Goal: Task Accomplishment & Management: Use online tool/utility

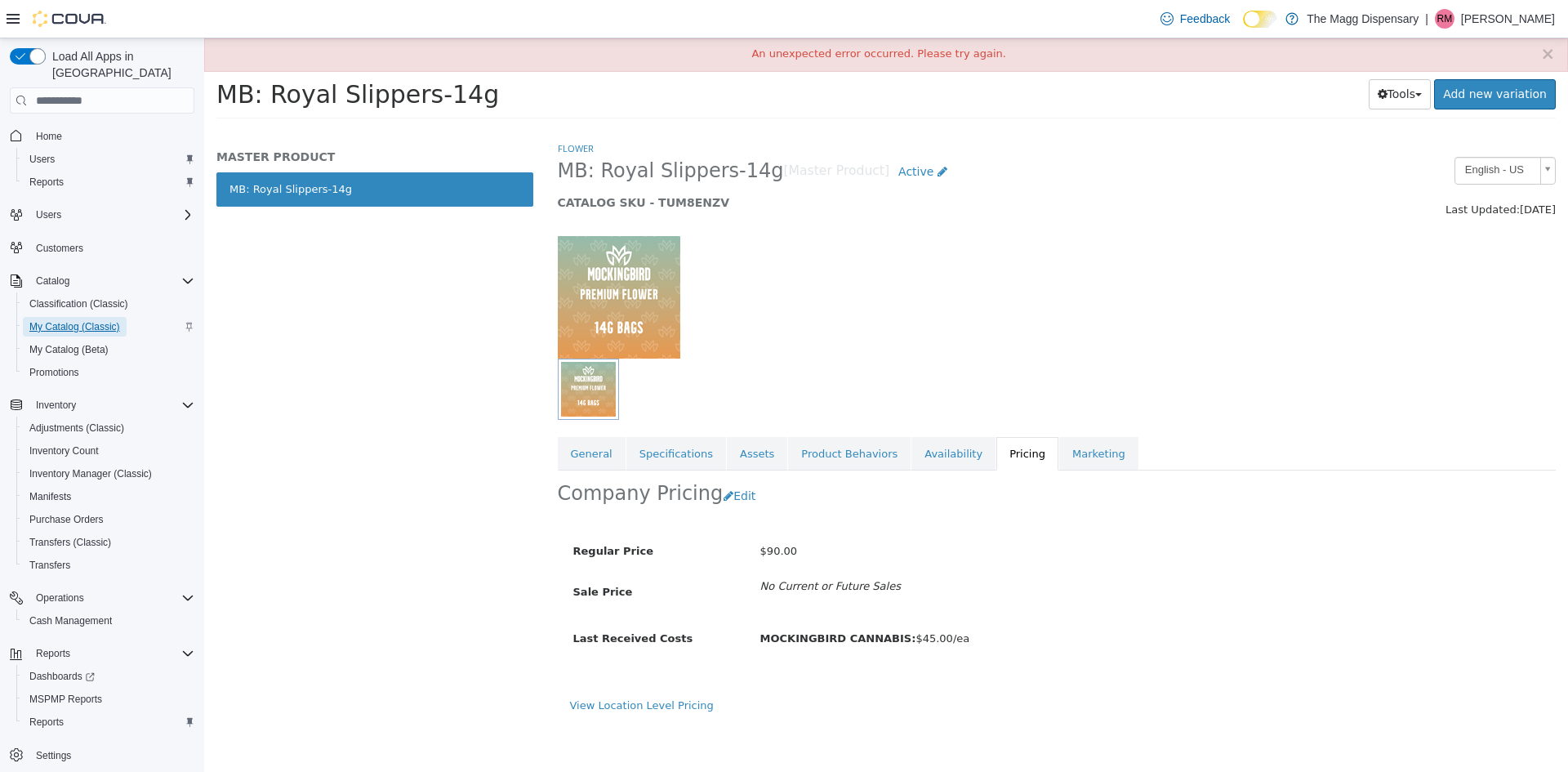
drag, startPoint x: 98, startPoint y: 309, endPoint x: 156, endPoint y: 315, distance: 58.3
click at [98, 321] on span "My Catalog (Classic)" at bounding box center [75, 327] width 91 height 13
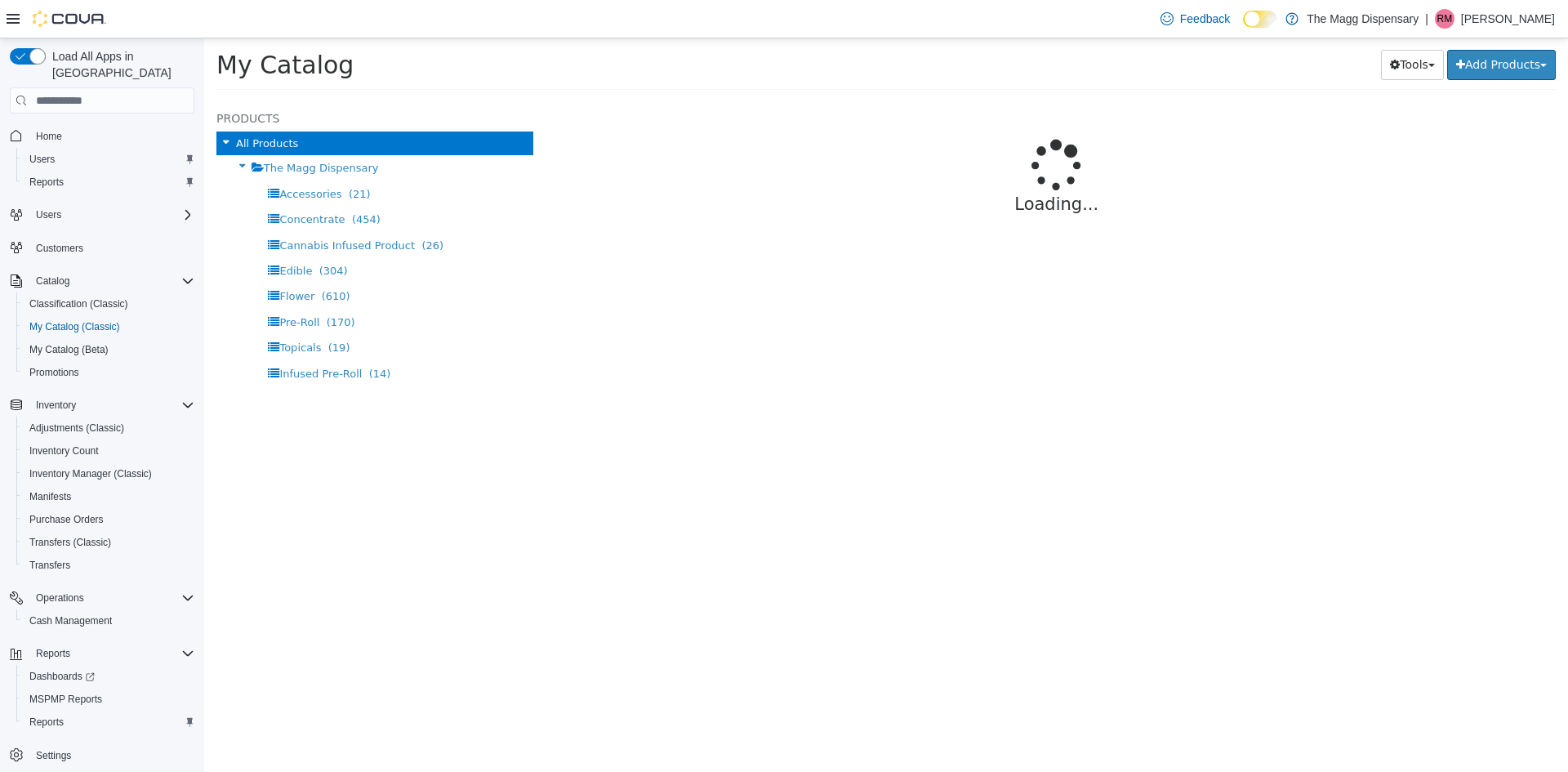
select select "**********"
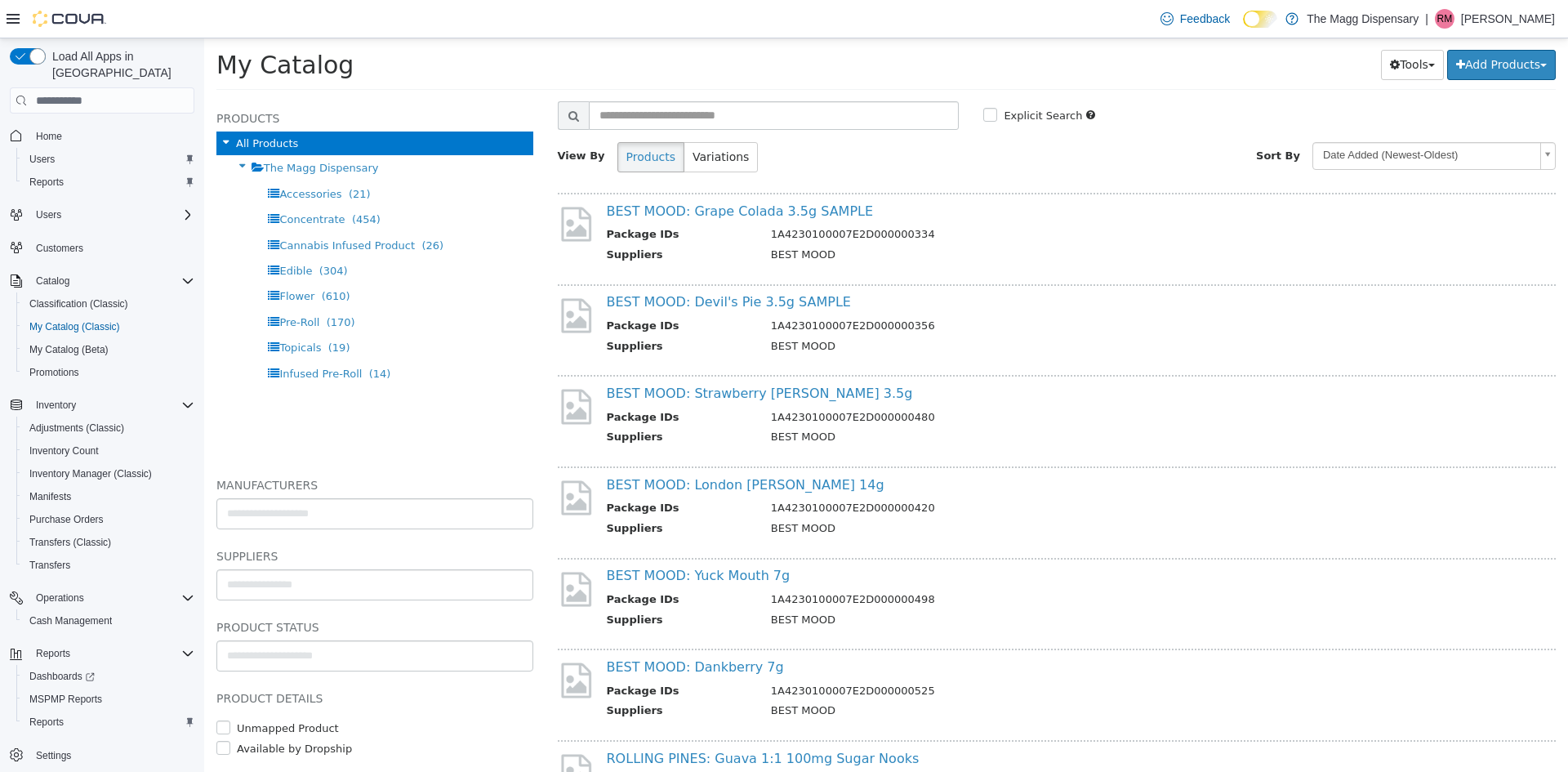
scroll to position [82, 0]
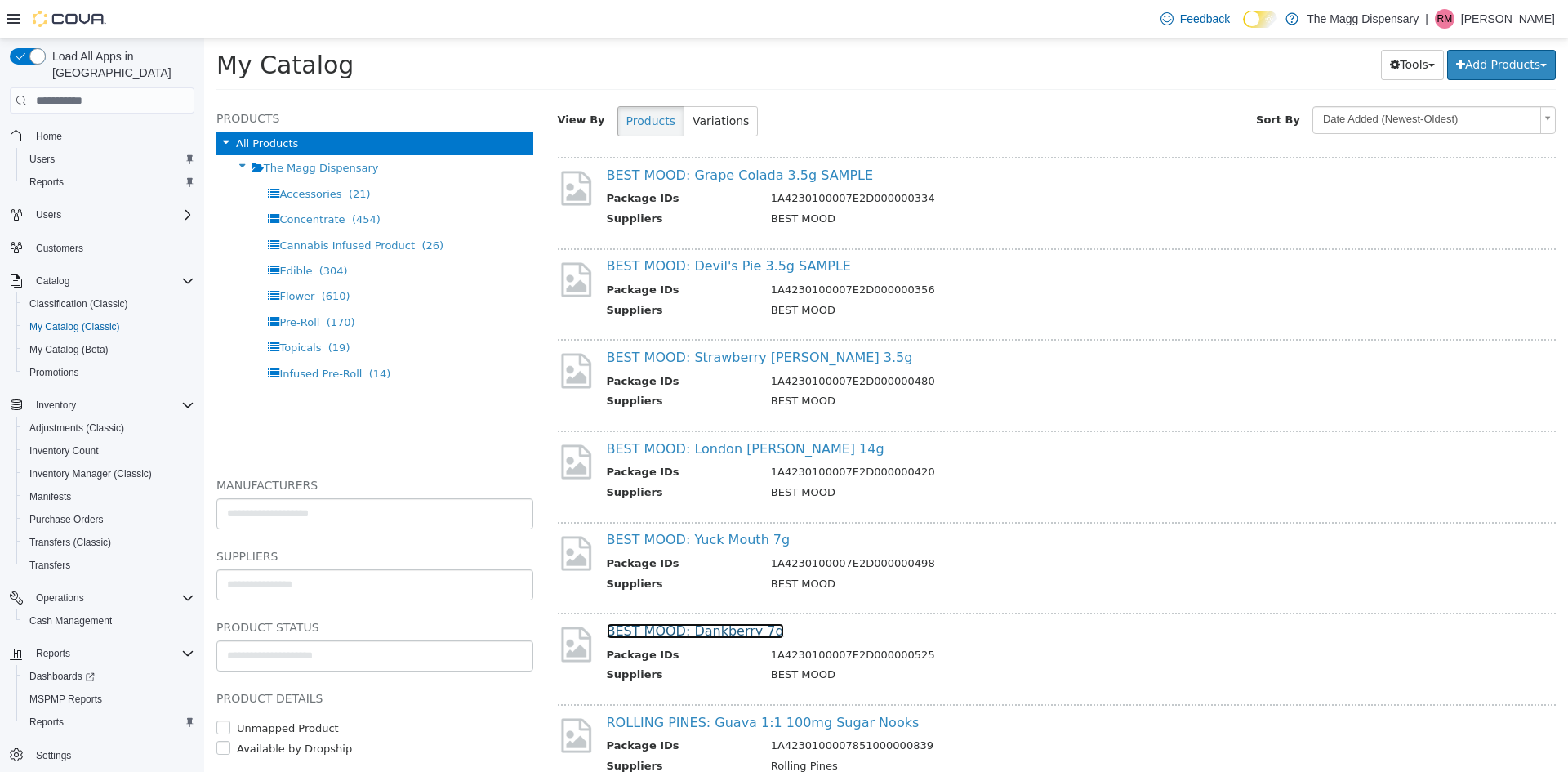
click at [707, 631] on link "BEST MOOD: Dankberry 7g" at bounding box center [695, 631] width 177 height 16
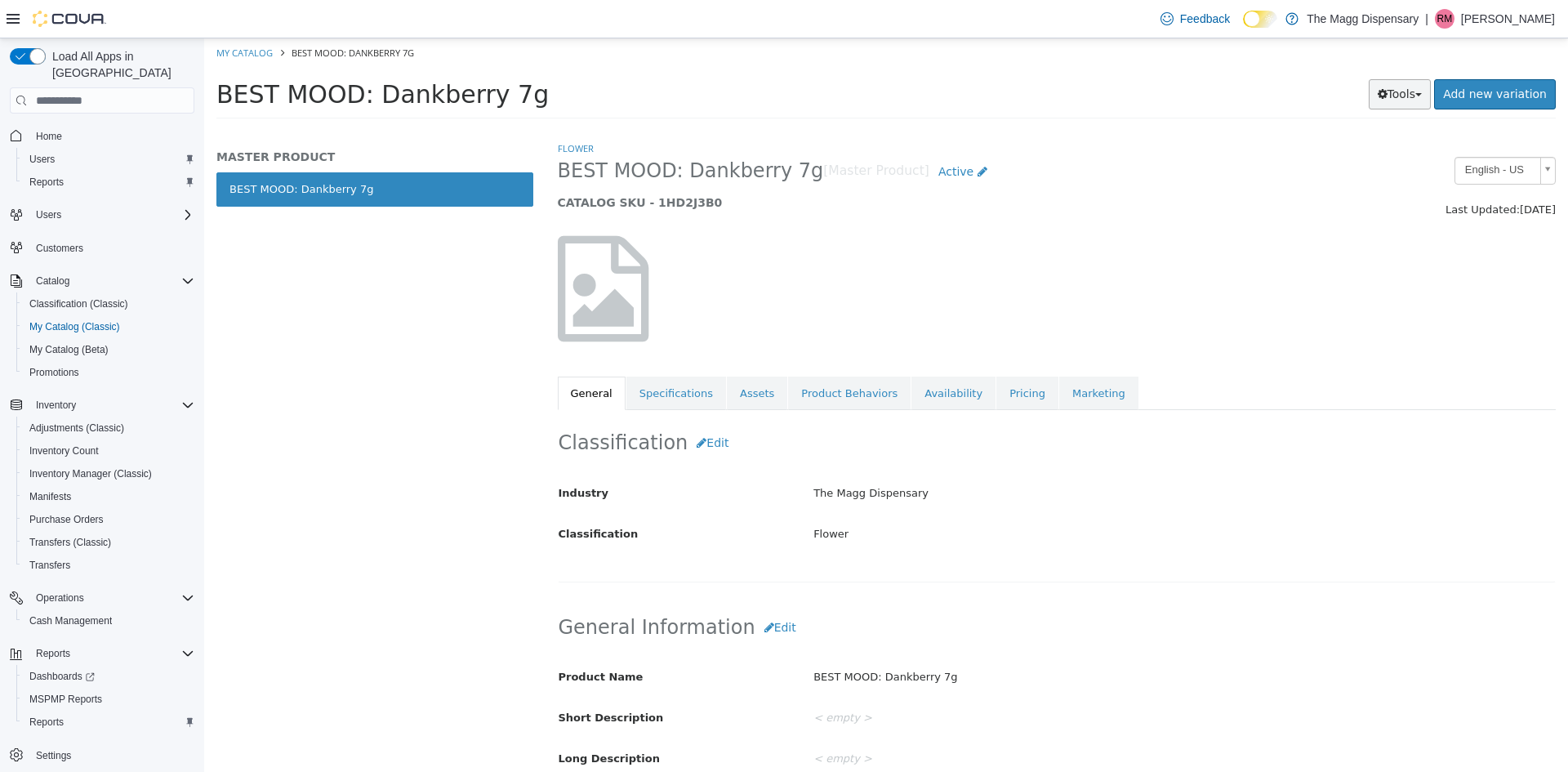
click at [1388, 98] on icon "button" at bounding box center [1383, 94] width 10 height 11
click at [1364, 153] on link "Print Labels" at bounding box center [1365, 149] width 129 height 22
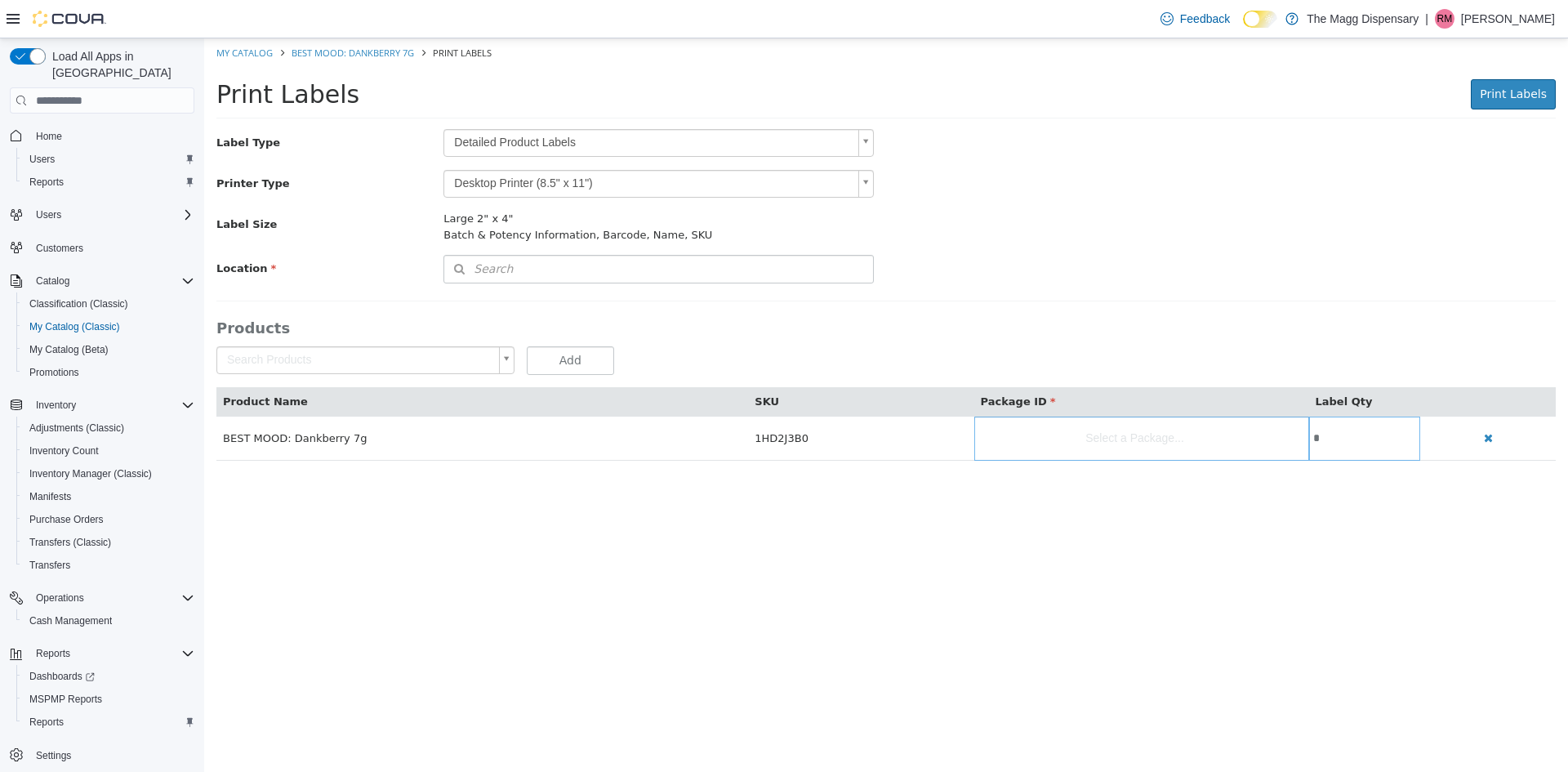
click at [477, 137] on body "Saving Bulk Changes... × My Catalog BEST MOOD: Dankberry 7g Print Labels Print …" at bounding box center [886, 258] width 1364 height 439
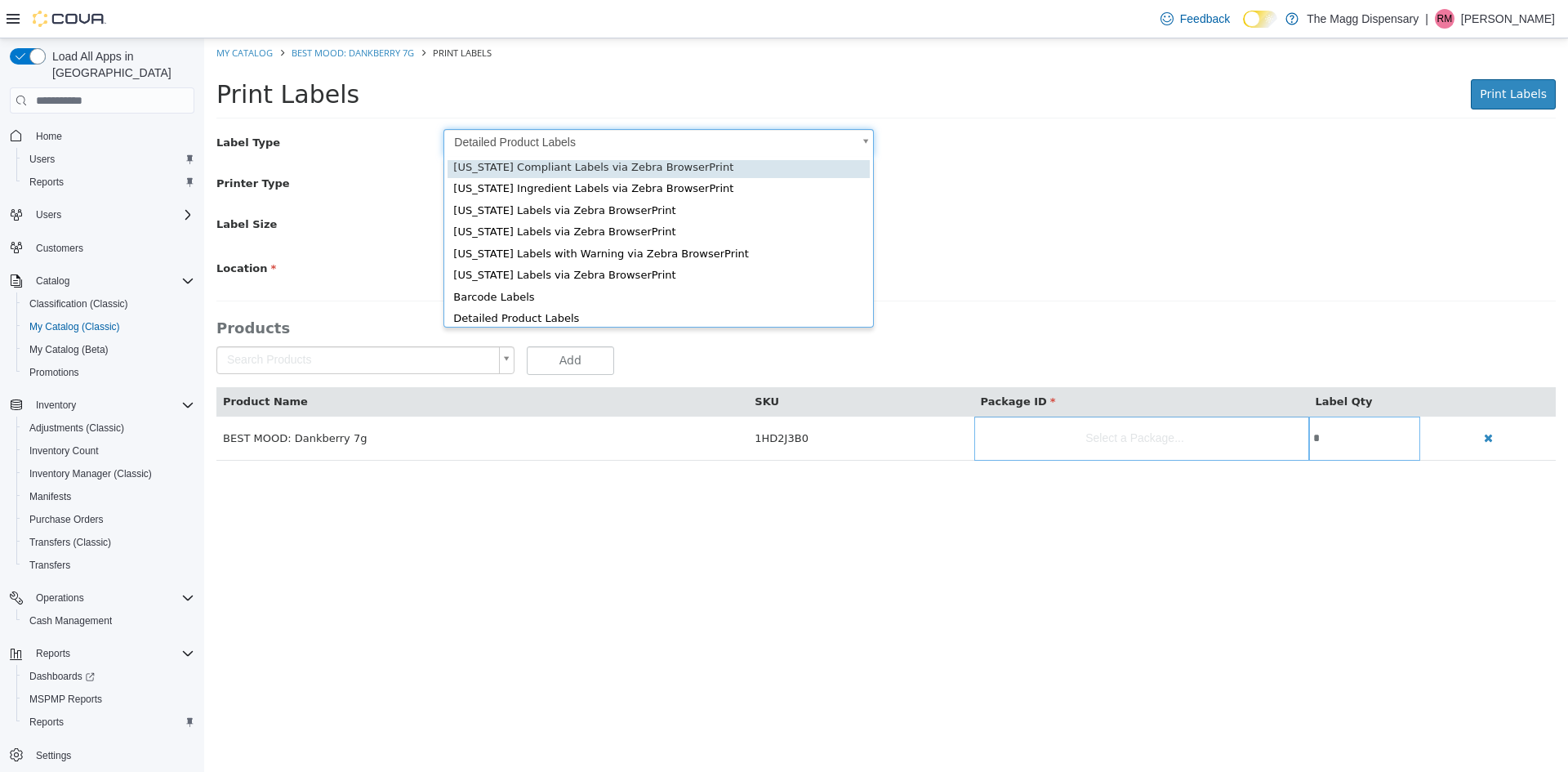
scroll to position [22, 0]
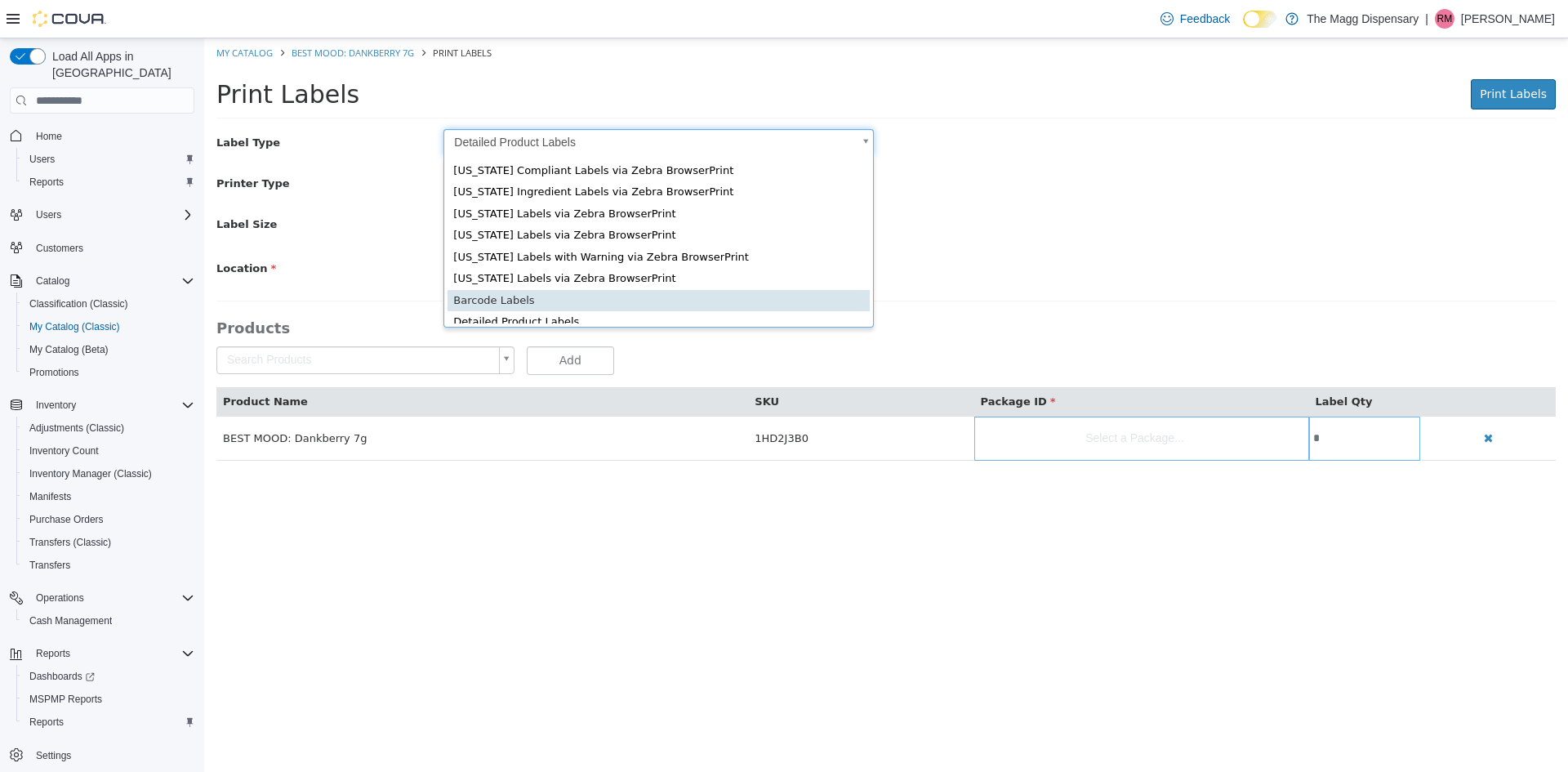
type input "*"
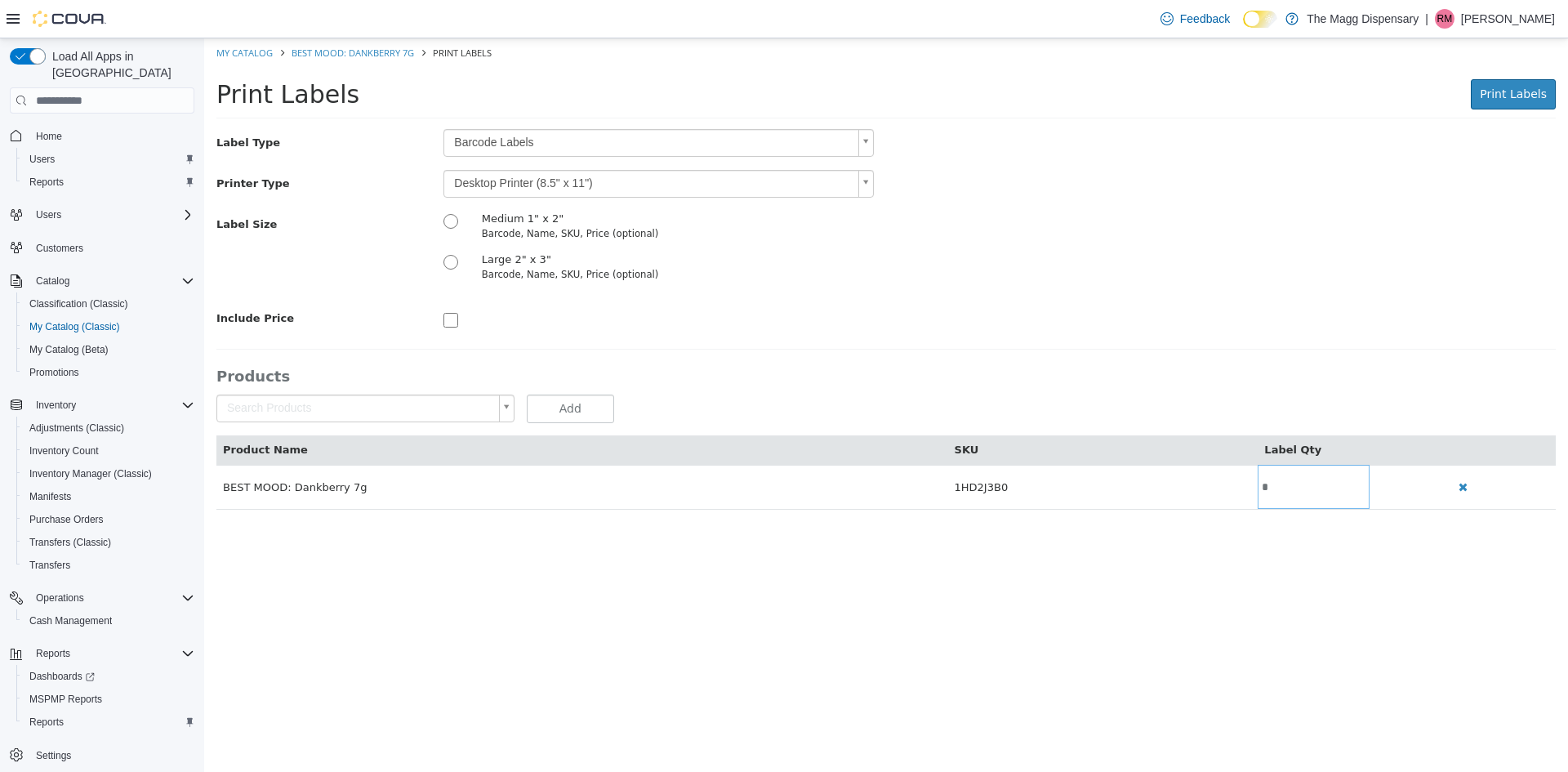
click at [499, 176] on body "Saving Bulk Changes... × My Catalog BEST MOOD: Dankberry 7g Print Labels Print …" at bounding box center [886, 282] width 1364 height 488
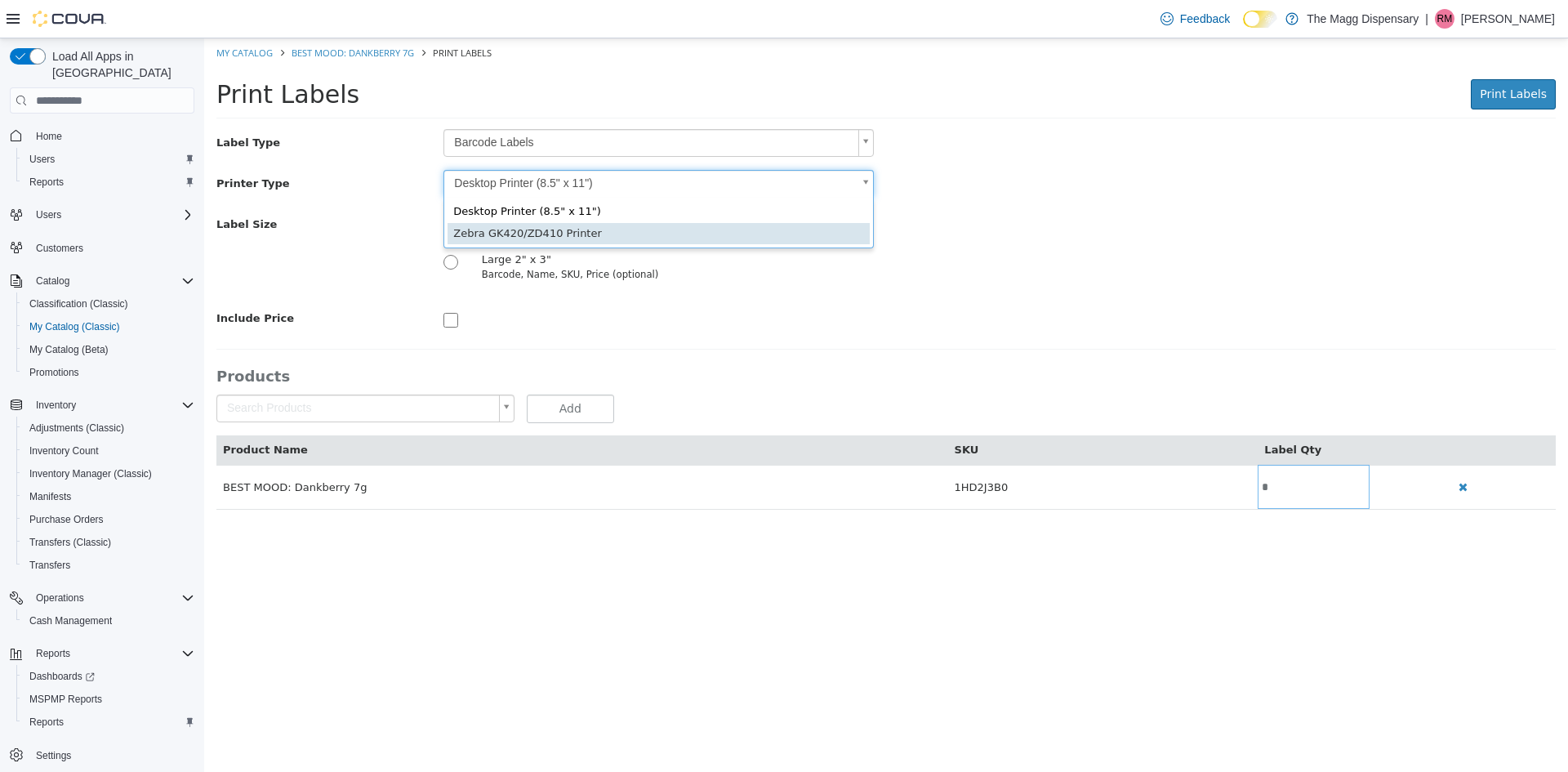
type input "*"
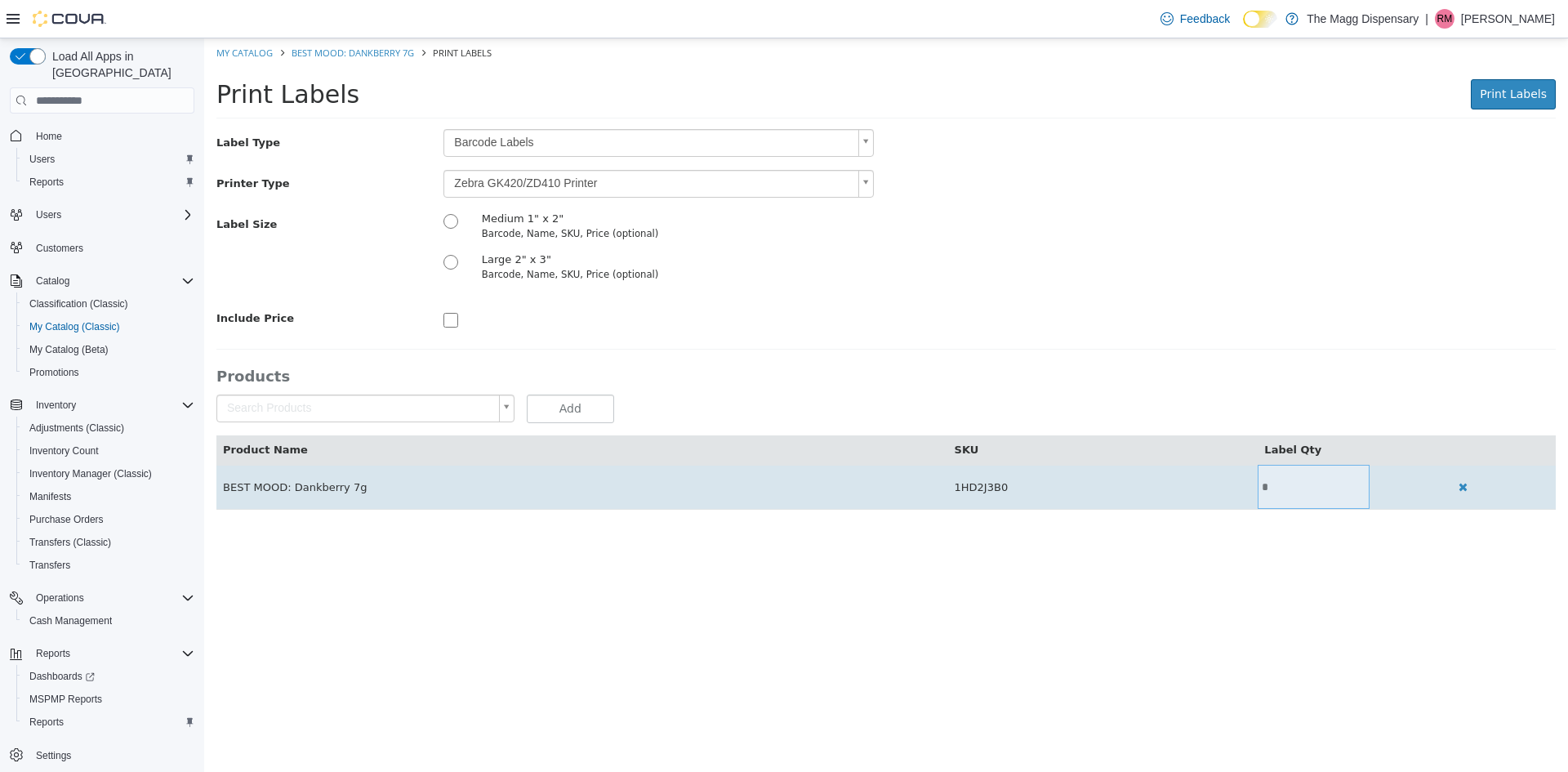
click at [1259, 482] on input "*" at bounding box center [1313, 487] width 112 height 12
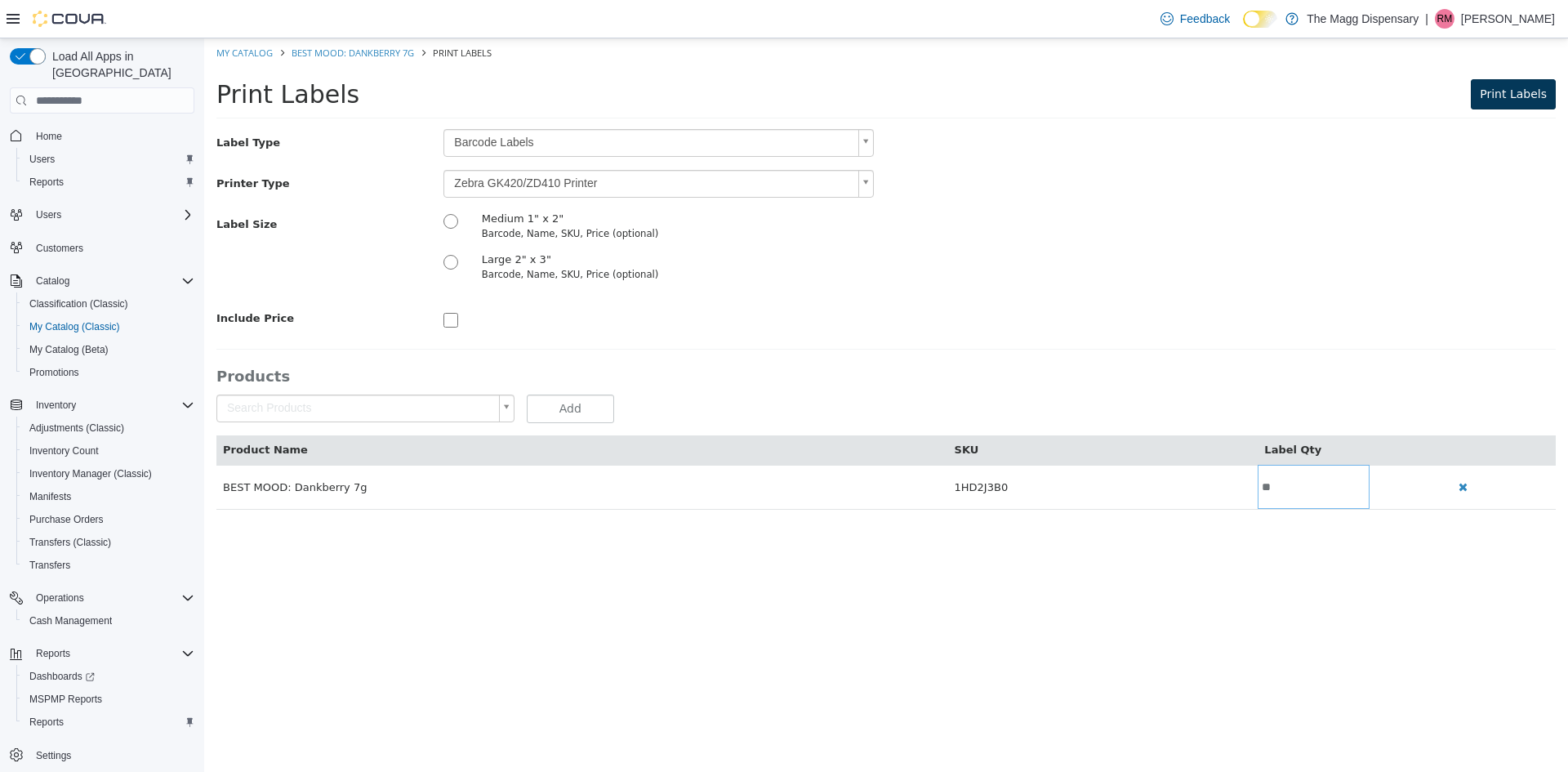
type input "**"
click at [1518, 83] on button "Print Labels" at bounding box center [1514, 95] width 85 height 31
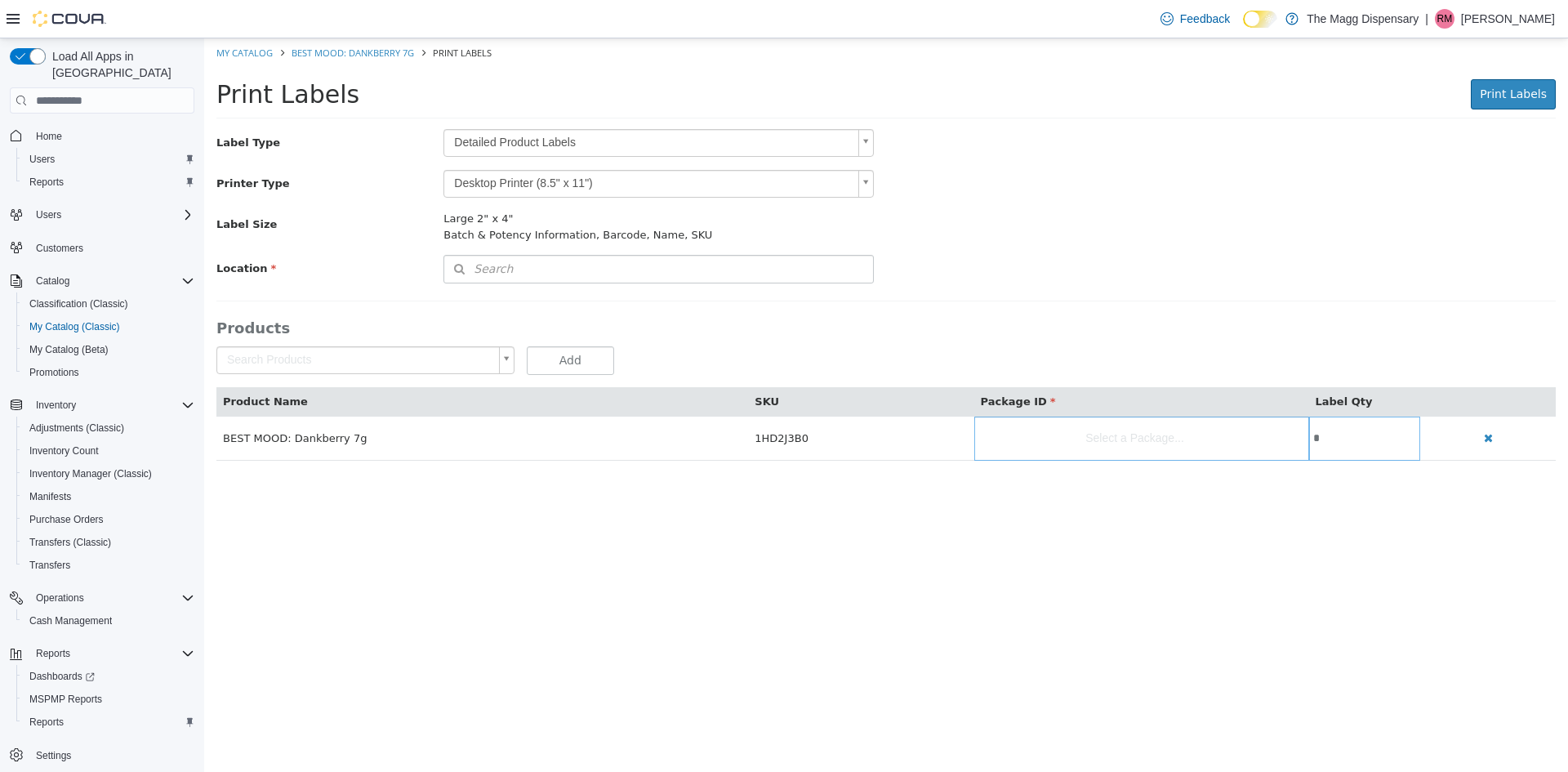
click at [492, 141] on body "Saving Bulk Changes... × My Catalog BEST MOOD: Dankberry 7g Print Labels Print …" at bounding box center [886, 258] width 1364 height 439
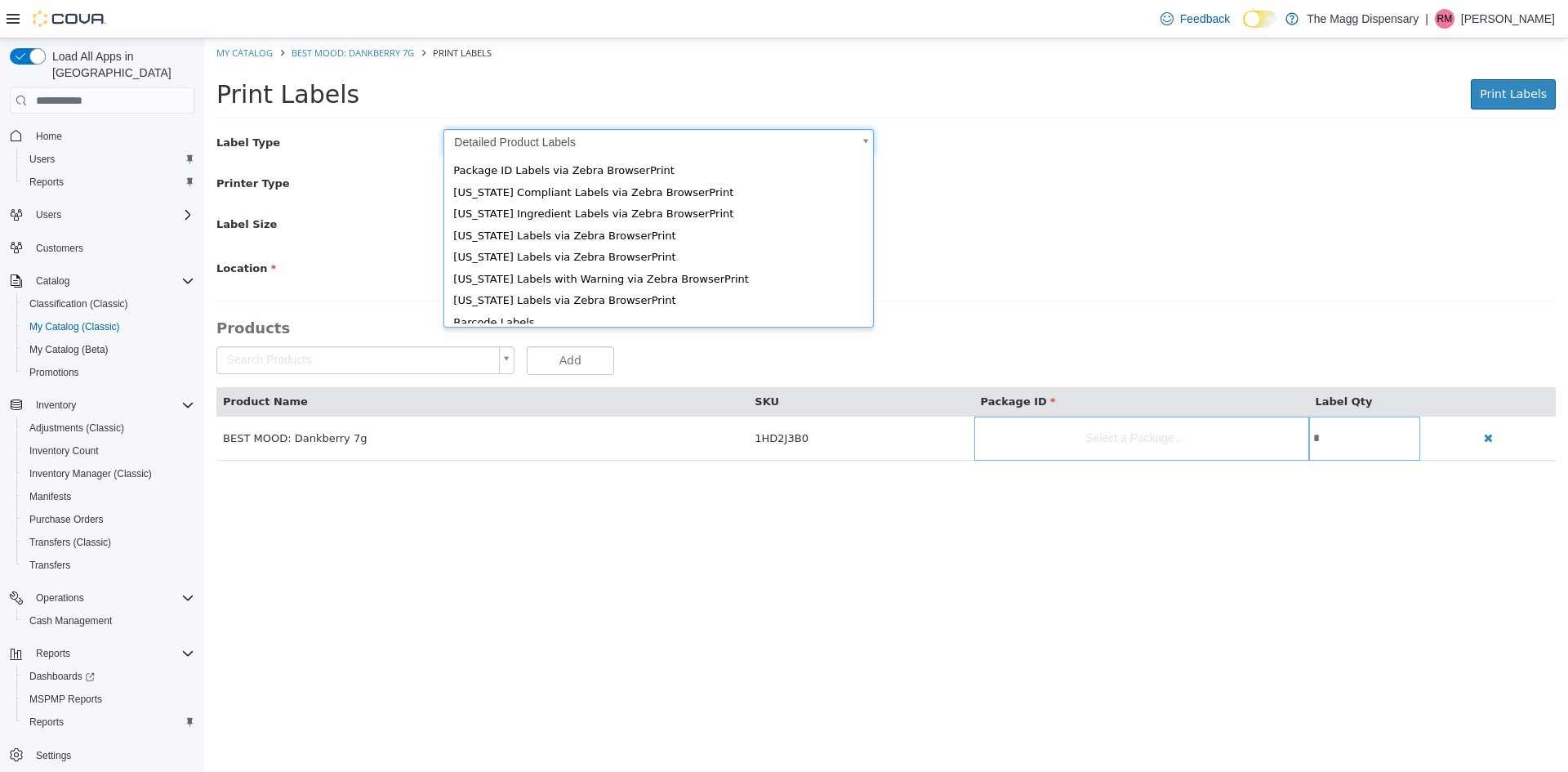
scroll to position [22, 0]
type input "*"
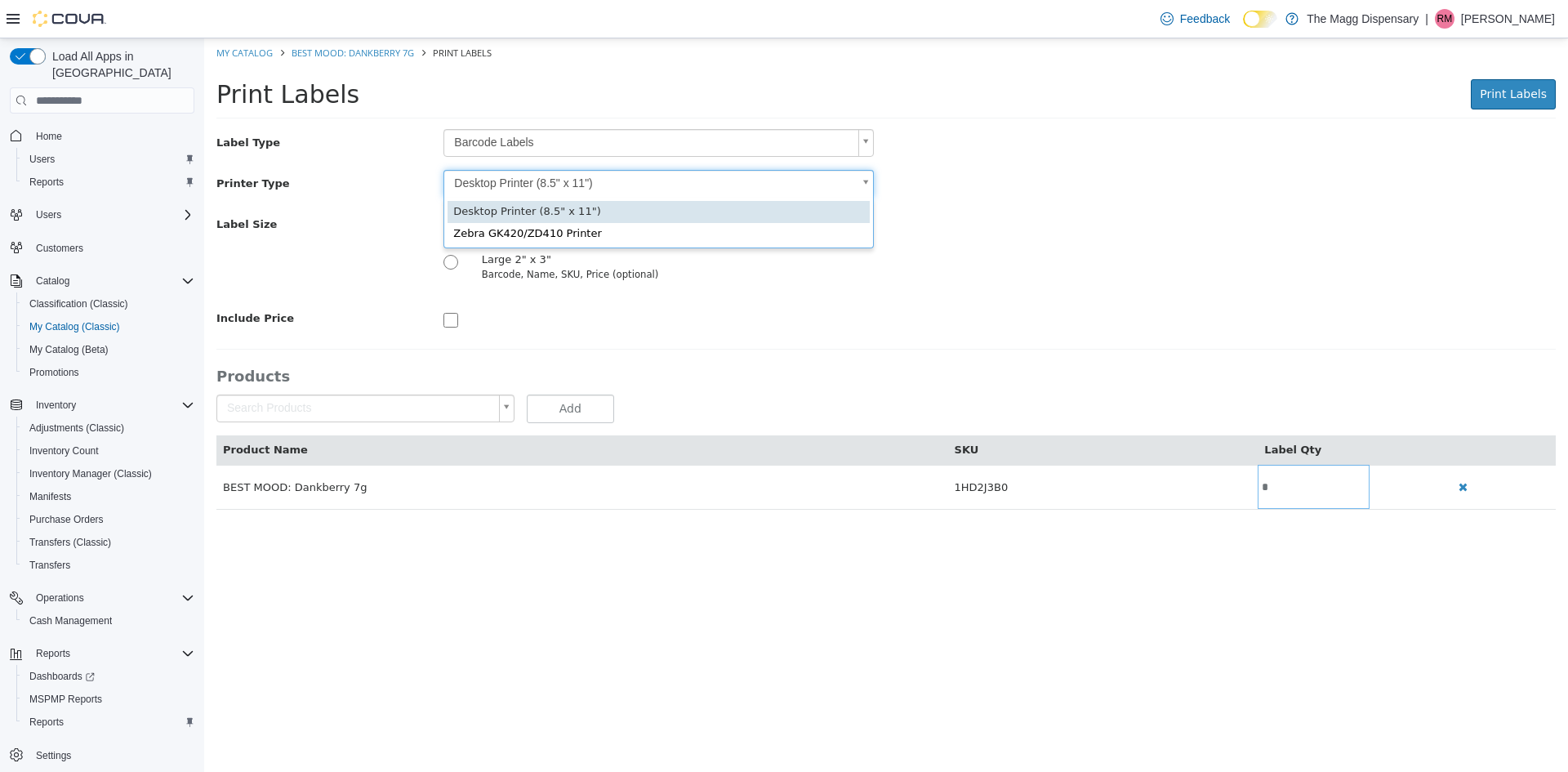
click at [504, 188] on body "Saving Bulk Changes... × My Catalog BEST MOOD: Dankberry 7g Print Labels Print …" at bounding box center [886, 282] width 1364 height 488
type input "*"
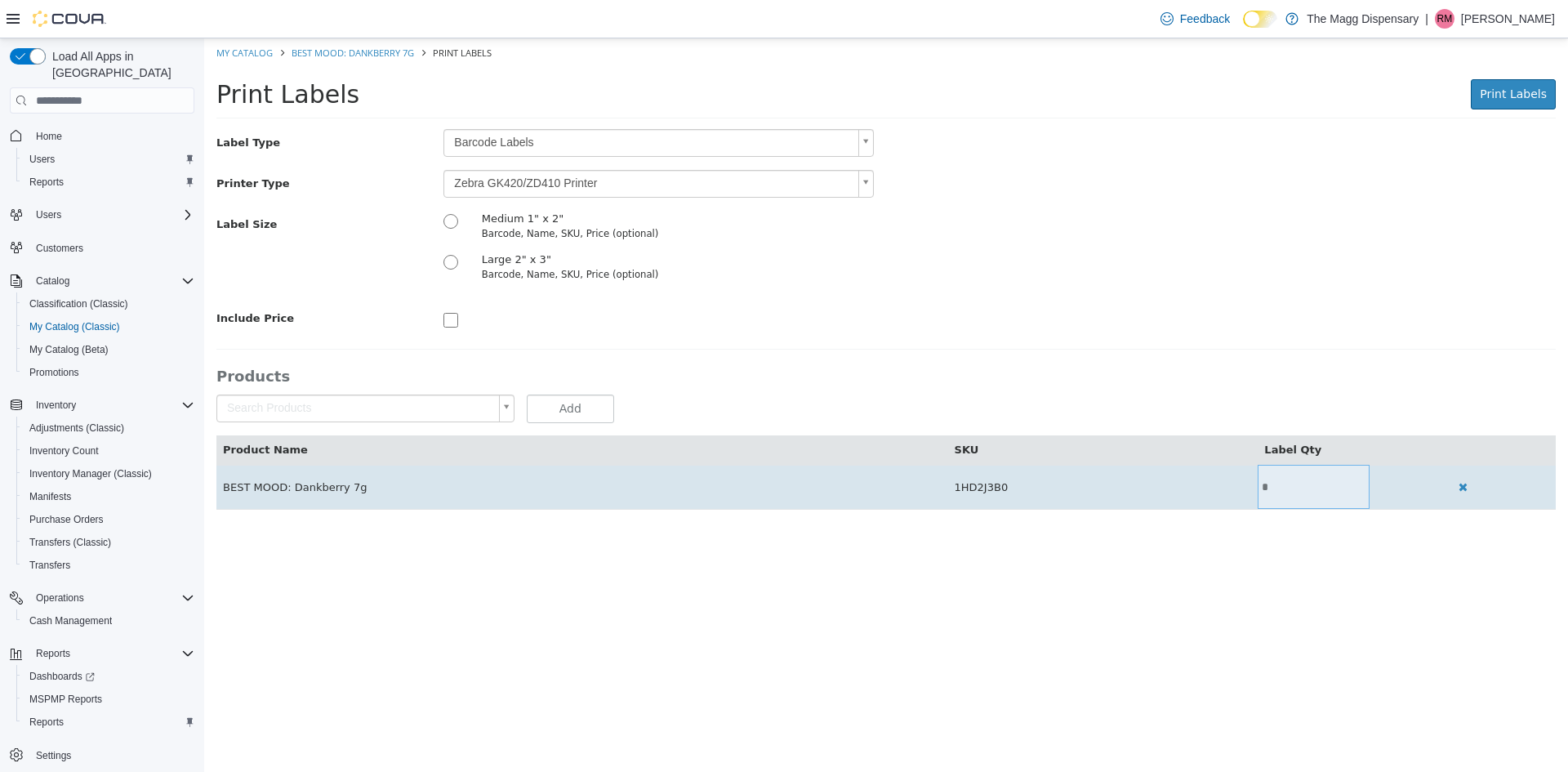
click at [1266, 475] on td "*" at bounding box center [1313, 487] width 112 height 44
click at [1262, 487] on input "*" at bounding box center [1313, 487] width 112 height 12
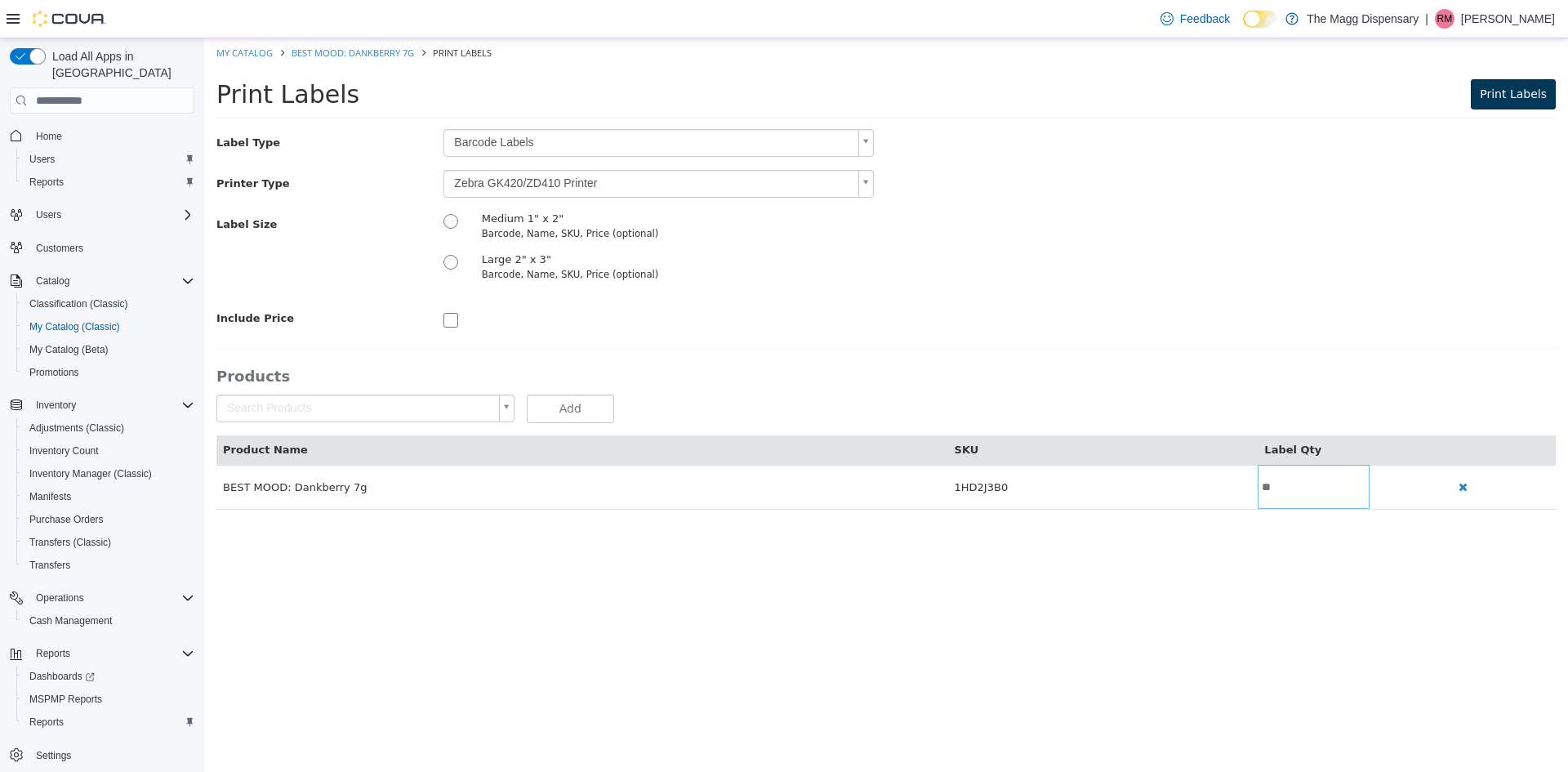
type input "**"
click at [1486, 93] on button "Print Labels" at bounding box center [1514, 95] width 85 height 31
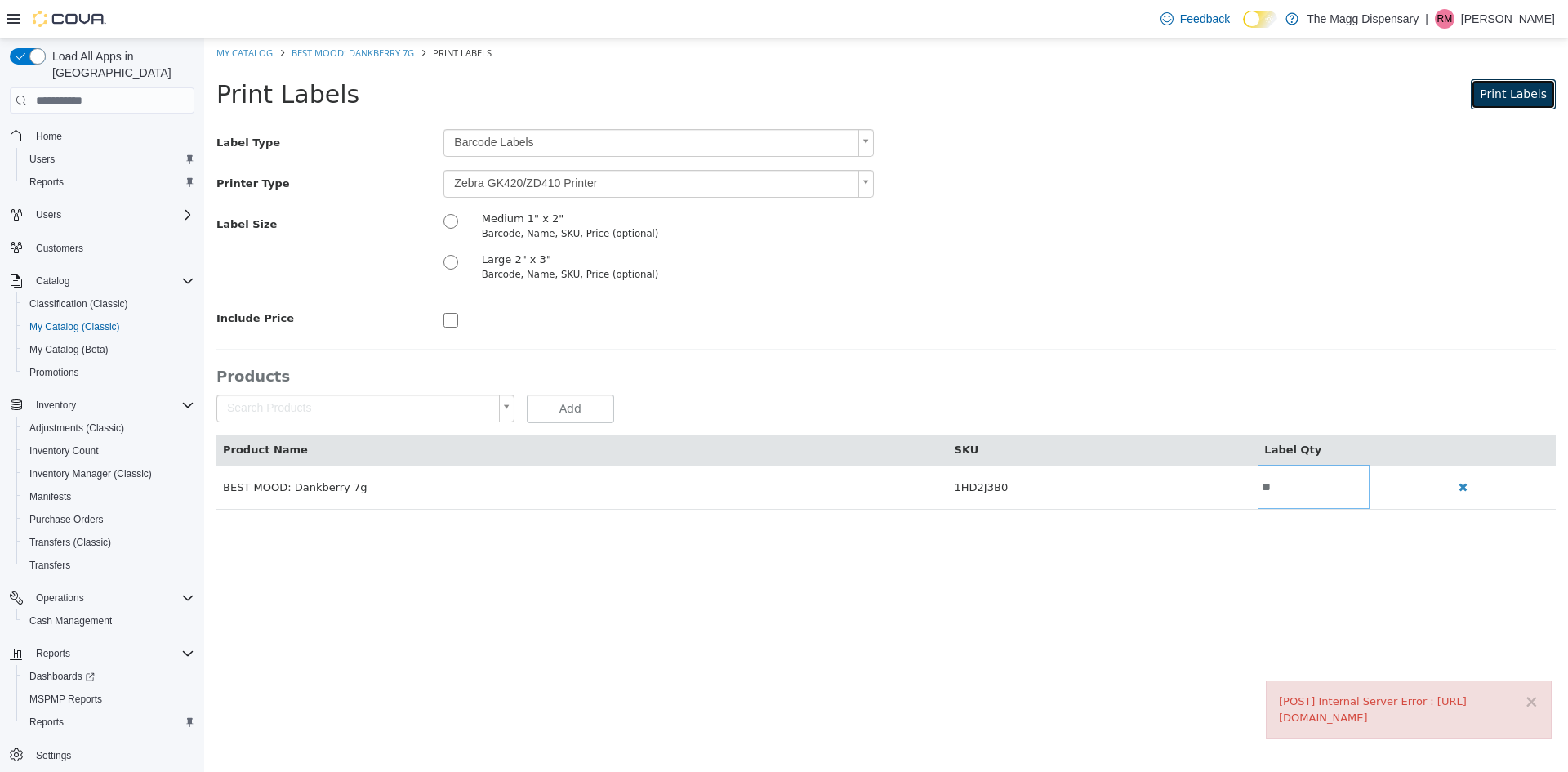
click at [1536, 96] on span "Print Labels" at bounding box center [1513, 94] width 67 height 13
drag, startPoint x: 254, startPoint y: 46, endPoint x: 265, endPoint y: 46, distance: 11.0
click at [254, 46] on link "My Catalog" at bounding box center [245, 52] width 57 height 12
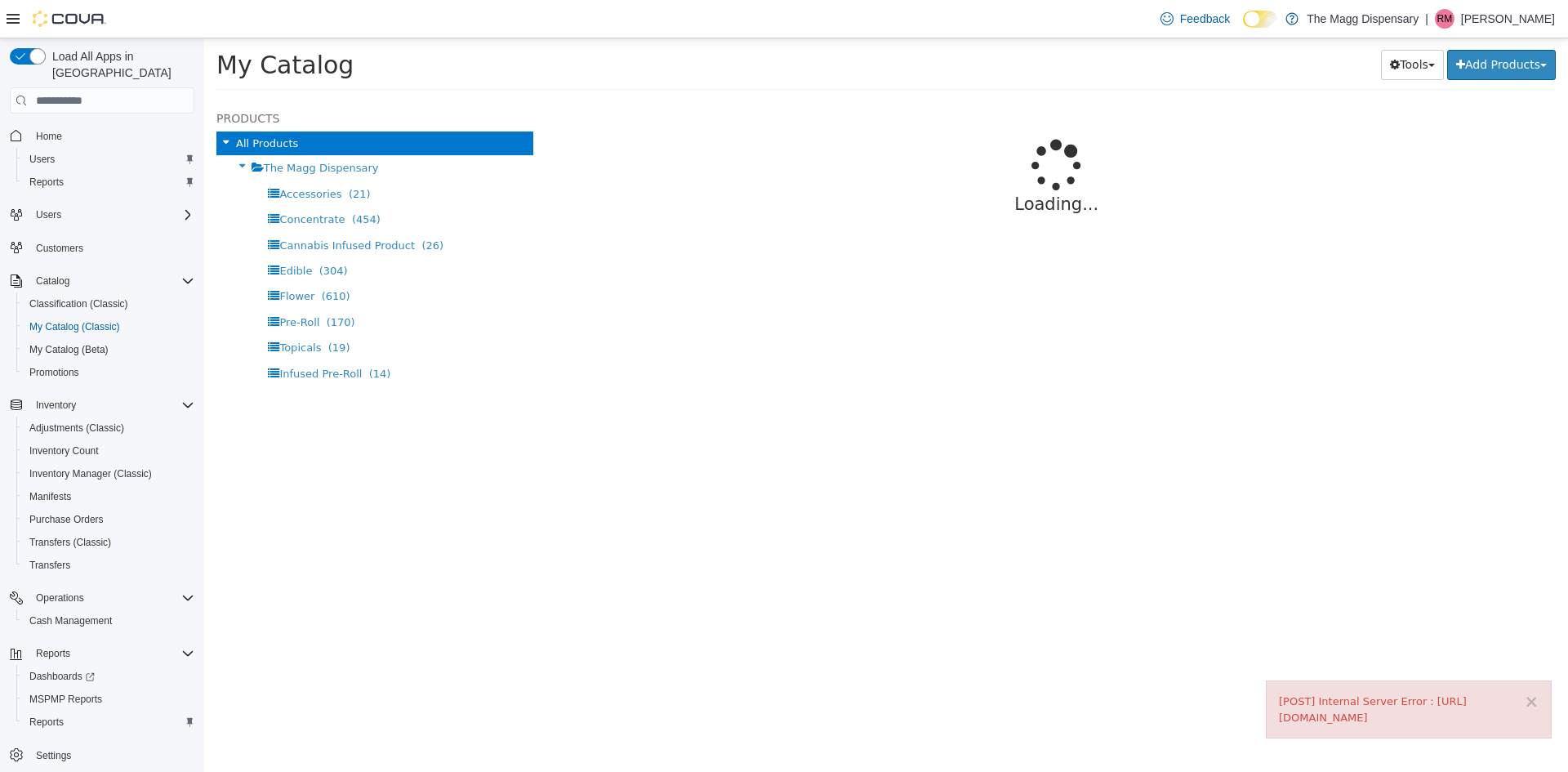
select select "**********"
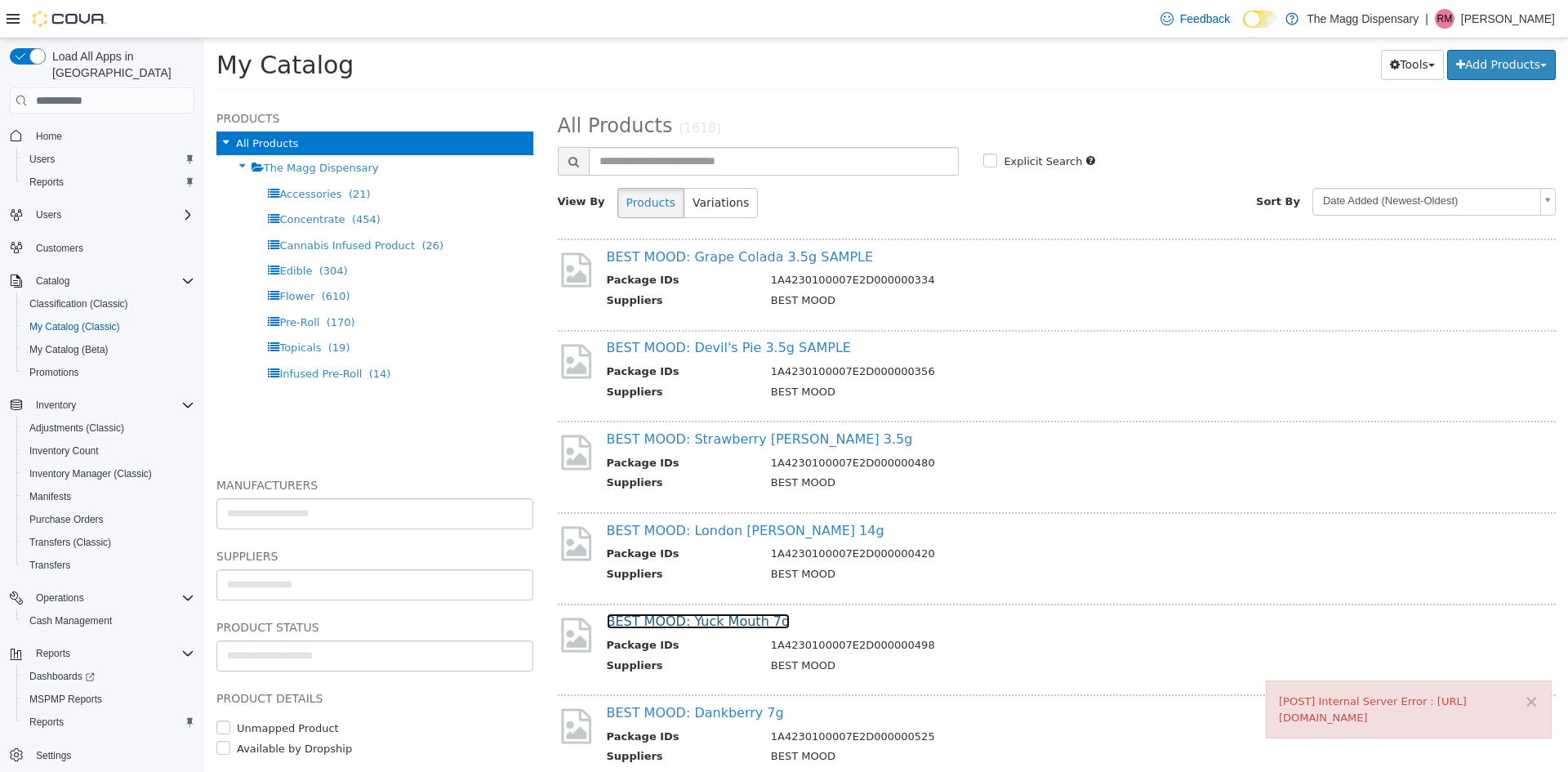
click at [761, 624] on link "BEST MOOD: Yuck Mouth 7g" at bounding box center [699, 621] width 183 height 16
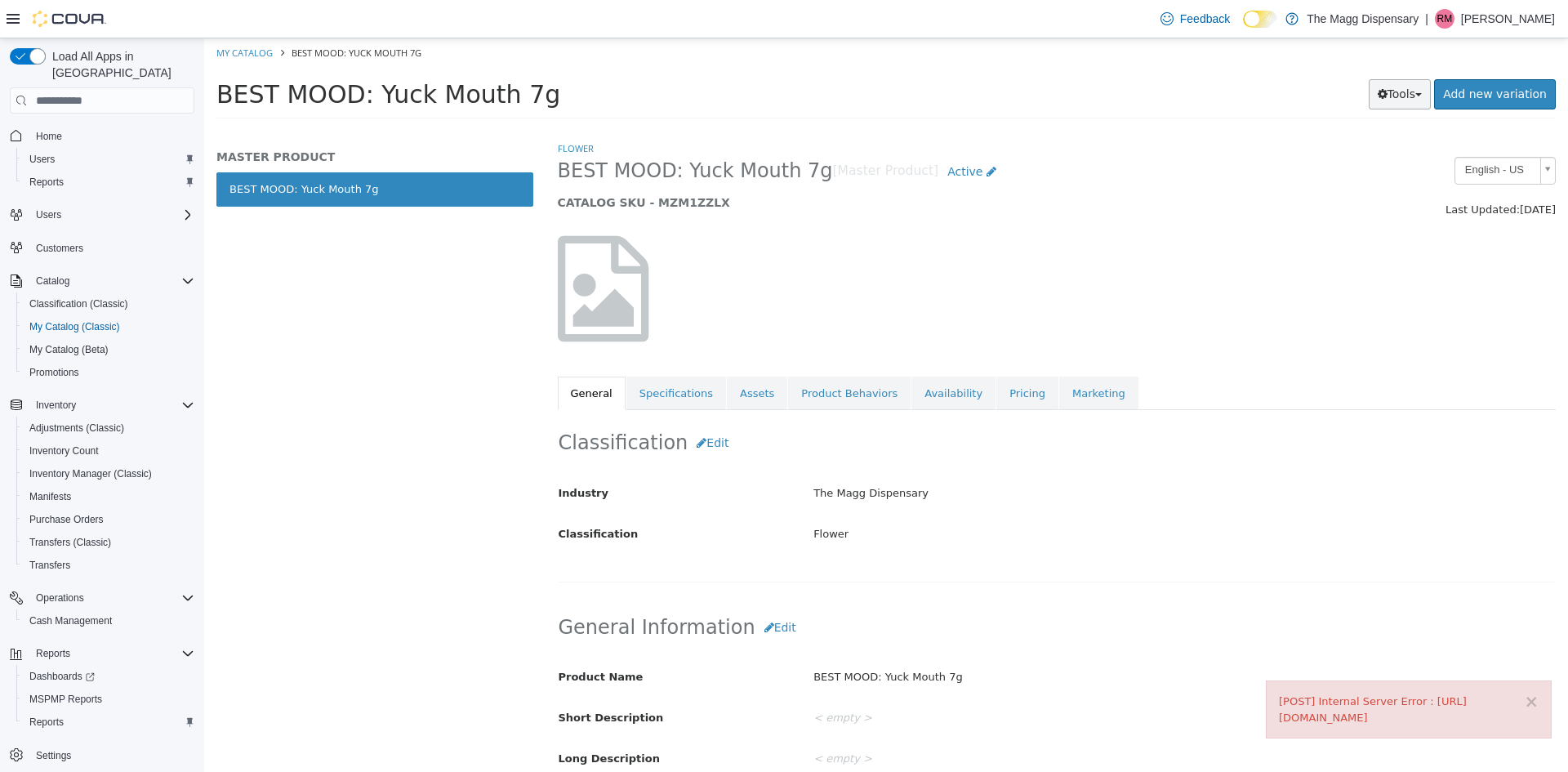
click at [1416, 98] on button "Tools" at bounding box center [1400, 95] width 63 height 31
click at [1338, 146] on link "Print Labels" at bounding box center [1365, 149] width 129 height 22
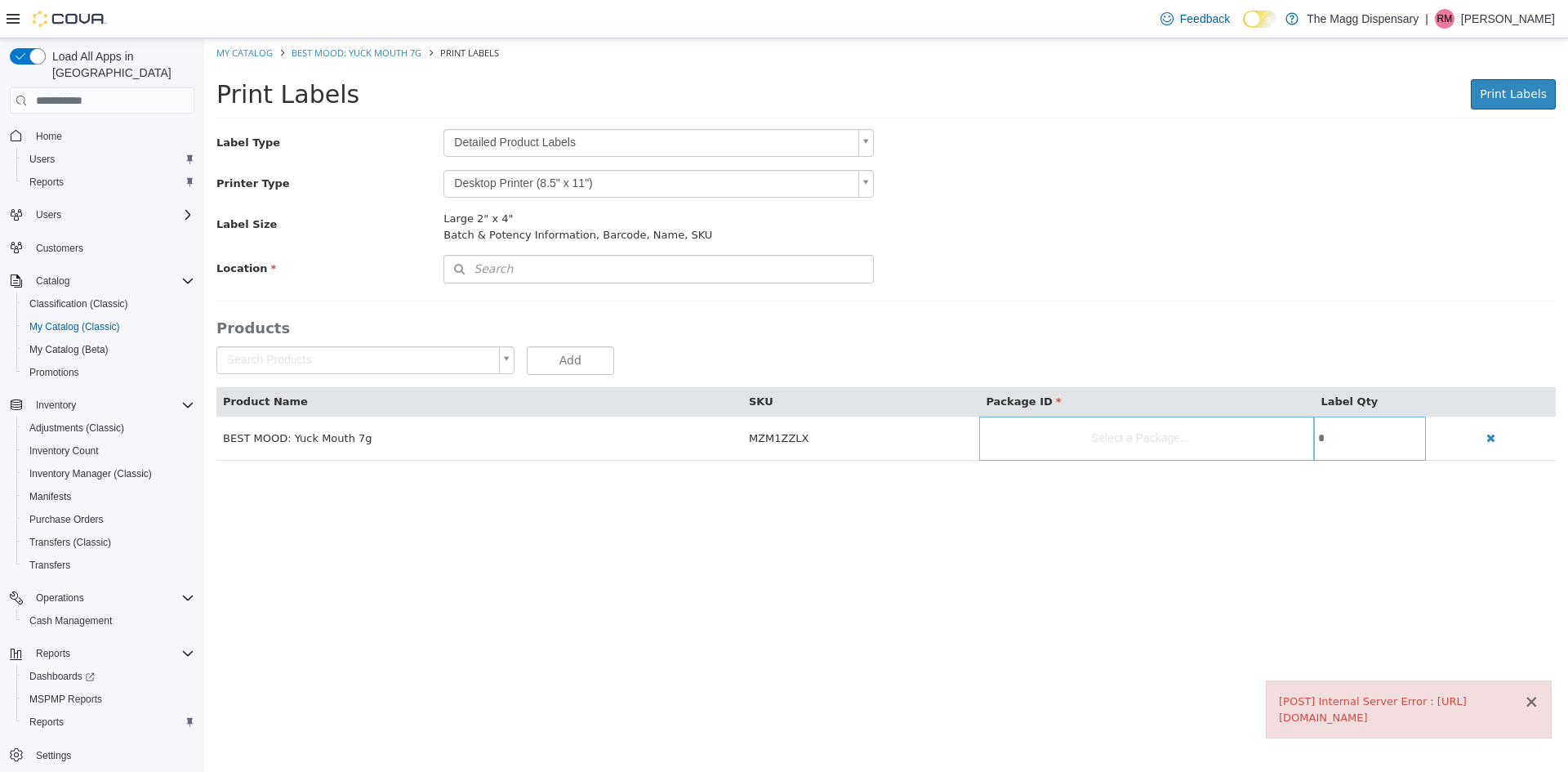
click at [1526, 700] on button "×" at bounding box center [1532, 702] width 15 height 18
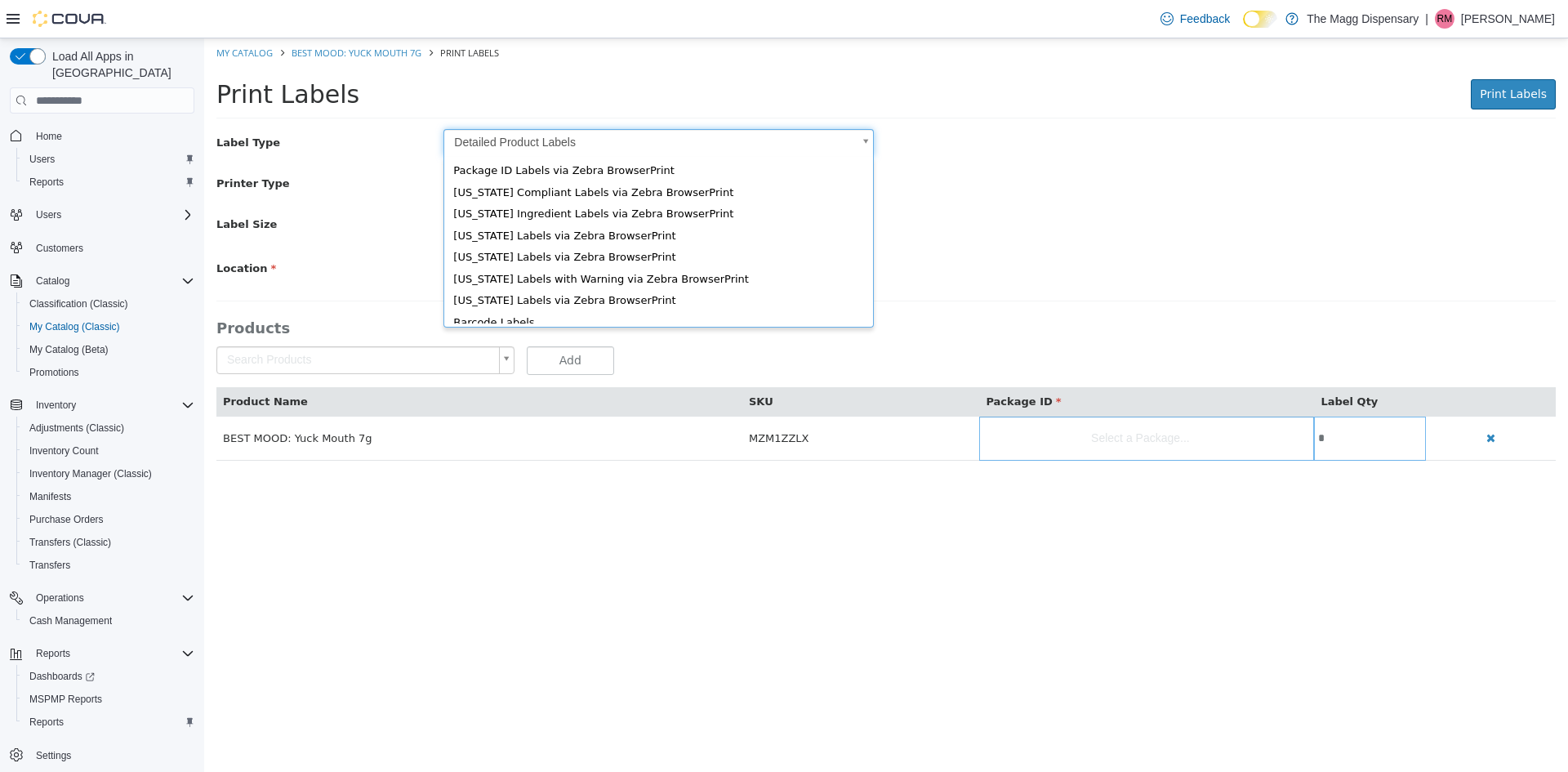
click at [607, 145] on body "Saving Bulk Changes... × Error retrieving label data: An unexpected error has o…" at bounding box center [886, 258] width 1364 height 439
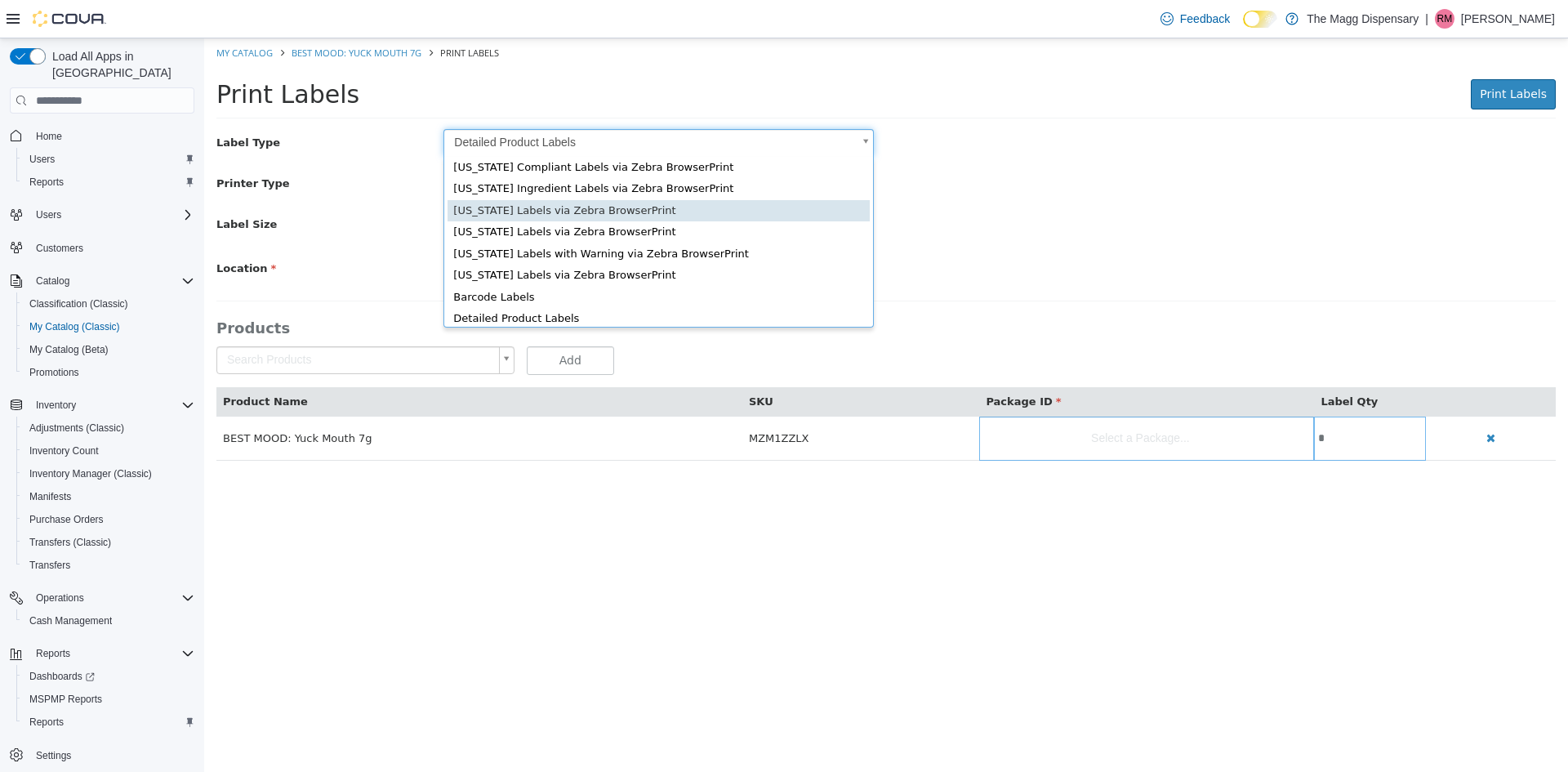
scroll to position [22, 0]
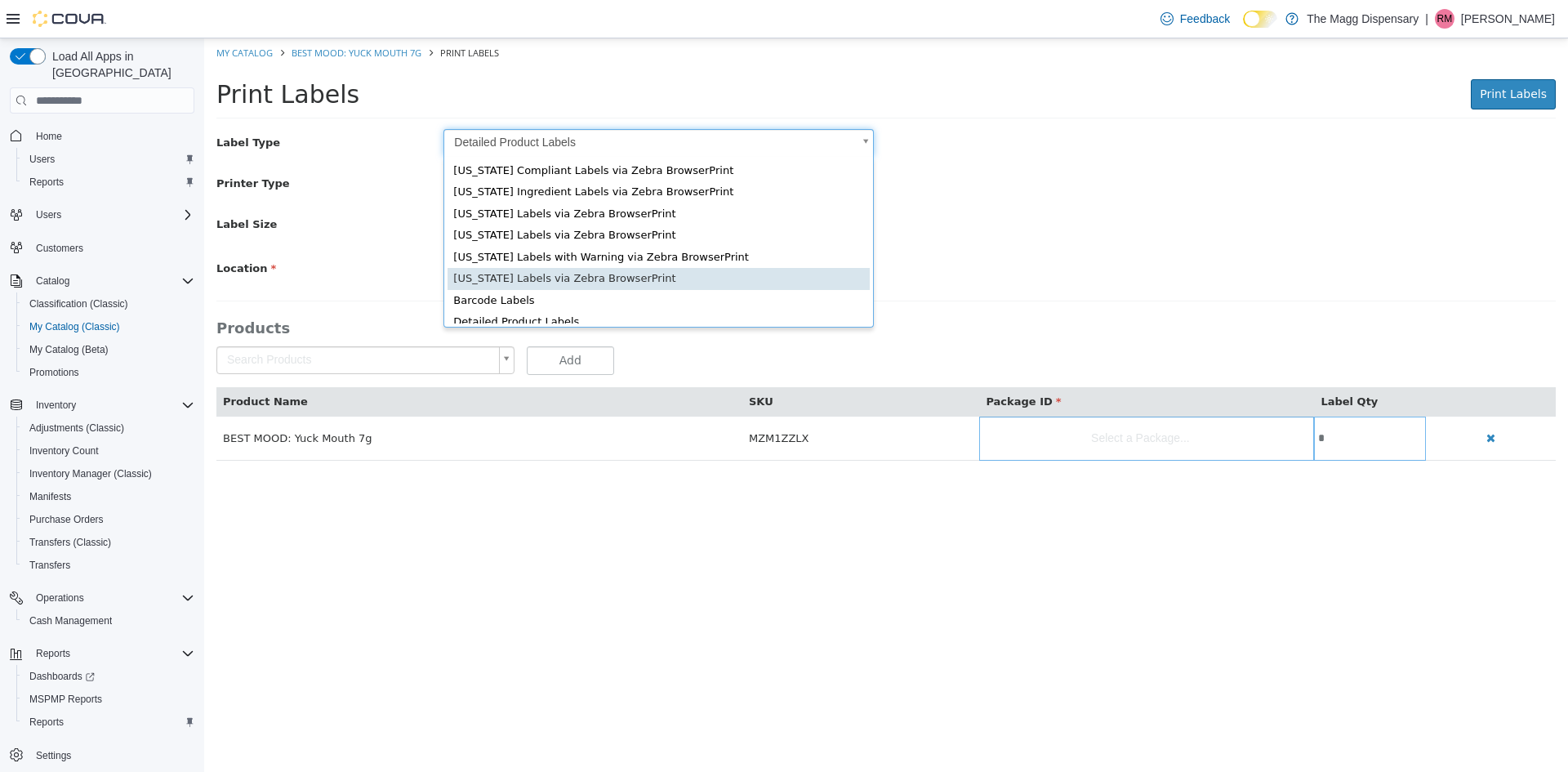
type input "*"
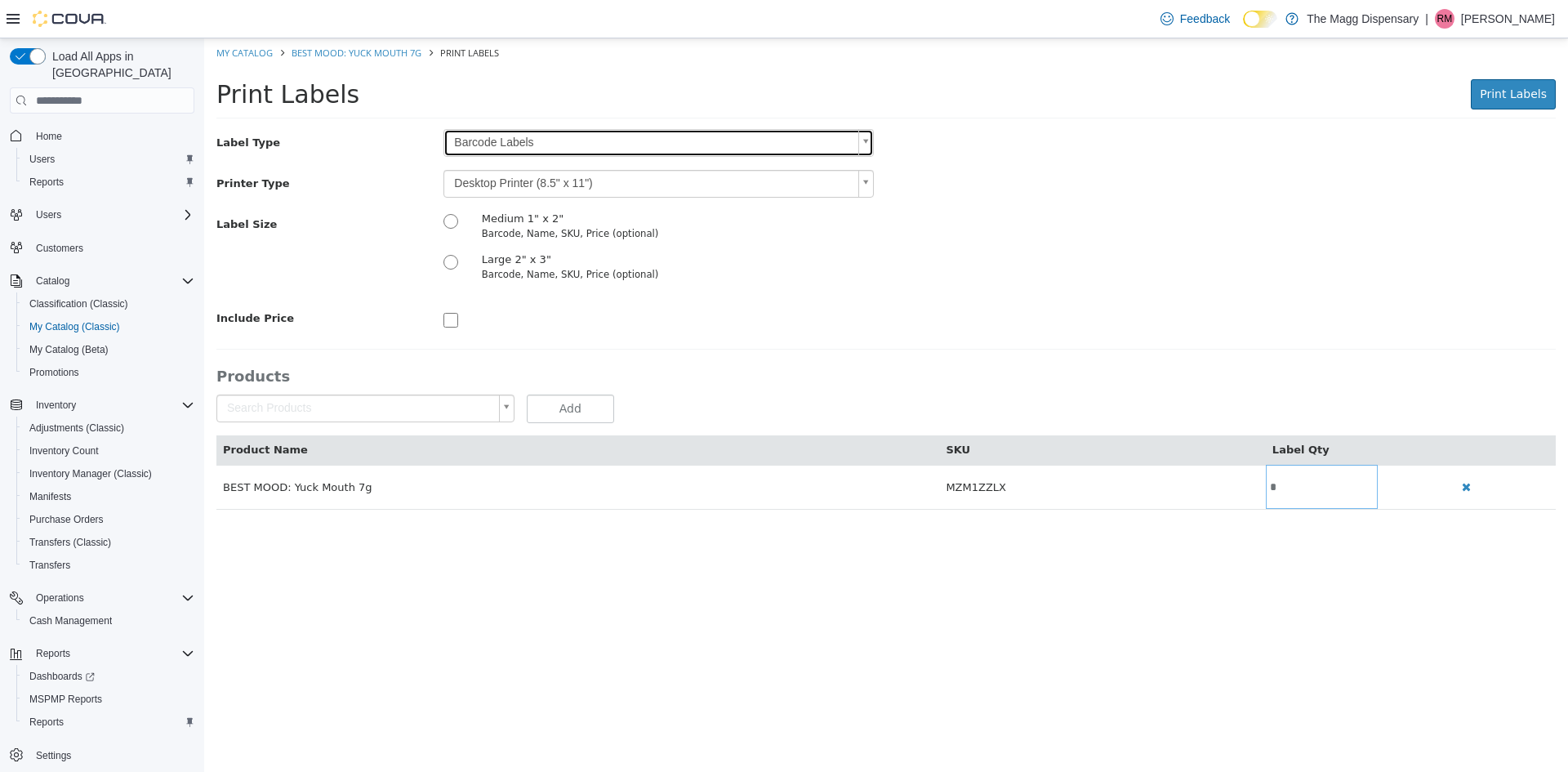
scroll to position [0, 0]
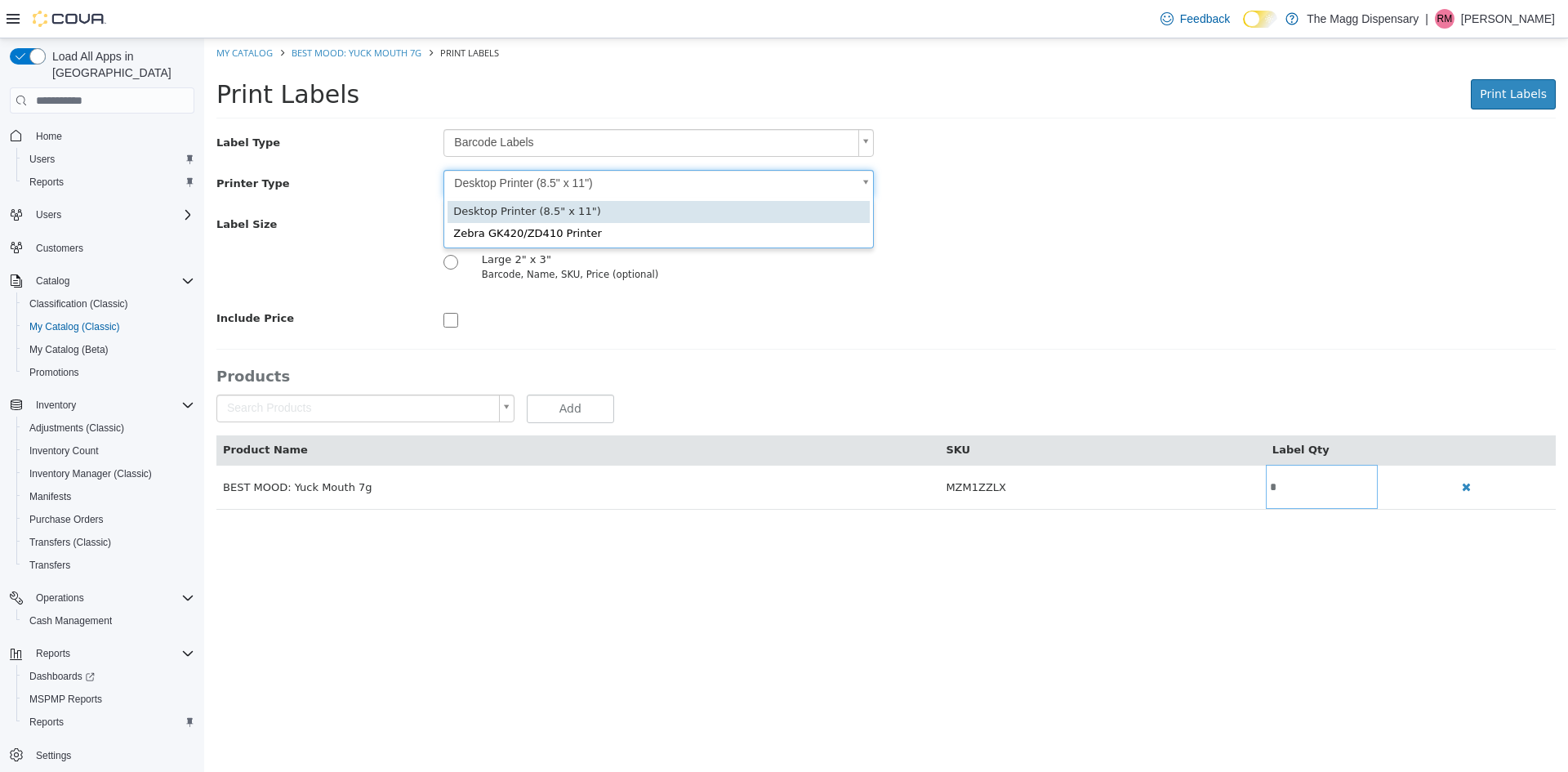
click at [511, 191] on body "Saving Bulk Changes... × Error retrieving label data: An unexpected error has o…" at bounding box center [886, 282] width 1364 height 488
type input "*"
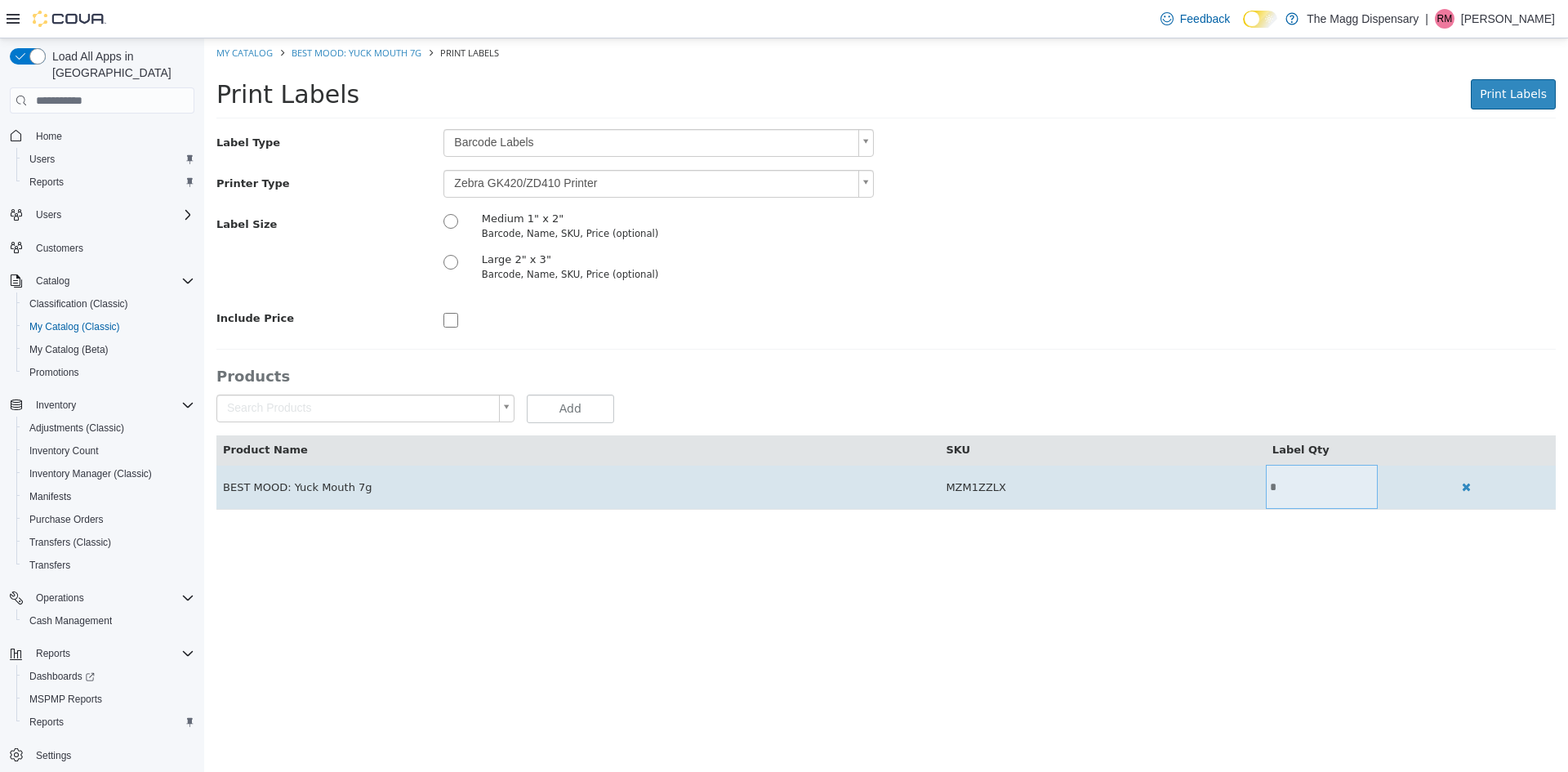
click at [1285, 476] on td "*" at bounding box center [1321, 487] width 112 height 44
click at [1283, 489] on input "*" at bounding box center [1321, 487] width 112 height 12
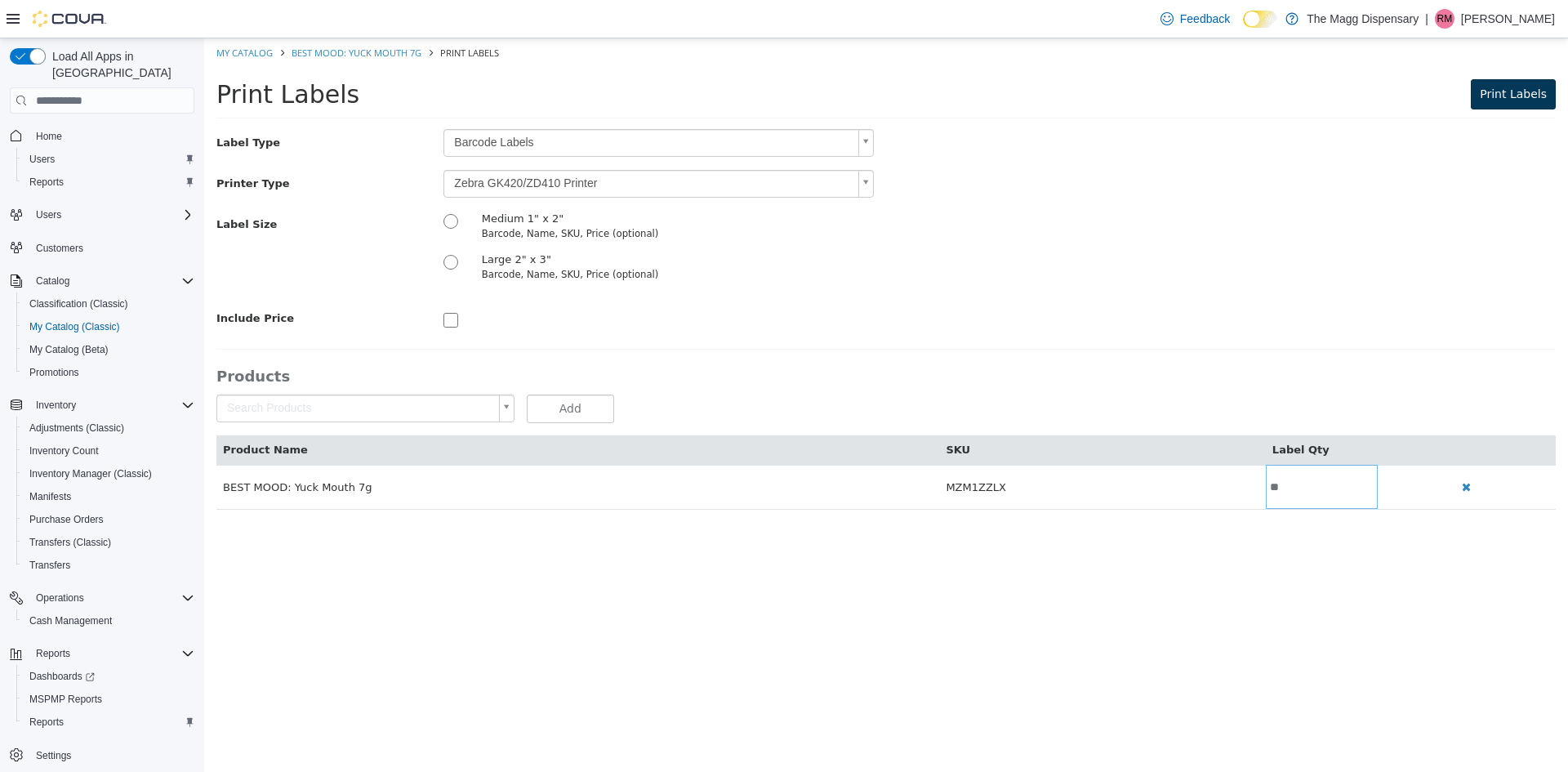
type input "**"
click at [1516, 96] on span "Print Labels" at bounding box center [1513, 94] width 67 height 13
click at [248, 52] on link "My Catalog" at bounding box center [245, 52] width 57 height 12
select select "**********"
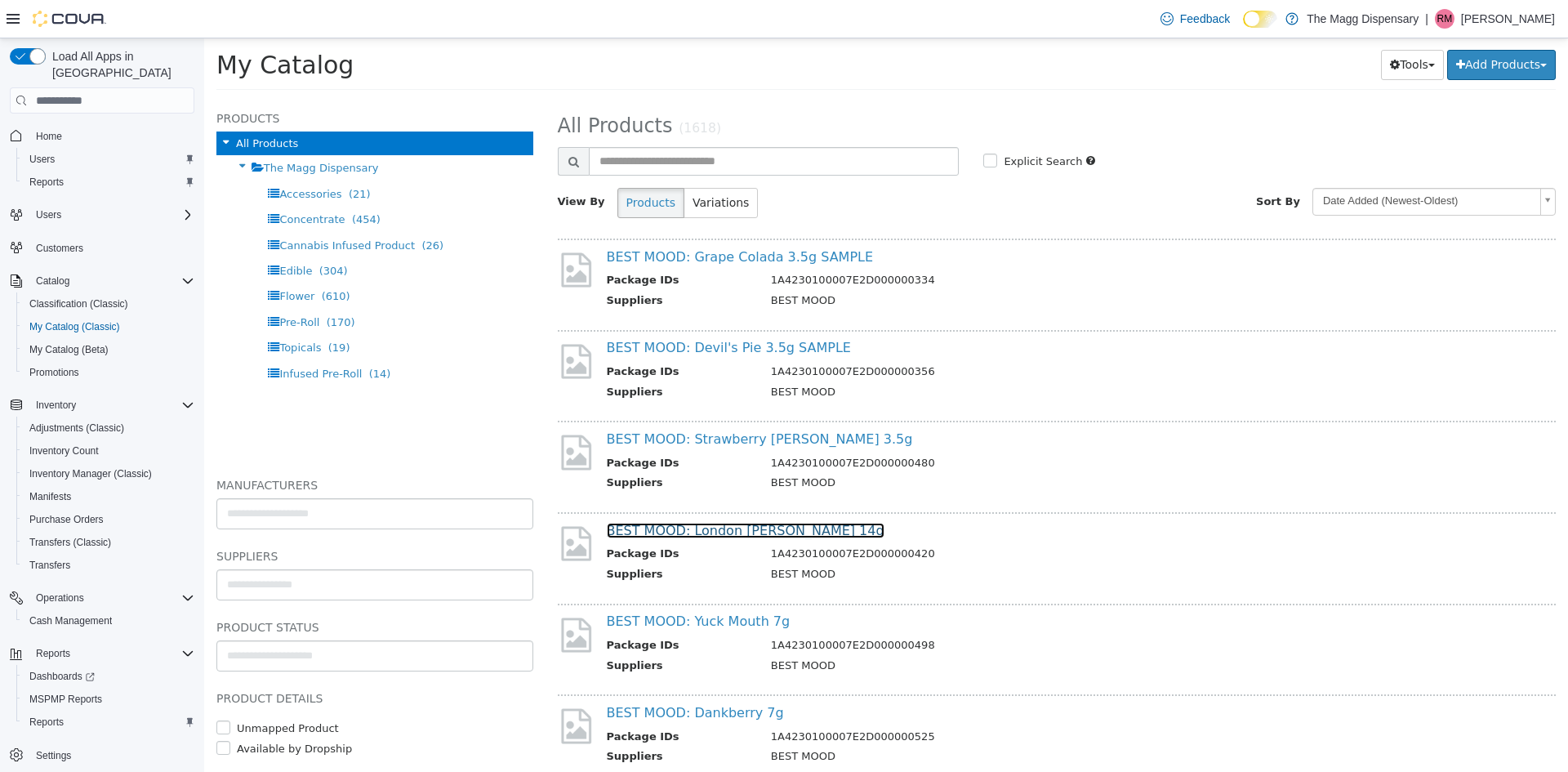
click at [742, 536] on link "BEST MOOD: London [PERSON_NAME] 14g" at bounding box center [746, 530] width 278 height 16
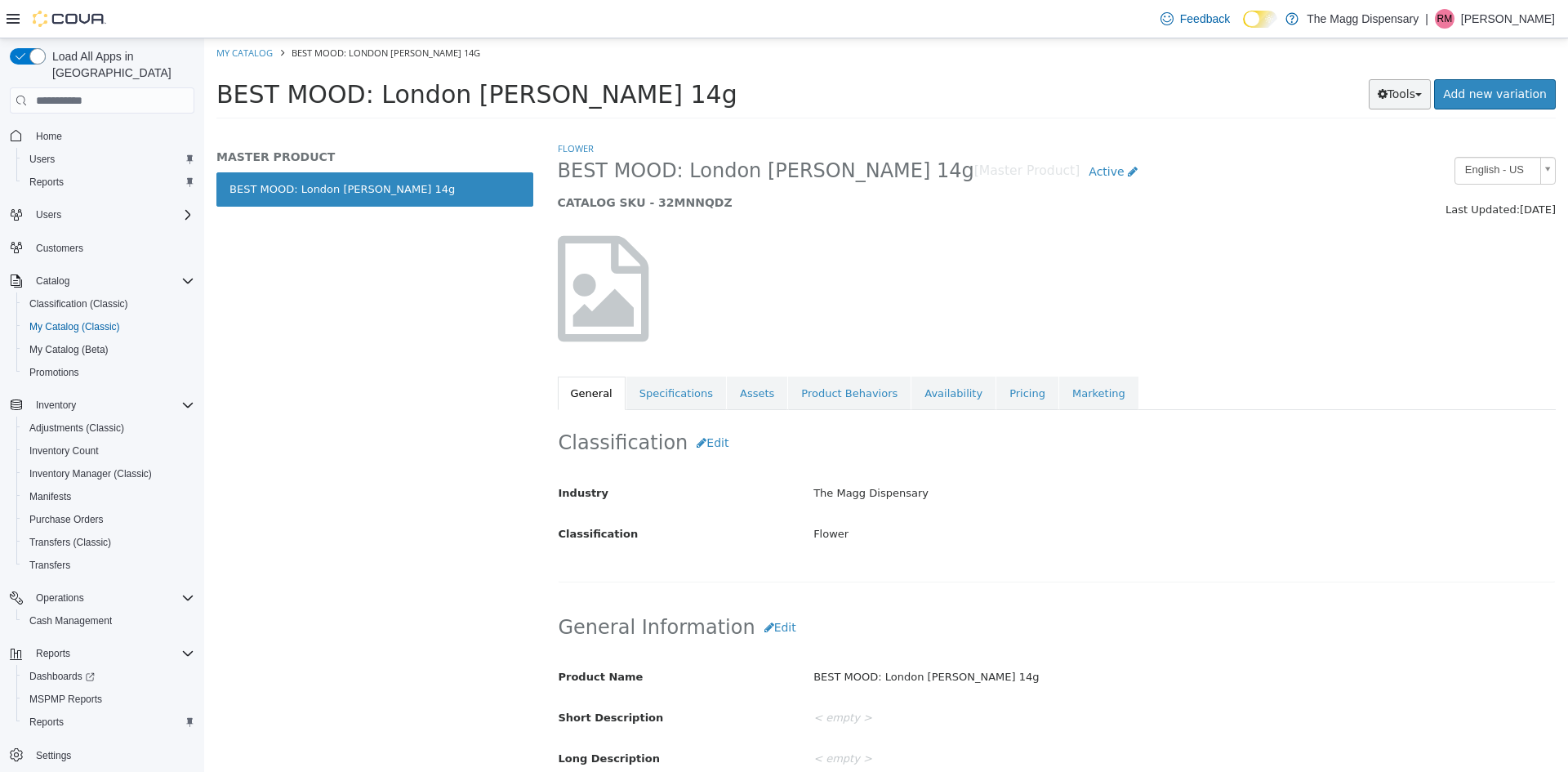
click at [1410, 87] on button "Tools" at bounding box center [1400, 95] width 63 height 31
click at [1350, 142] on link "Print Labels" at bounding box center [1365, 149] width 129 height 22
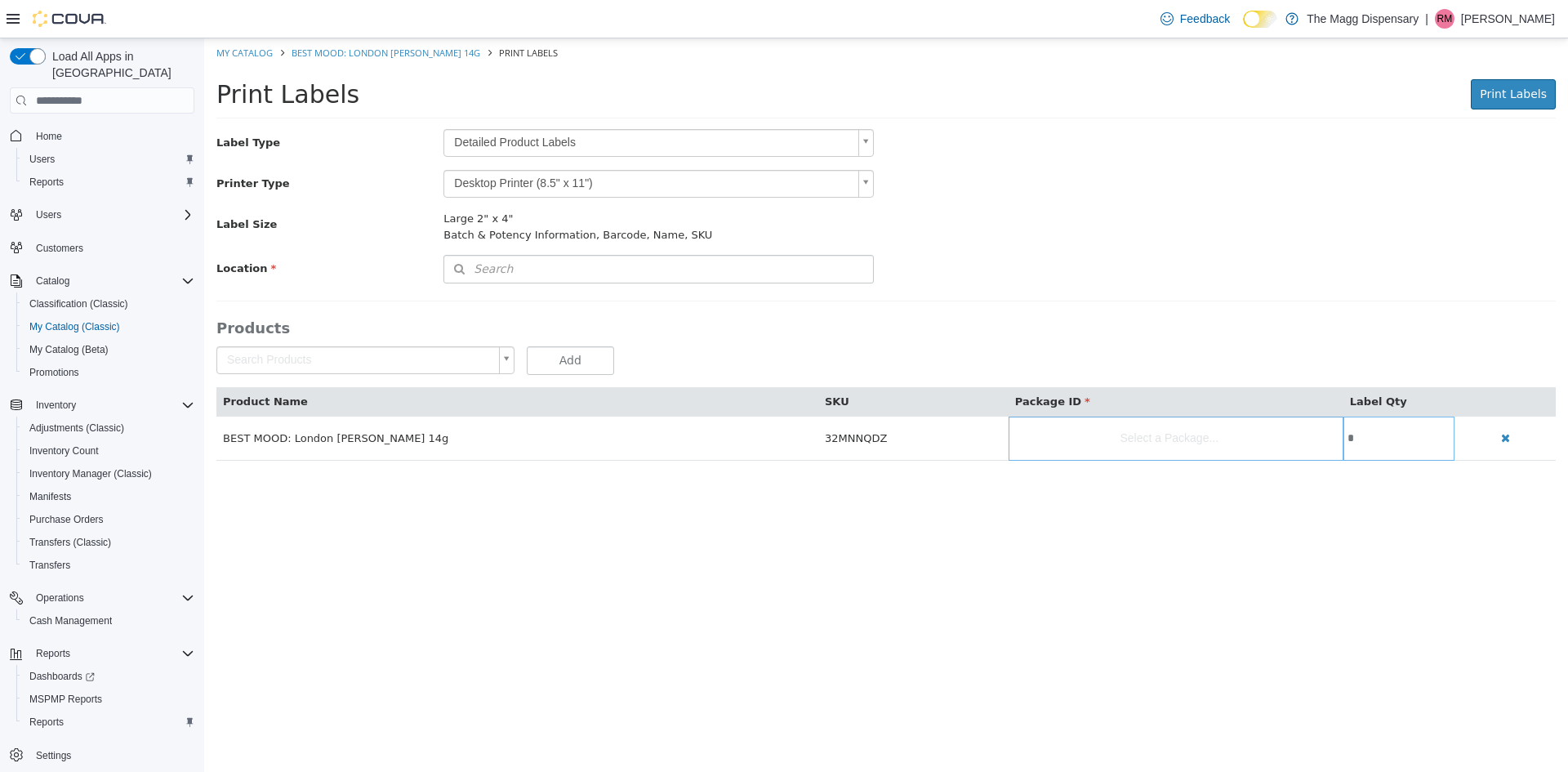
click at [554, 143] on body "Saving Bulk Changes... × Error retrieving label data: An unexpected error has o…" at bounding box center [886, 258] width 1364 height 439
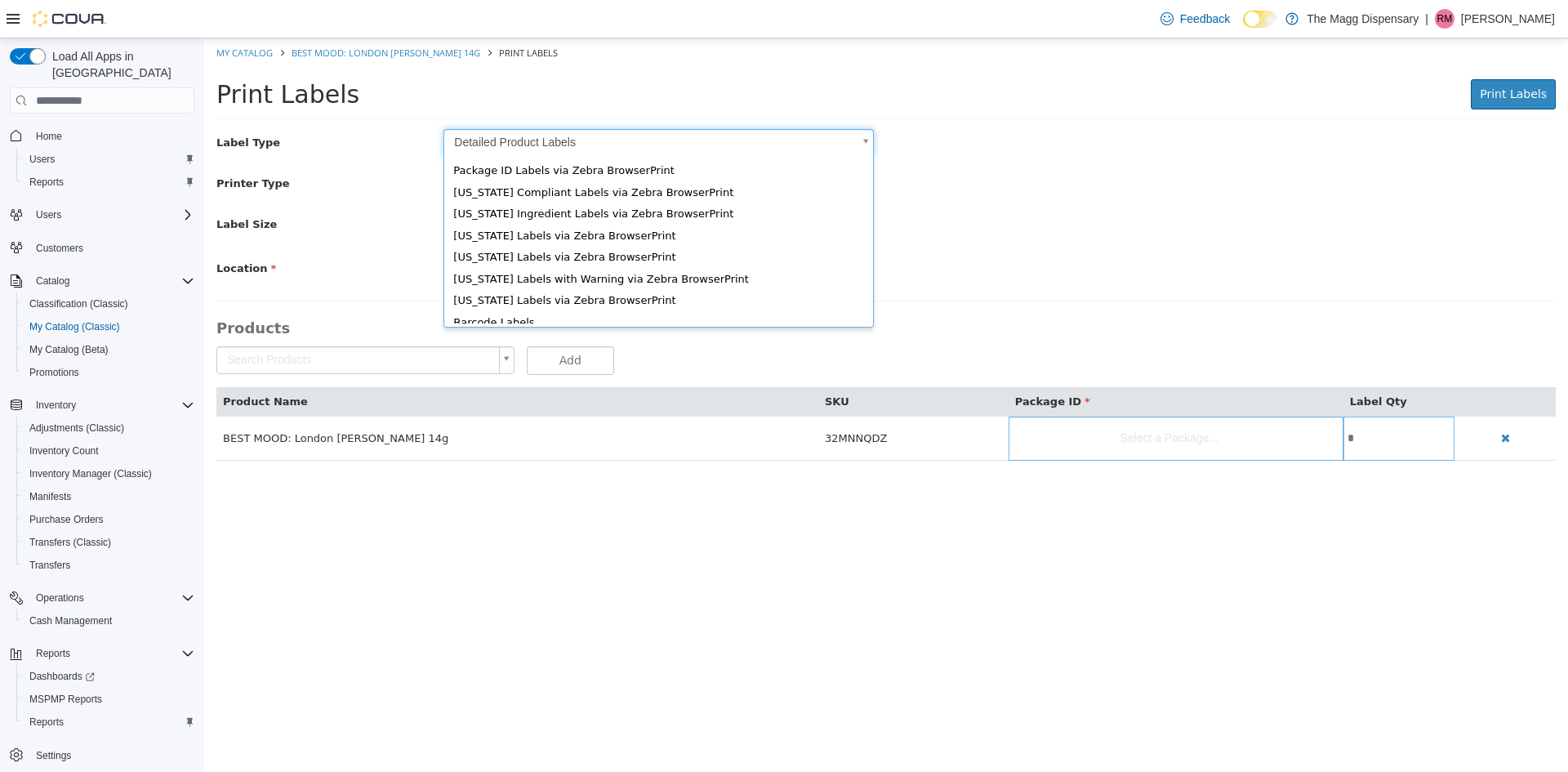
scroll to position [22, 0]
type input "*"
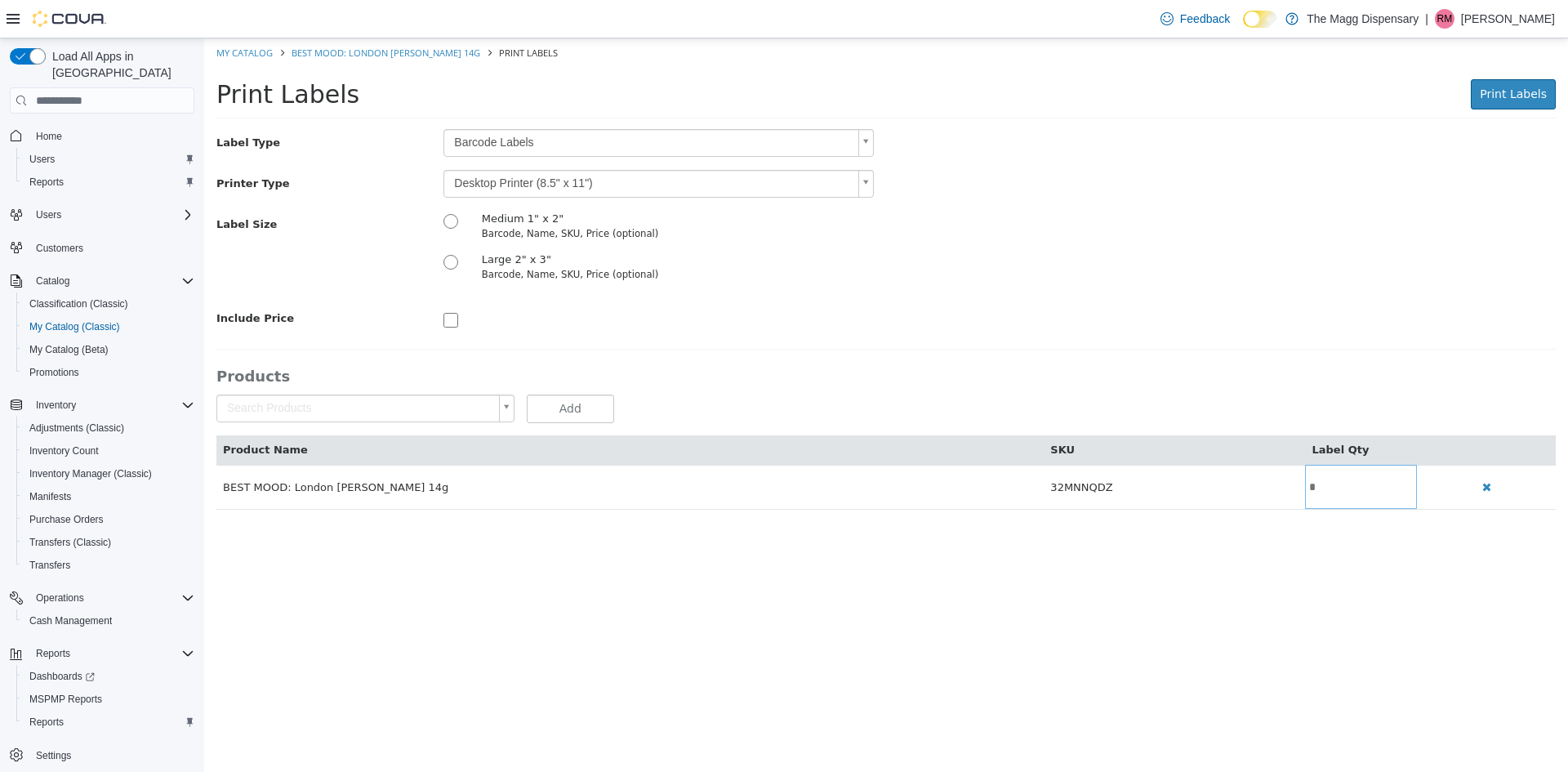
click at [512, 168] on div "Label Type Barcode Labels * Printer Type Desktop Printer (8.5" x 11") * Label S…" at bounding box center [887, 230] width 1340 height 203
click at [508, 181] on body "Saving Bulk Changes... × Error retrieving label data: An unexpected error has o…" at bounding box center [886, 282] width 1364 height 488
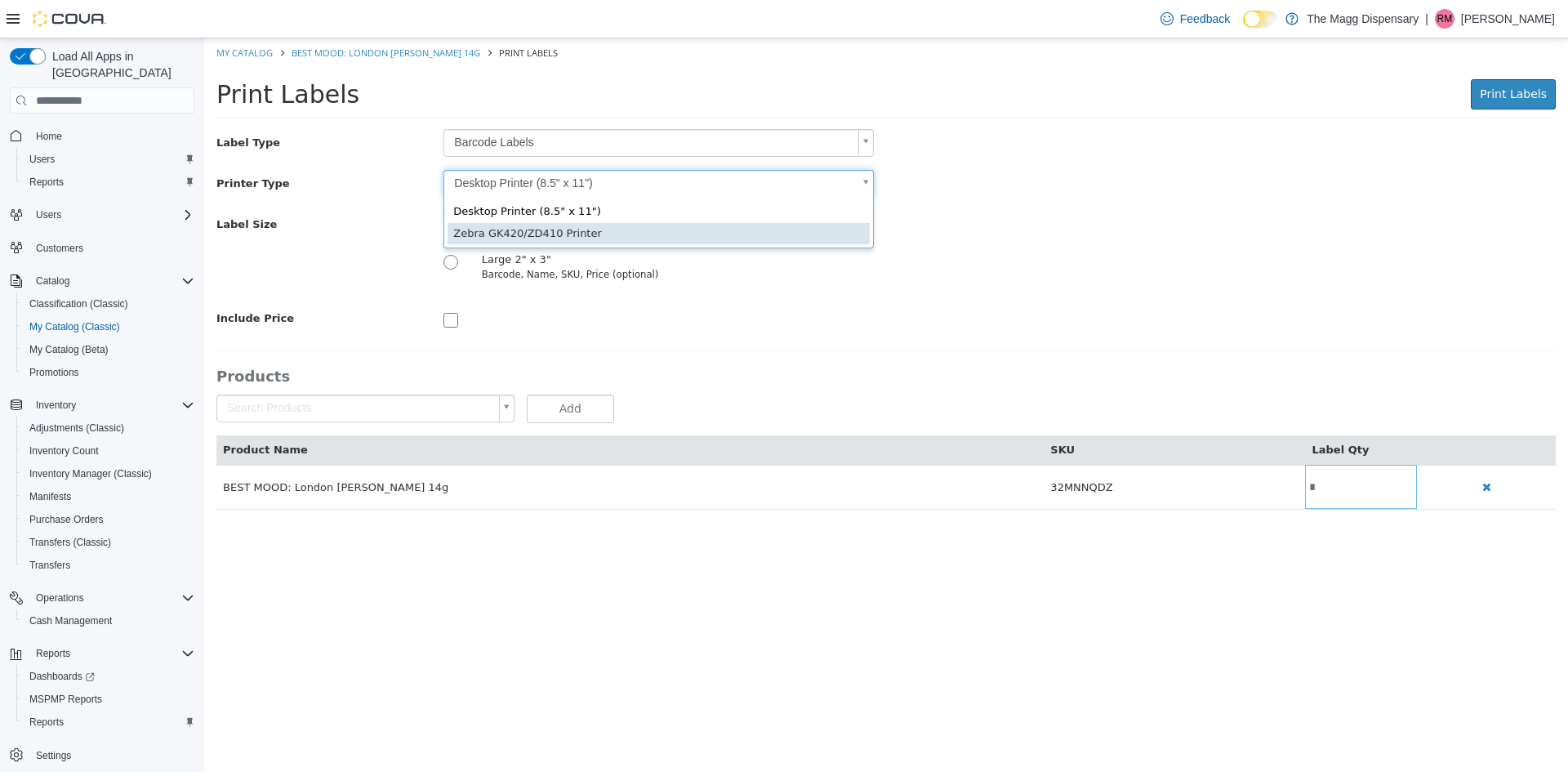
type input "*"
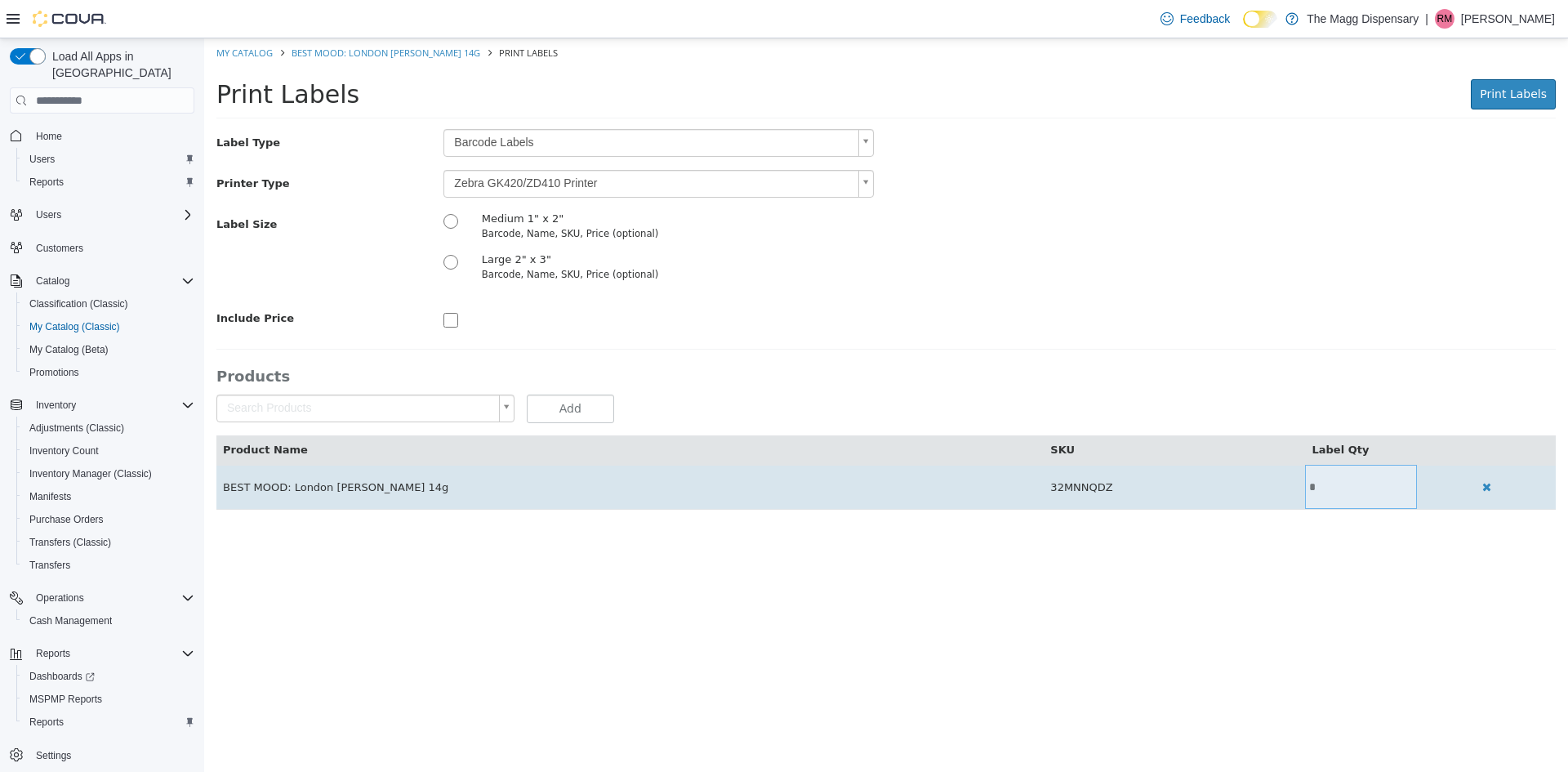
click at [1306, 487] on input "*" at bounding box center [1361, 487] width 112 height 12
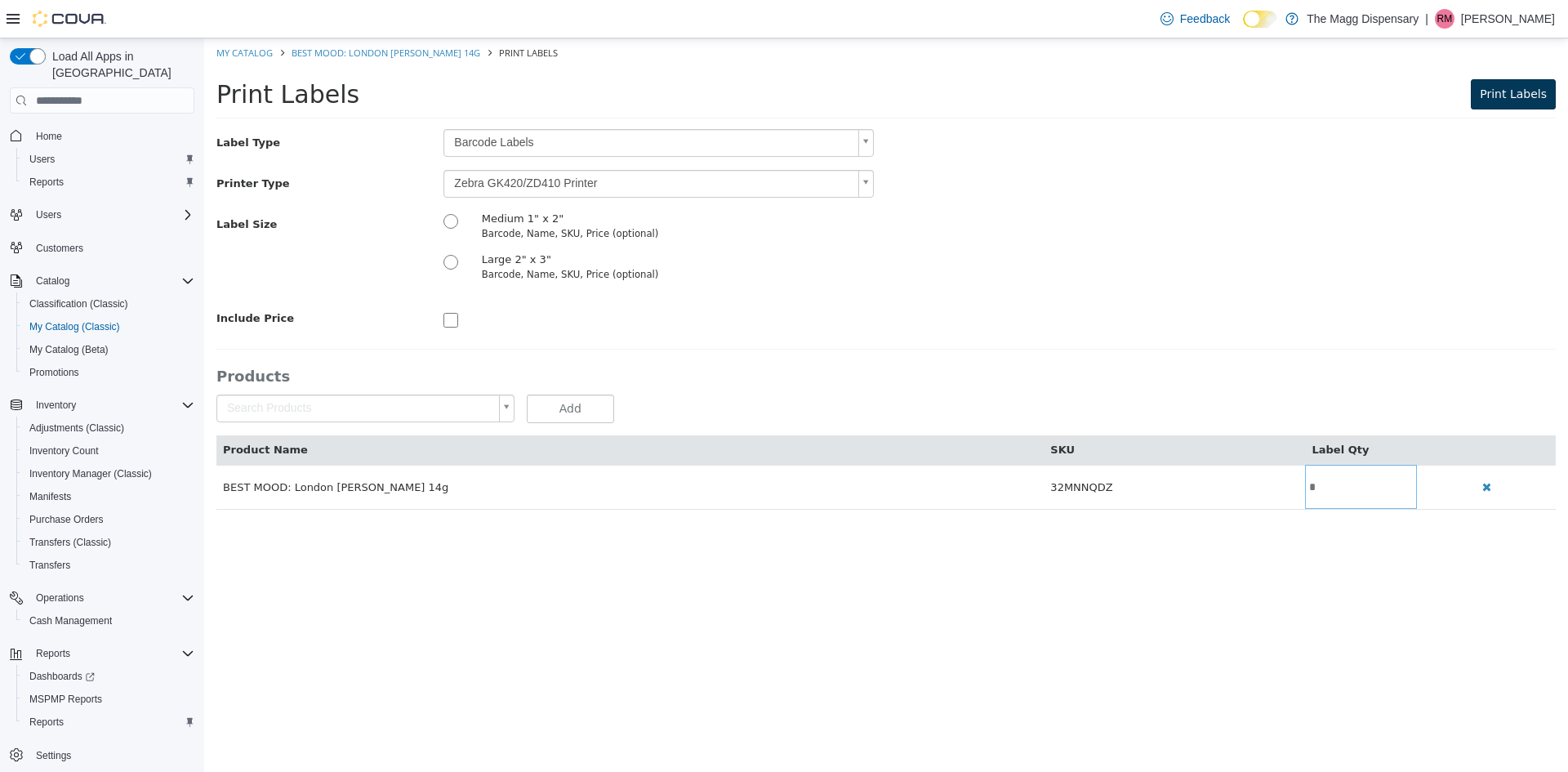
type input "*"
click at [1532, 97] on span "Print Labels" at bounding box center [1513, 94] width 67 height 13
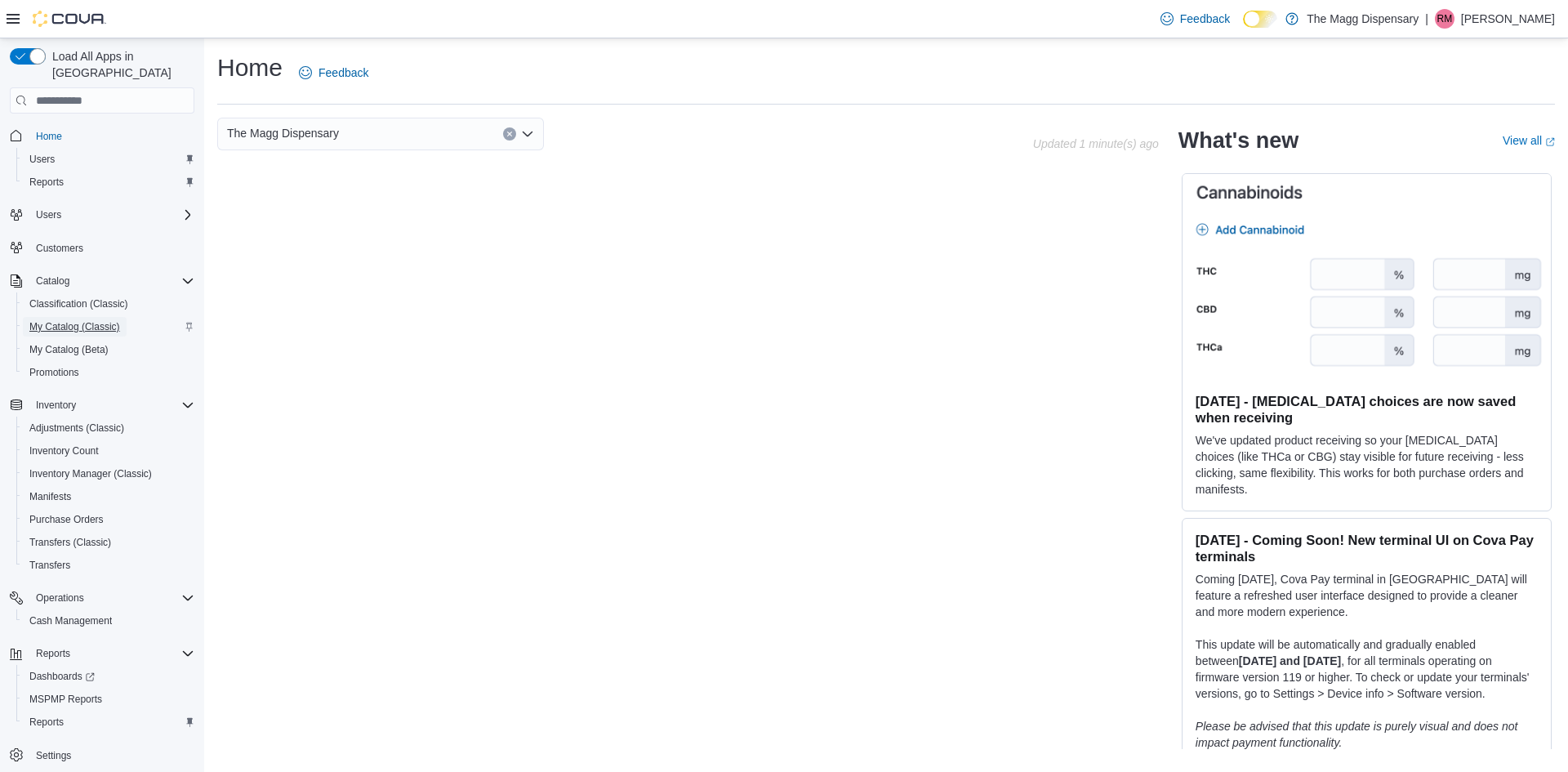
click at [69, 321] on span "My Catalog (Classic)" at bounding box center [75, 327] width 91 height 13
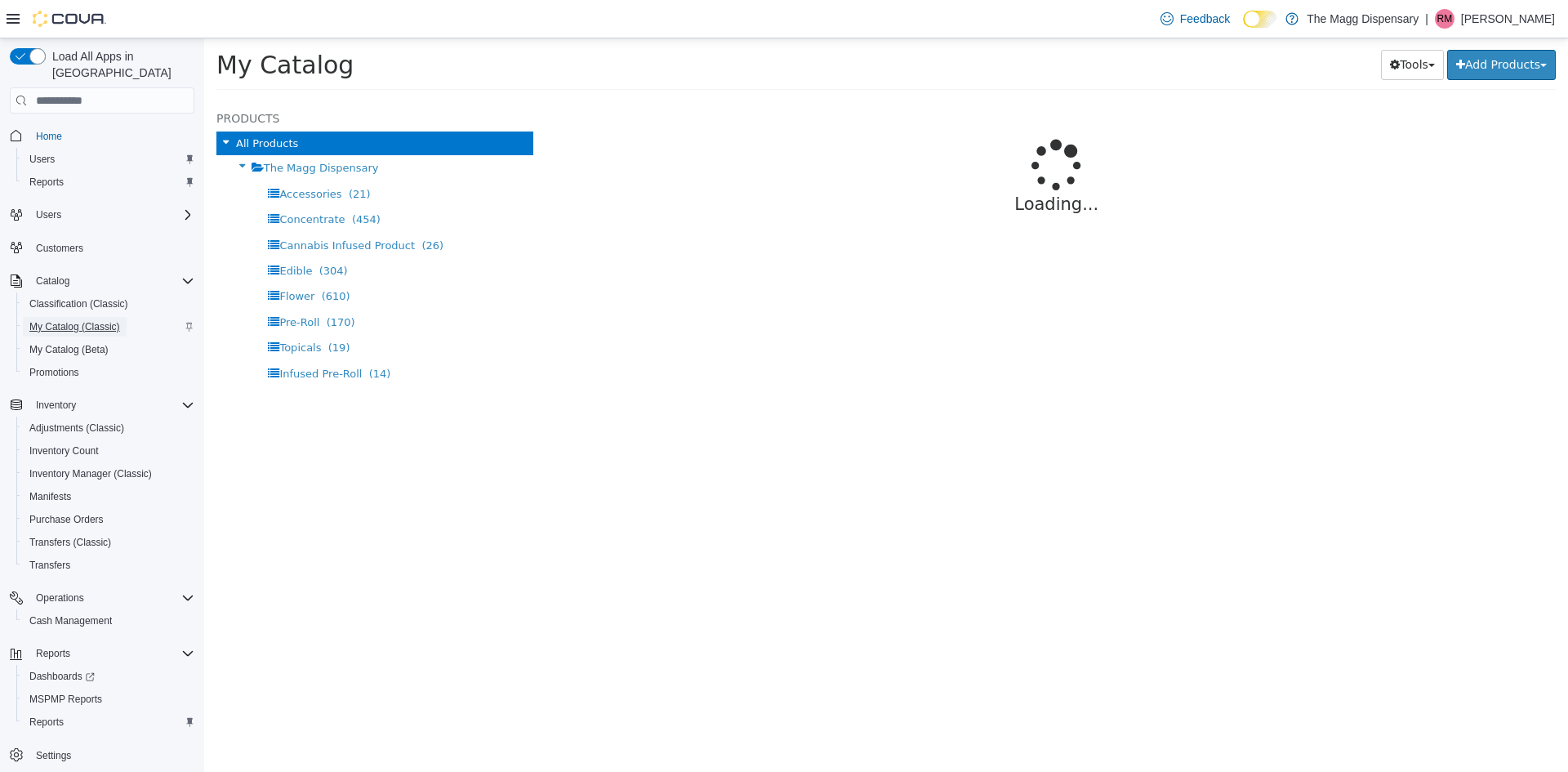
select select "**********"
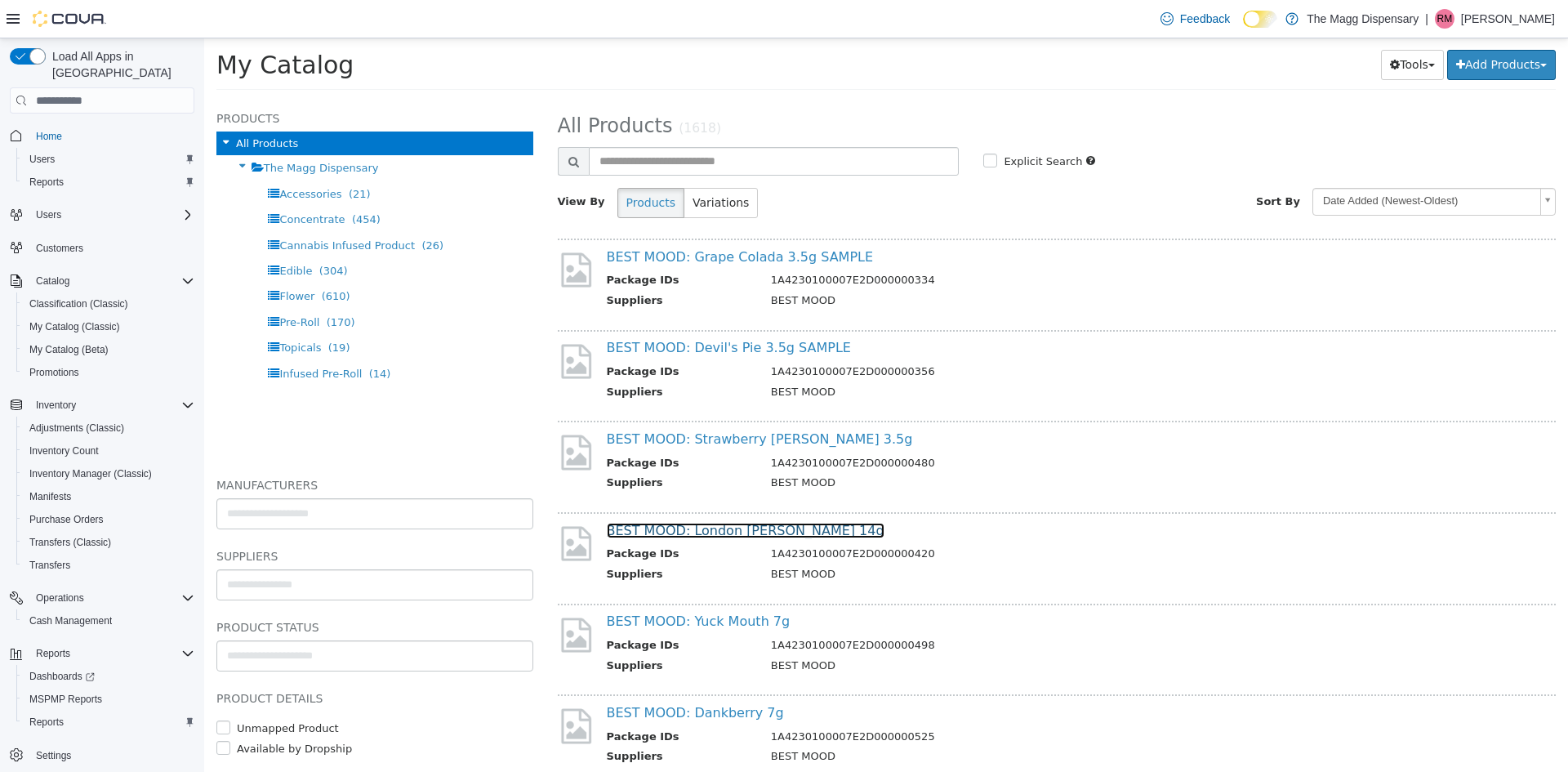
click at [713, 525] on link "BEST MOOD: London [PERSON_NAME] 14g" at bounding box center [746, 530] width 278 height 16
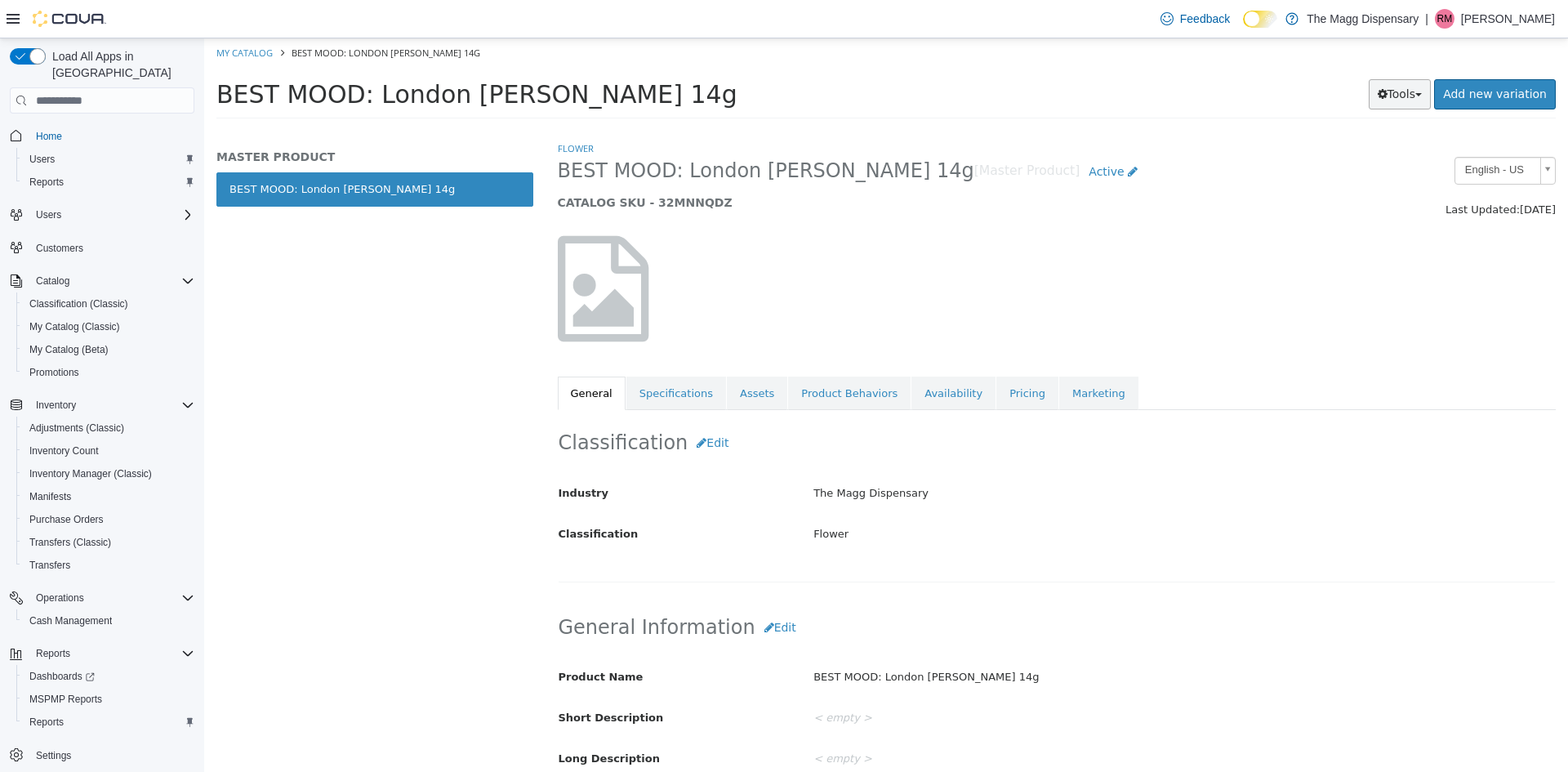
click at [1394, 103] on button "Tools" at bounding box center [1400, 95] width 63 height 31
click at [1389, 148] on link "Print Labels" at bounding box center [1365, 149] width 129 height 22
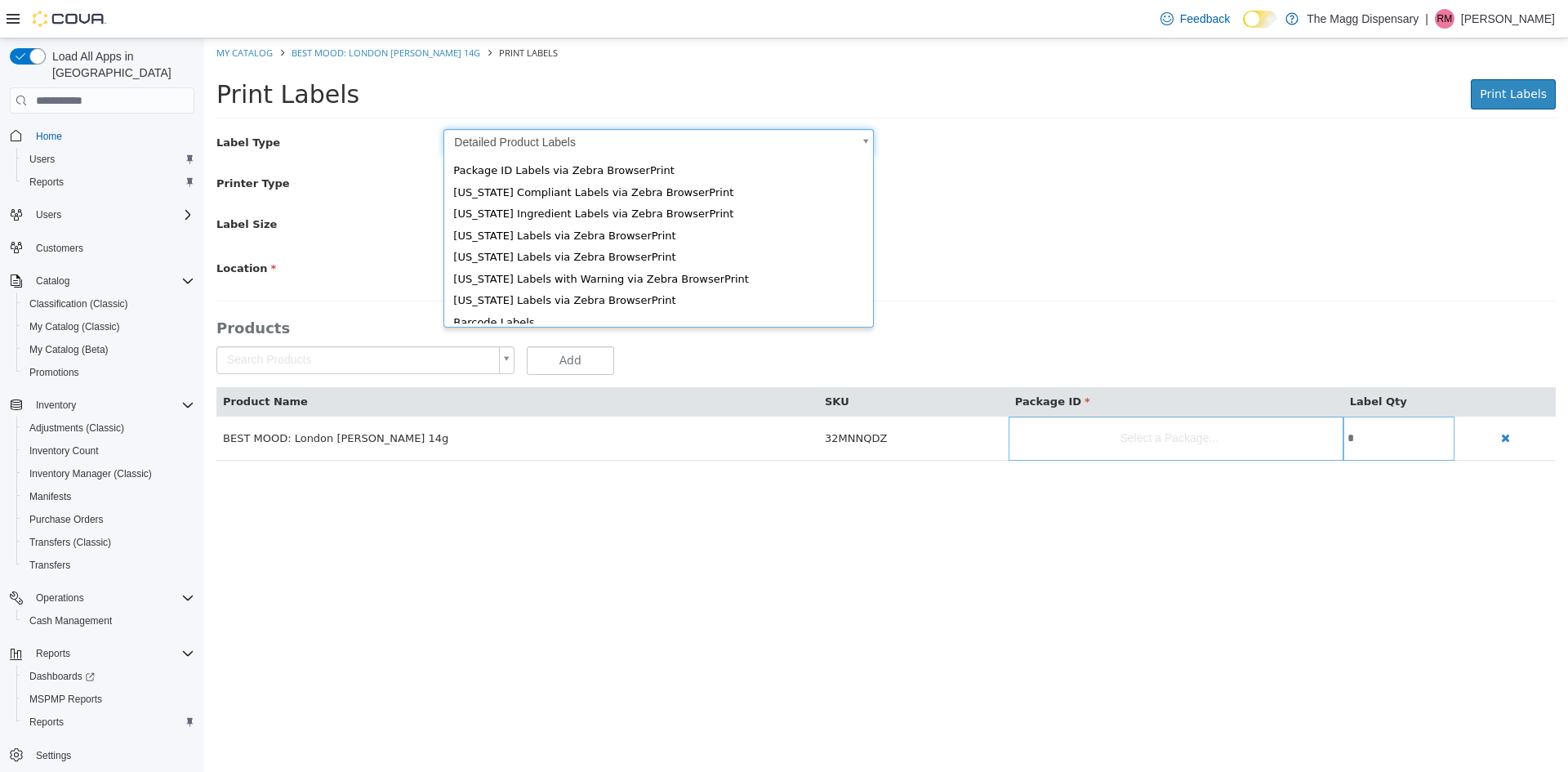
drag, startPoint x: 548, startPoint y: 132, endPoint x: 550, endPoint y: 146, distance: 14.1
click at [548, 132] on body "Saving Bulk Changes... × My Catalog BEST MOOD: London Mintz 14g Print Labels Pr…" at bounding box center [886, 258] width 1364 height 439
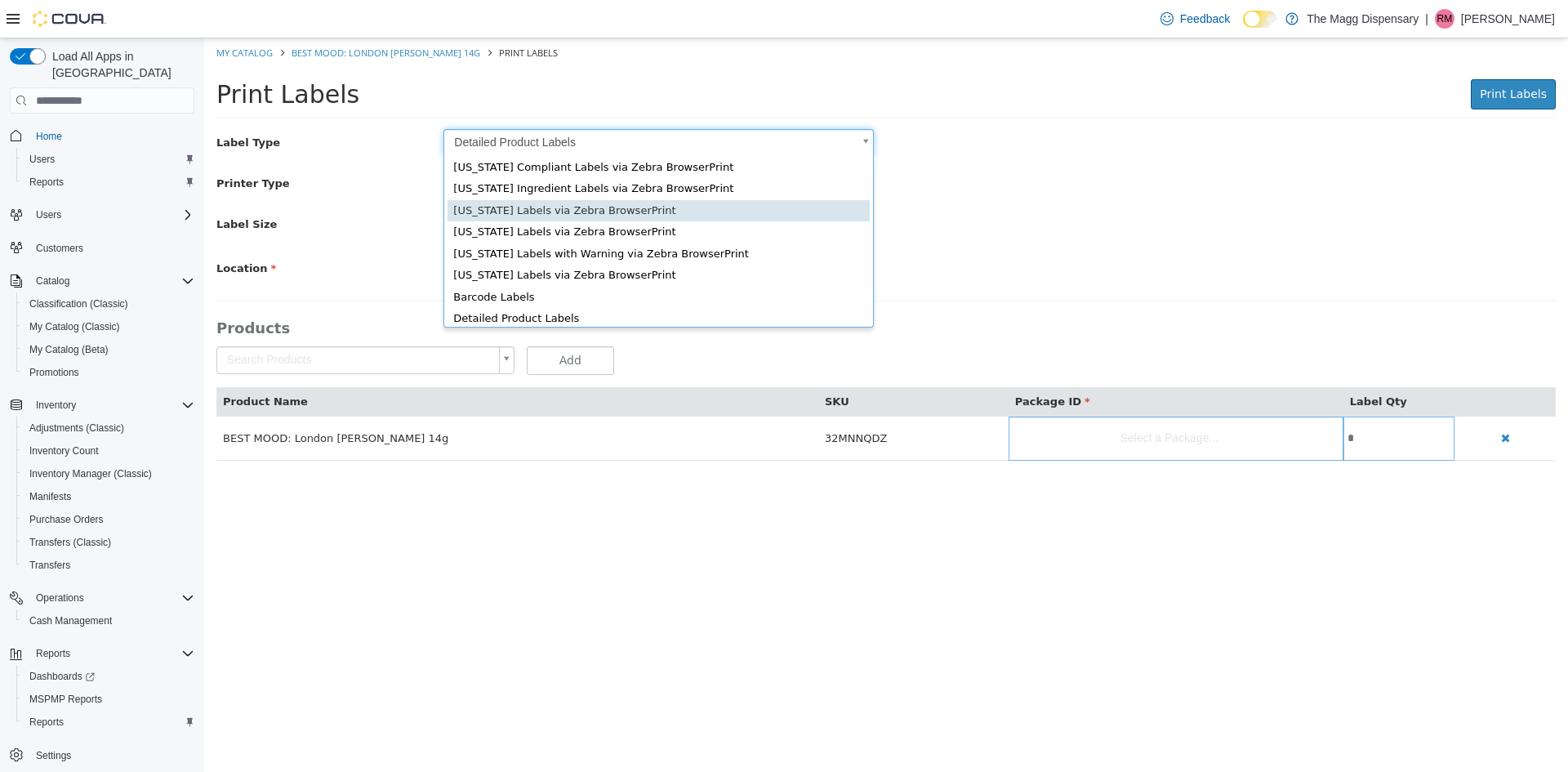
scroll to position [22, 0]
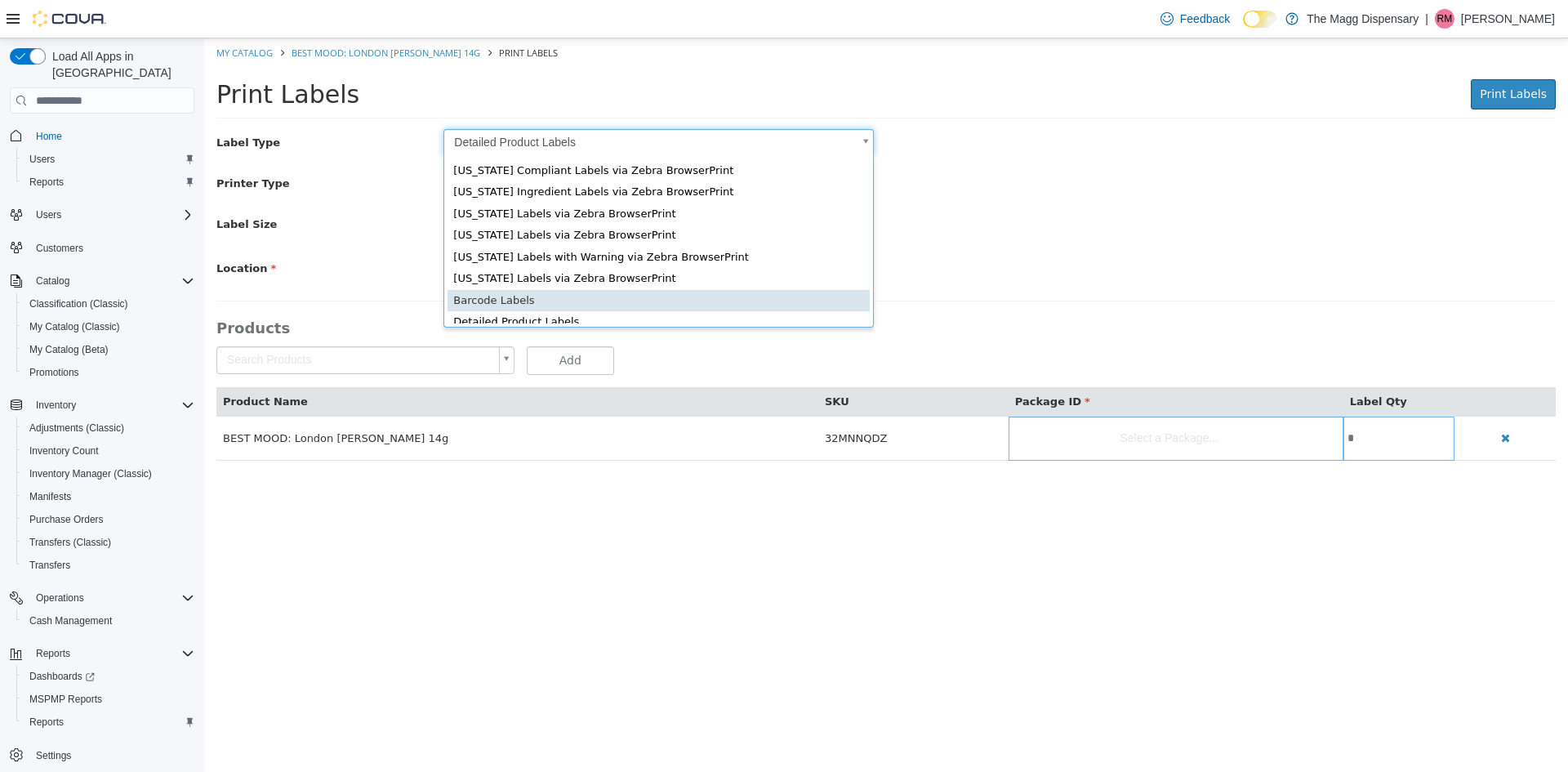
type input "*"
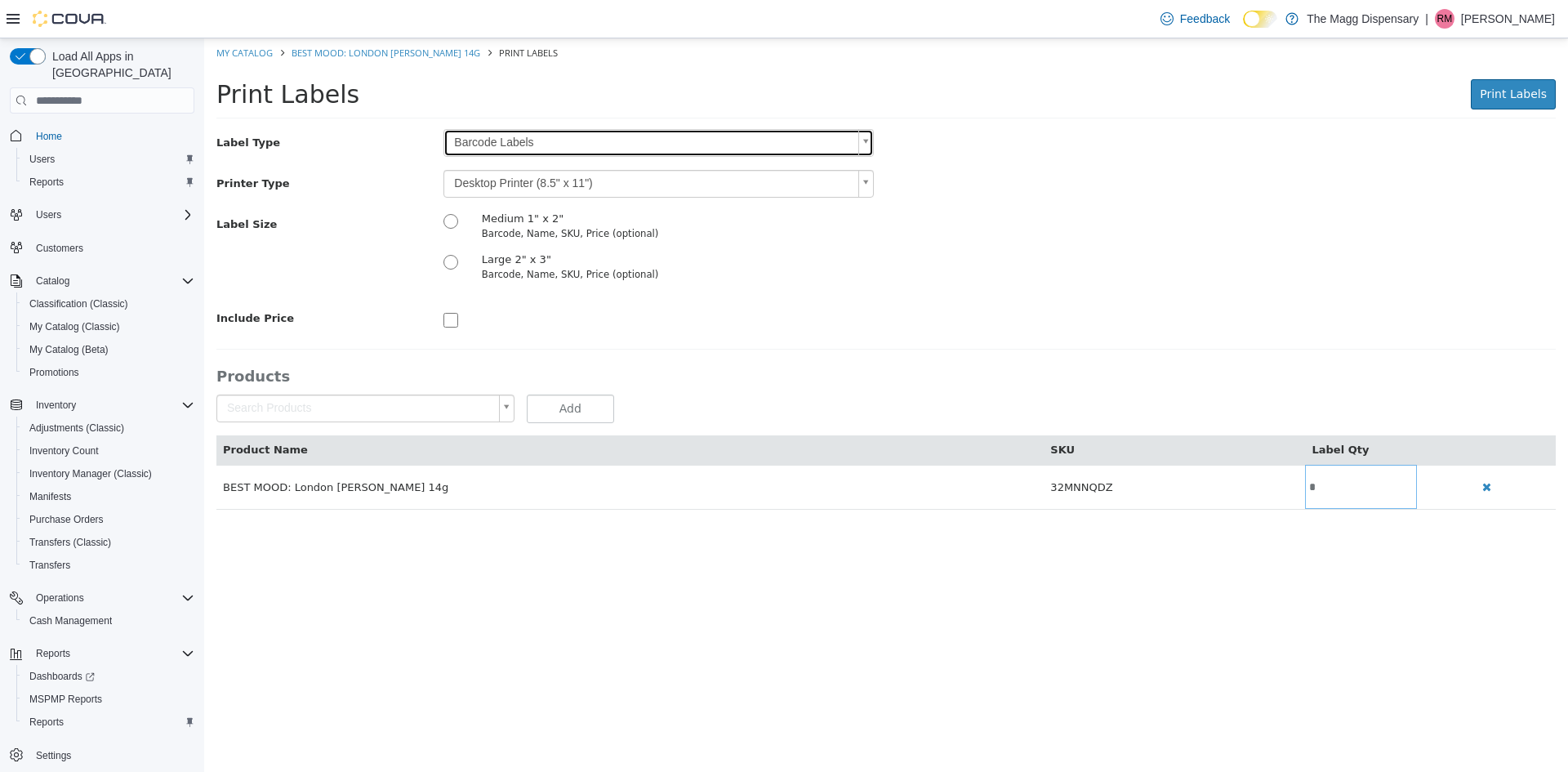
scroll to position [0, 0]
click at [518, 182] on body "Saving Bulk Changes... × My Catalog BEST MOOD: London Mintz 14g Print Labels Pr…" at bounding box center [886, 282] width 1364 height 488
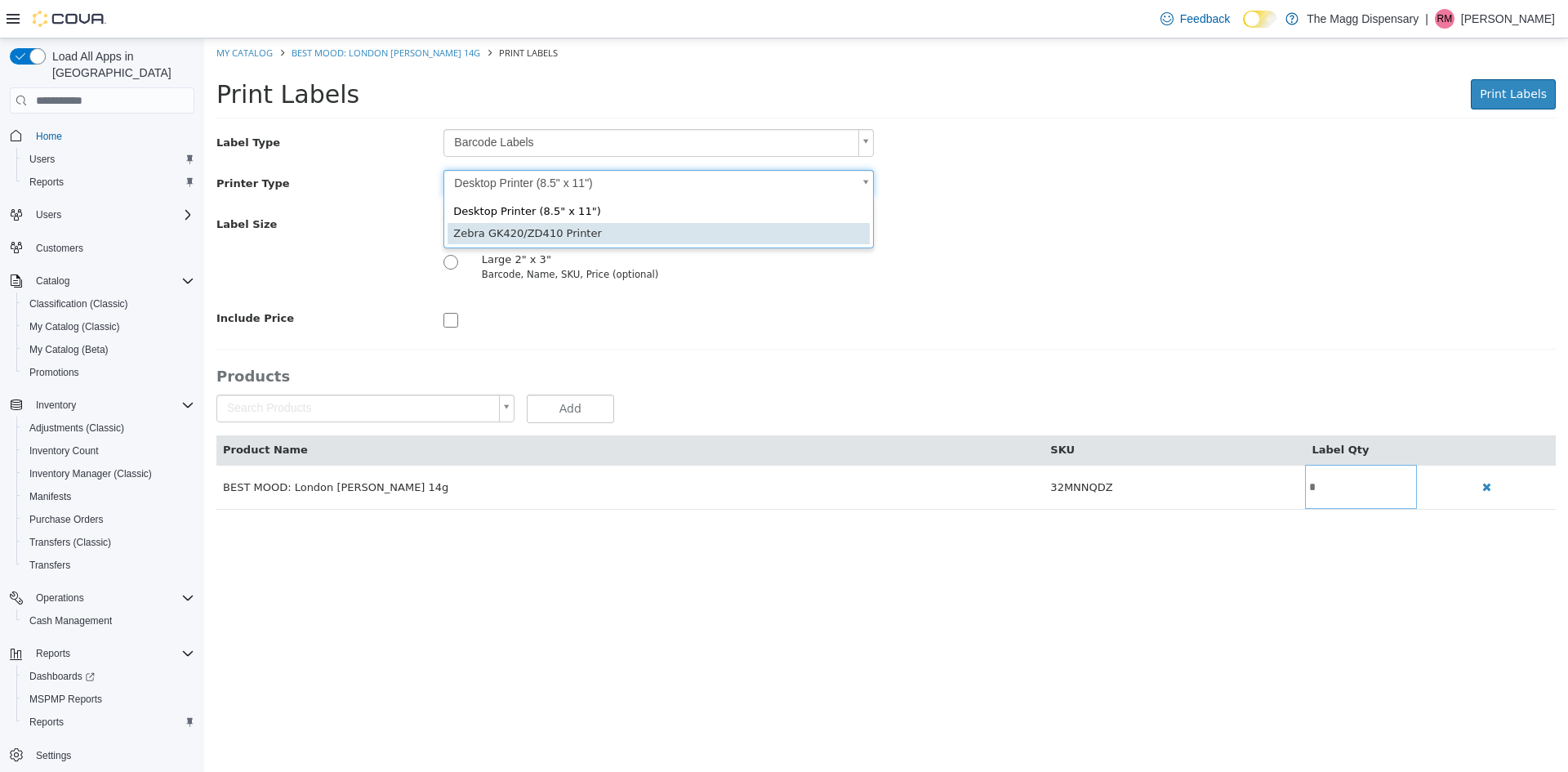
drag, startPoint x: 528, startPoint y: 236, endPoint x: 838, endPoint y: 297, distance: 315.9
type input "*"
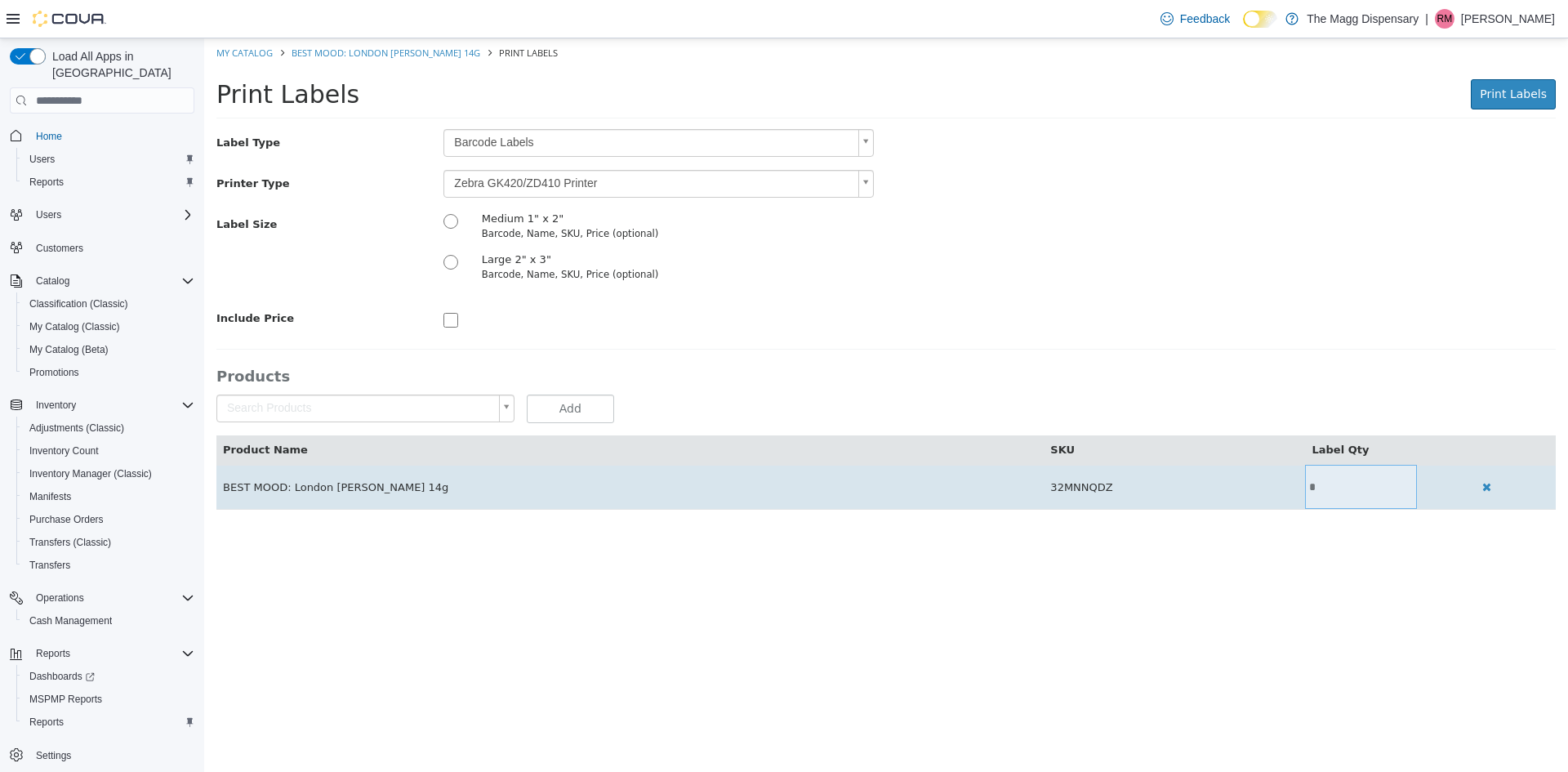
click at [1325, 486] on input "*" at bounding box center [1361, 487] width 112 height 12
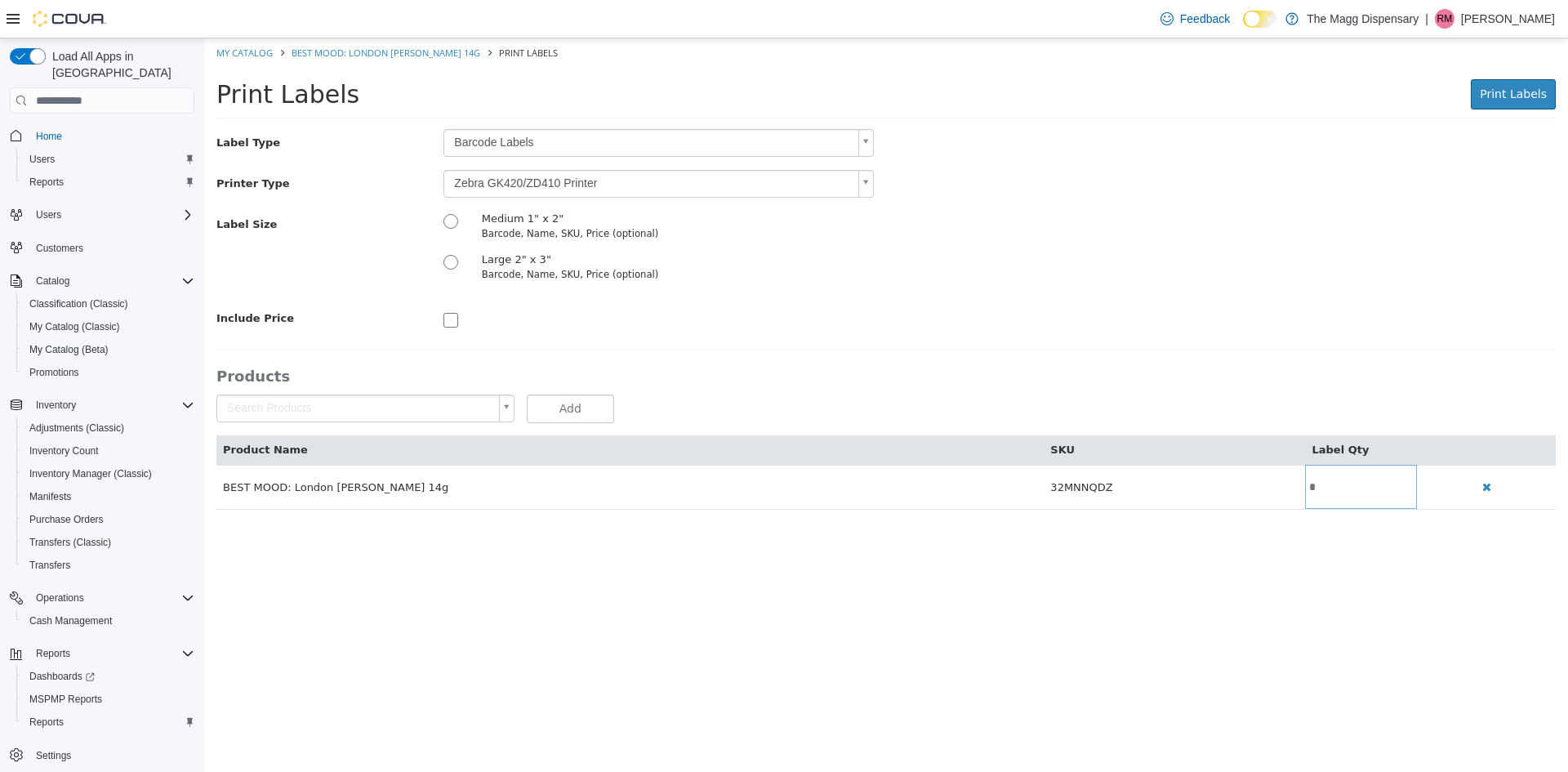
type input "*"
click at [1515, 69] on div "Print Labels Print Labels Preparing Labels" at bounding box center [886, 98] width 1364 height 62
click at [1515, 90] on span "Print Labels" at bounding box center [1513, 94] width 67 height 13
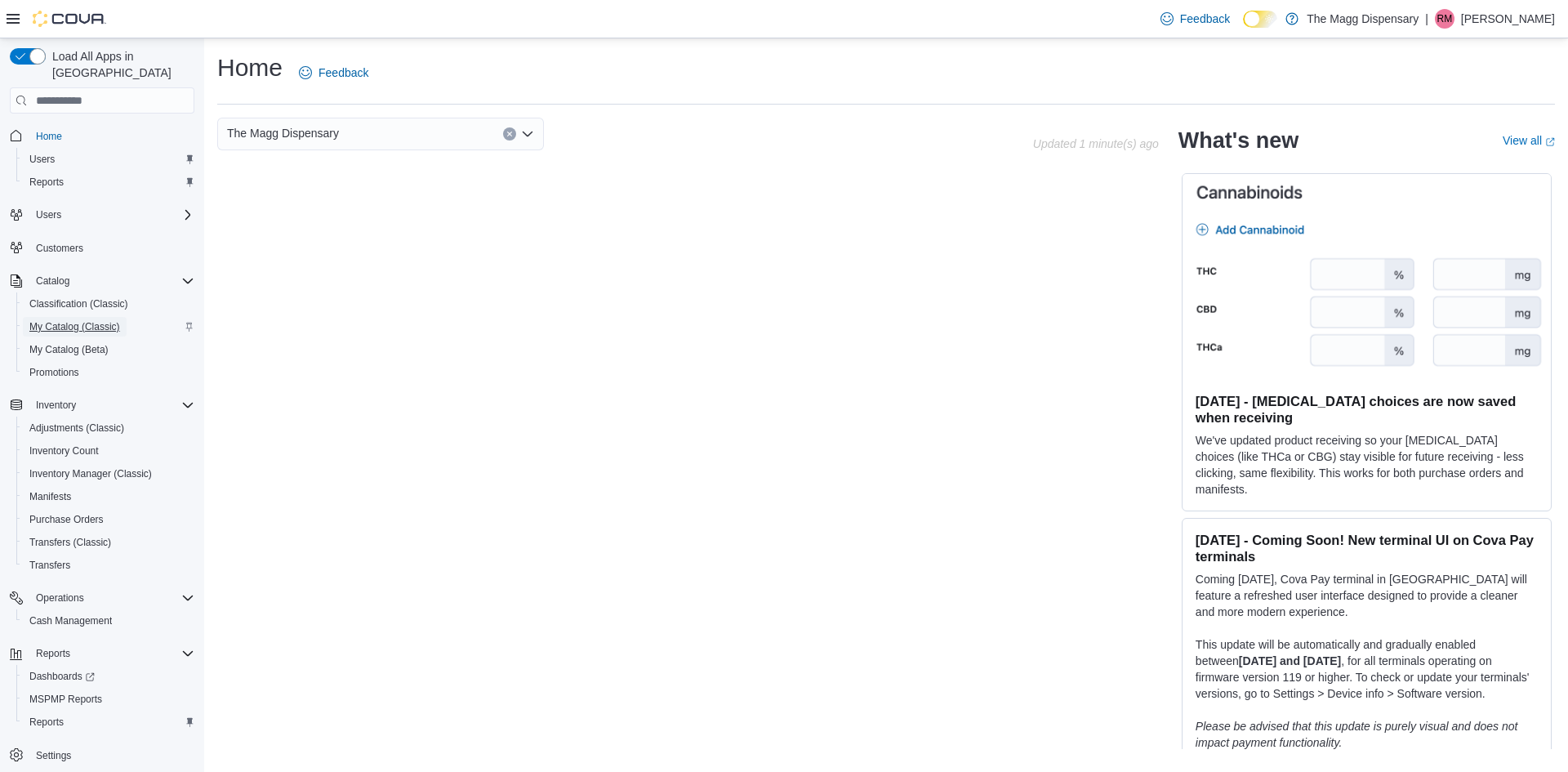
click at [95, 321] on span "My Catalog (Classic)" at bounding box center [75, 327] width 91 height 13
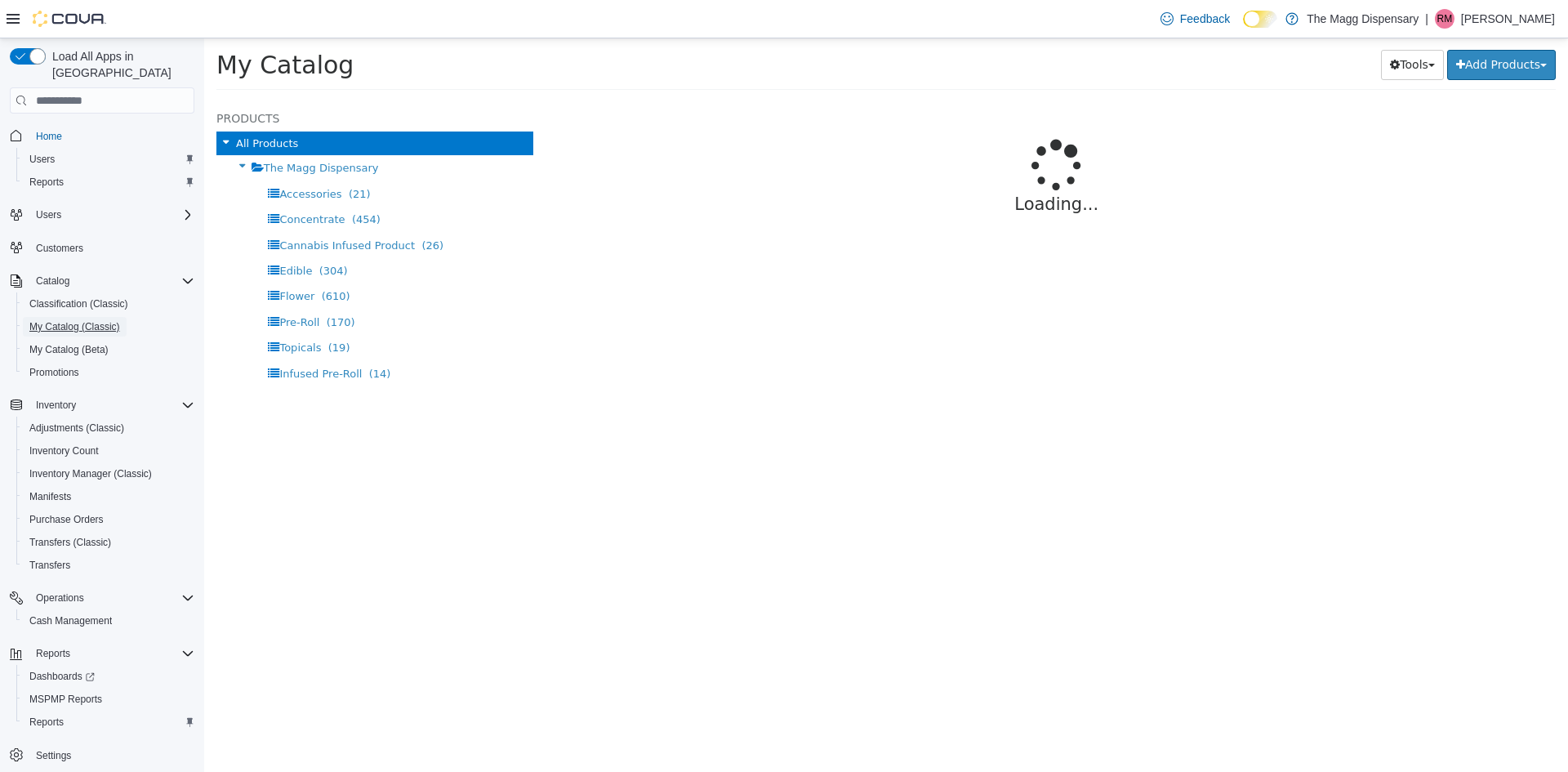
select select "**********"
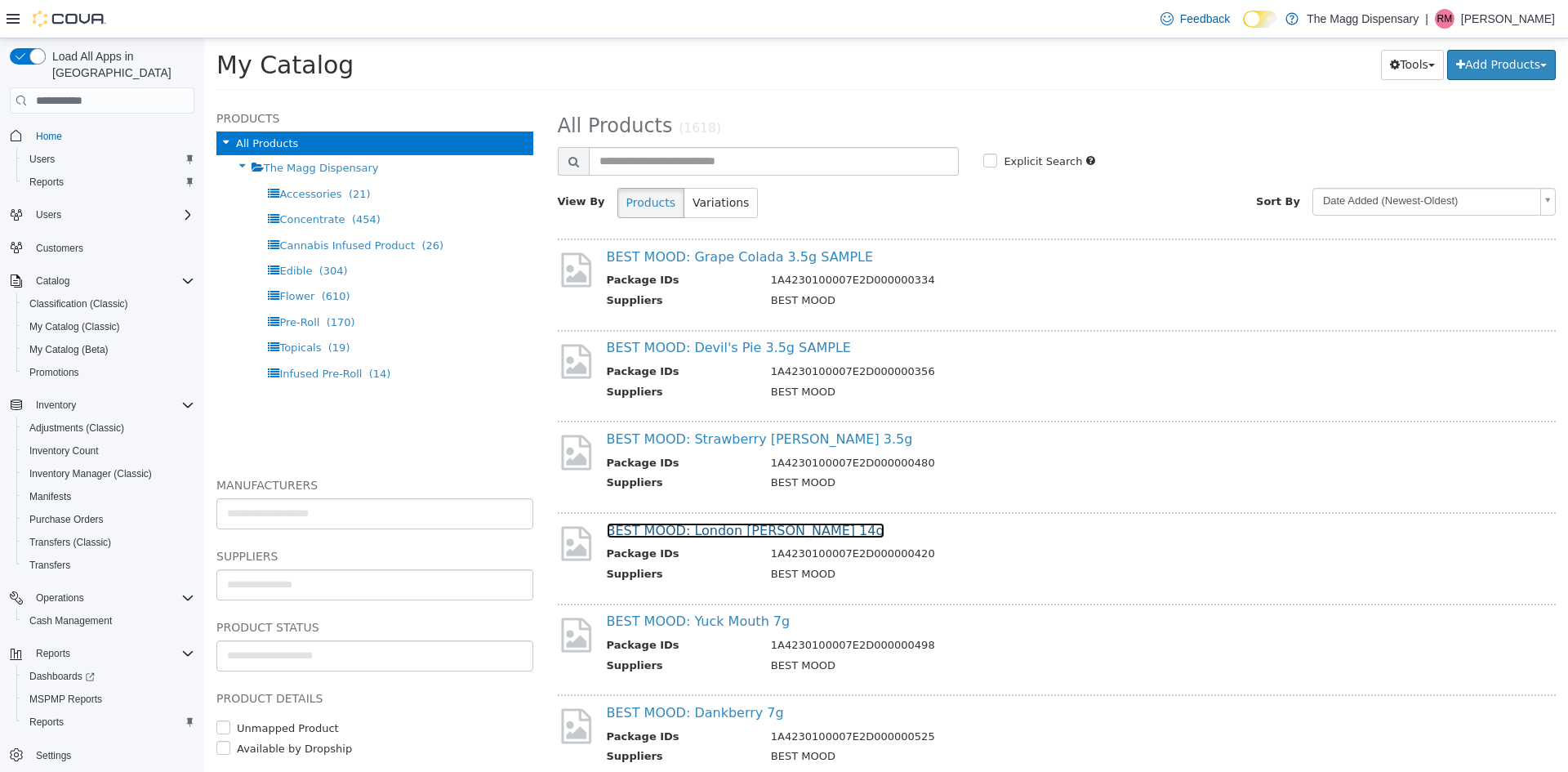
click at [753, 528] on link "BEST MOOD: London [PERSON_NAME] 14g" at bounding box center [746, 530] width 278 height 16
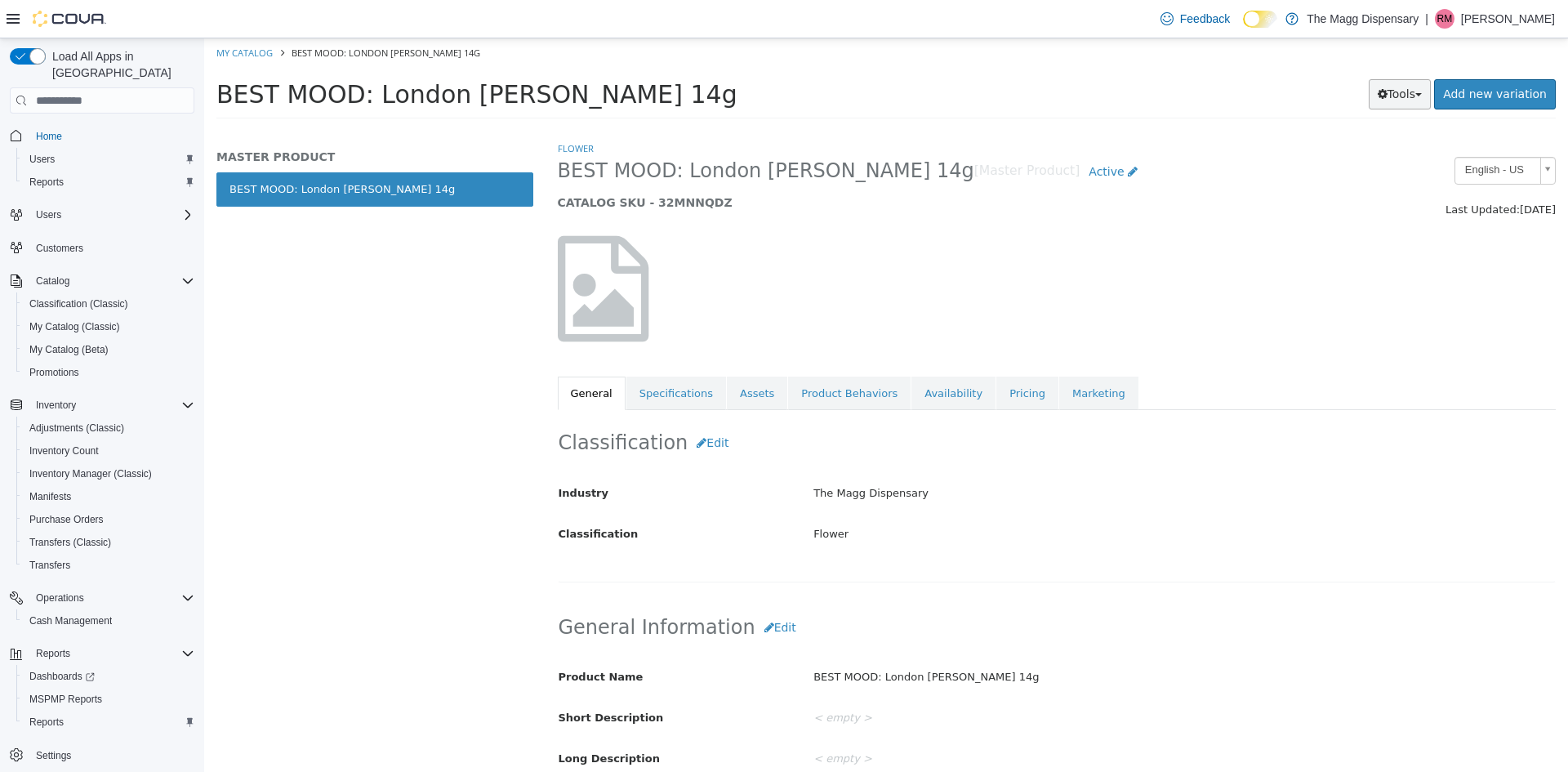
click at [1432, 92] on button "Tools" at bounding box center [1400, 95] width 63 height 31
click at [1340, 158] on link "Print Labels" at bounding box center [1365, 149] width 129 height 22
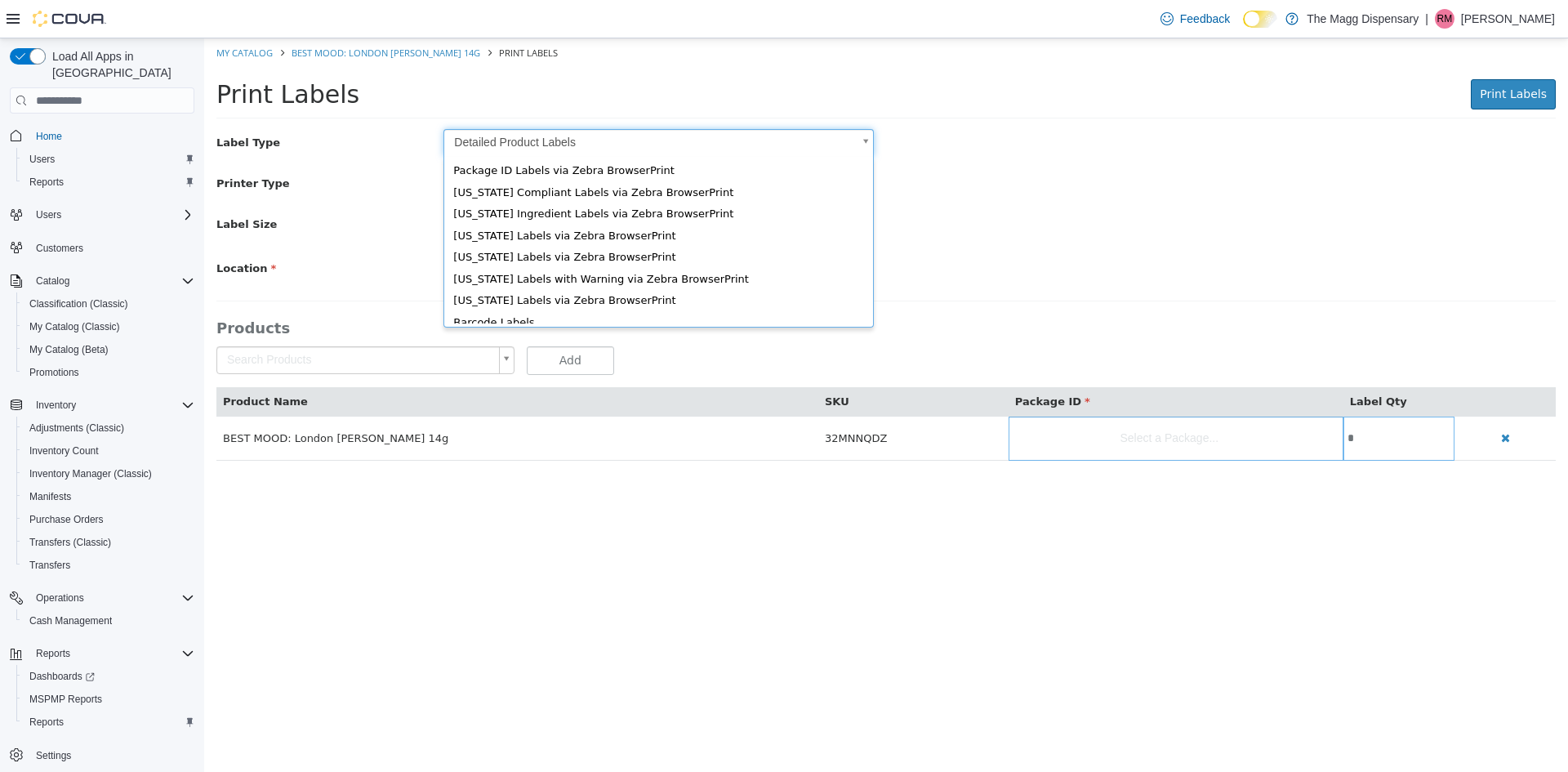
click at [499, 142] on body "Saving Bulk Changes... × My Catalog BEST MOOD: London [PERSON_NAME] 14g Print L…" at bounding box center [886, 258] width 1364 height 439
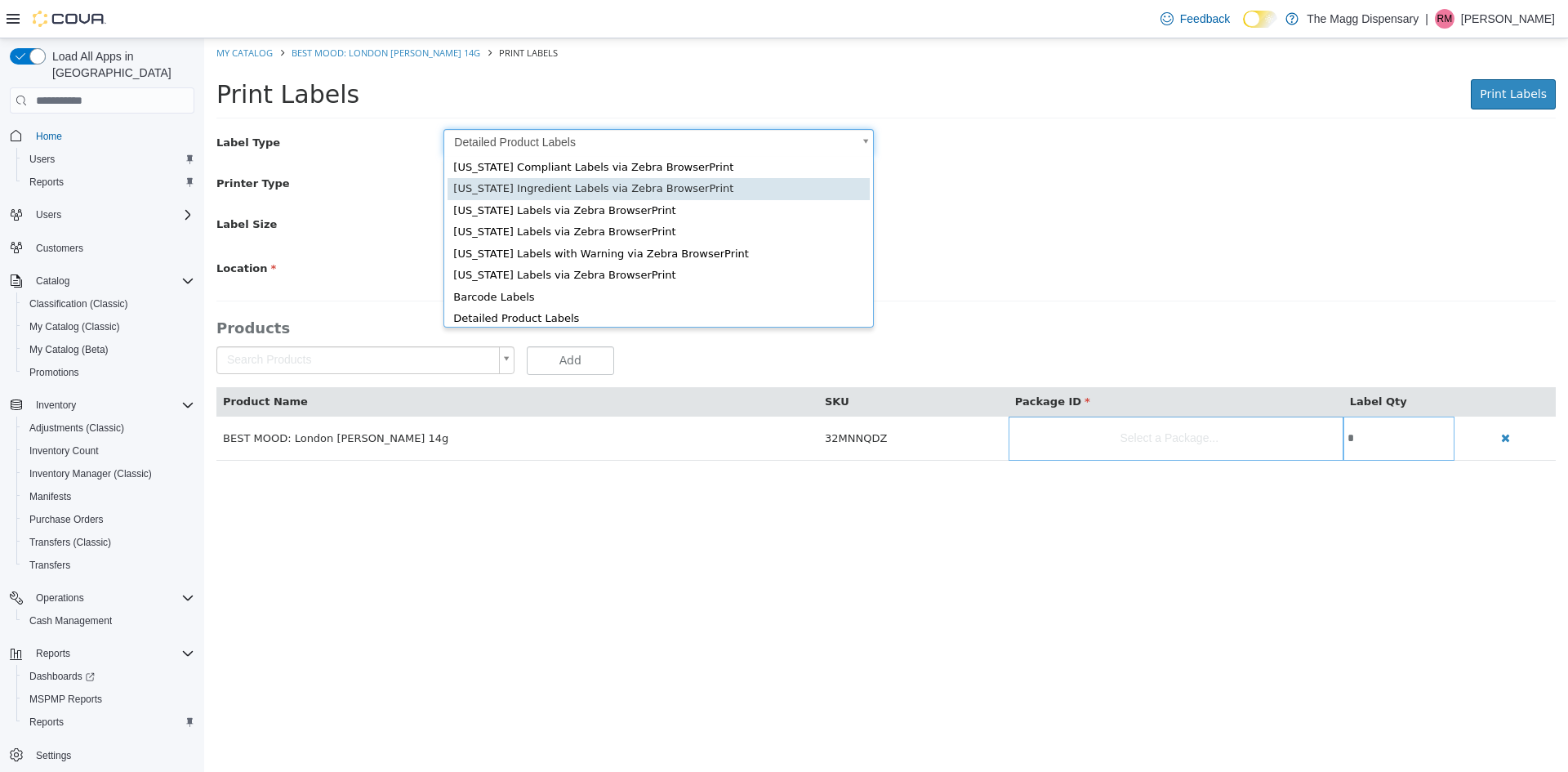
scroll to position [22, 0]
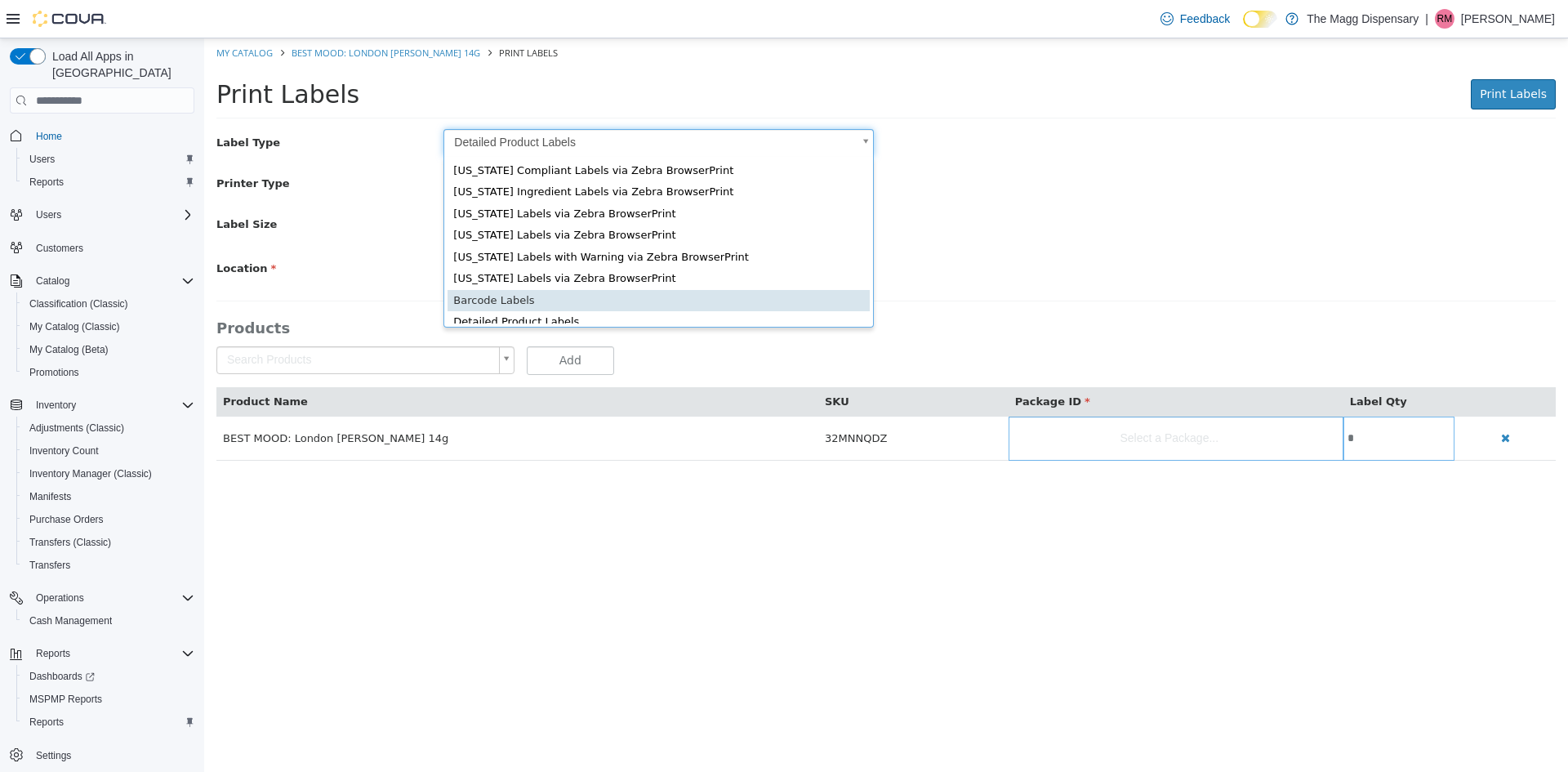
type input "*"
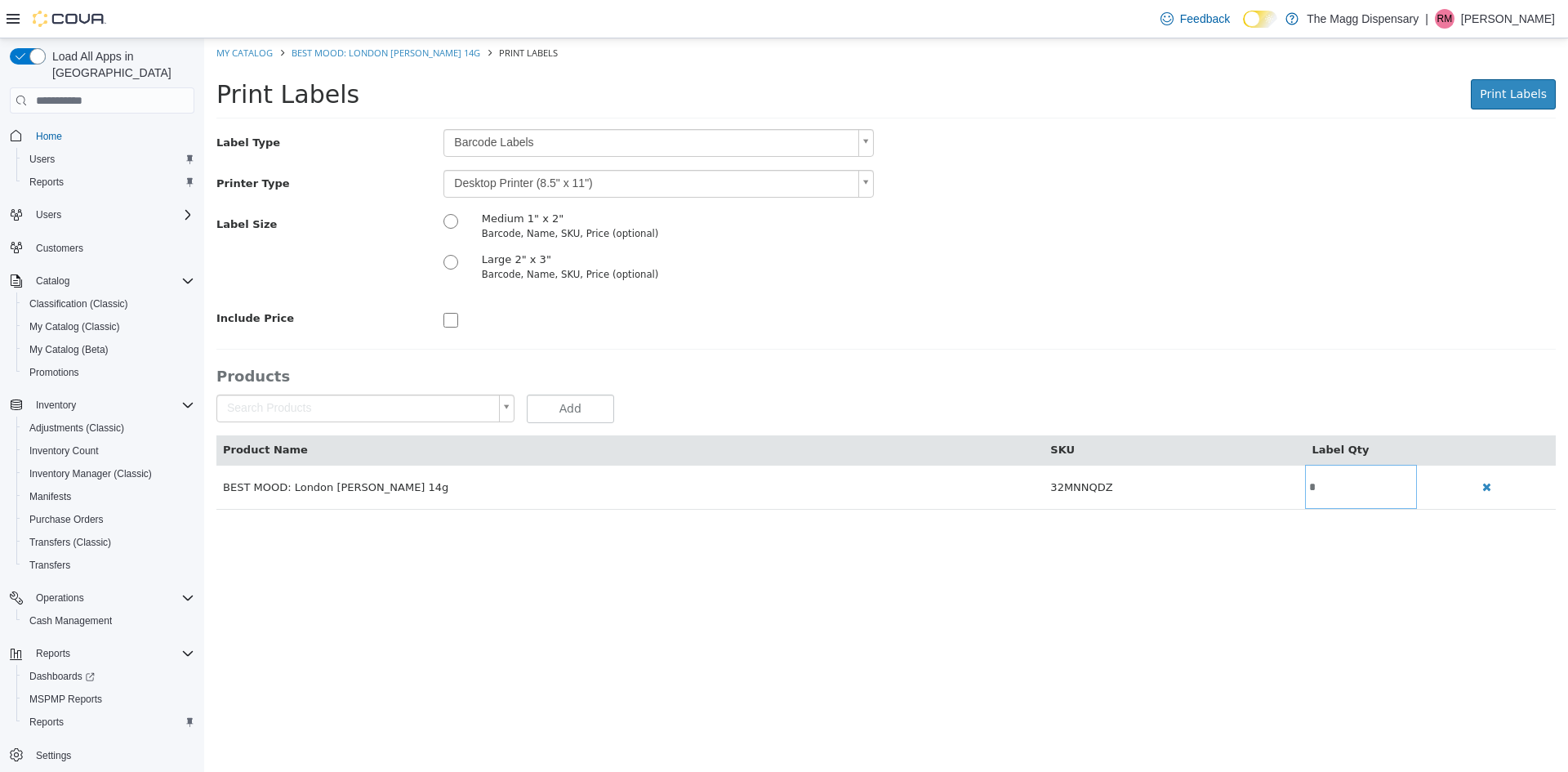
click at [558, 184] on body "Saving Bulk Changes... × My Catalog BEST MOOD: London [PERSON_NAME] 14g Print L…" at bounding box center [886, 282] width 1364 height 488
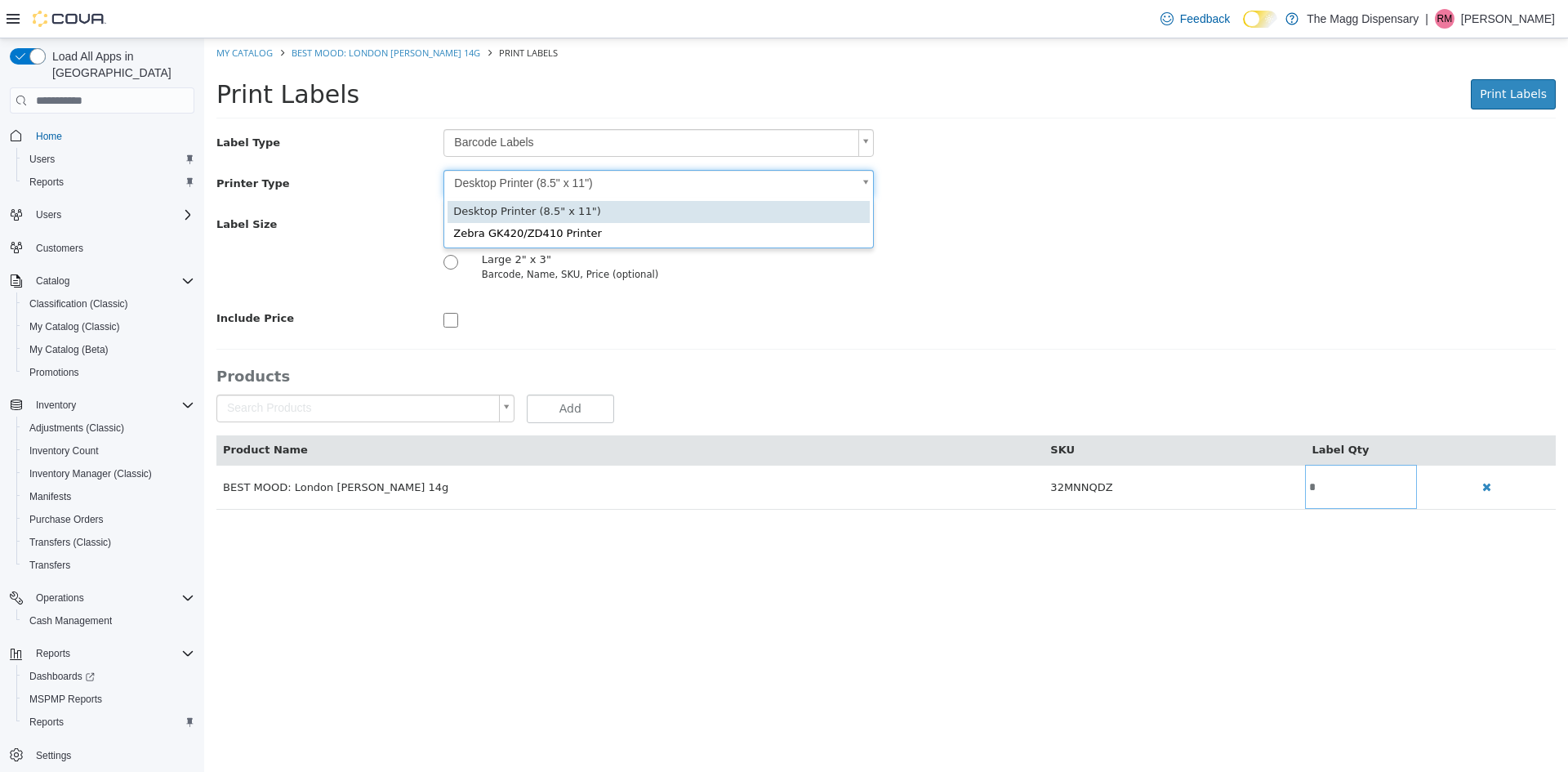
type input "*"
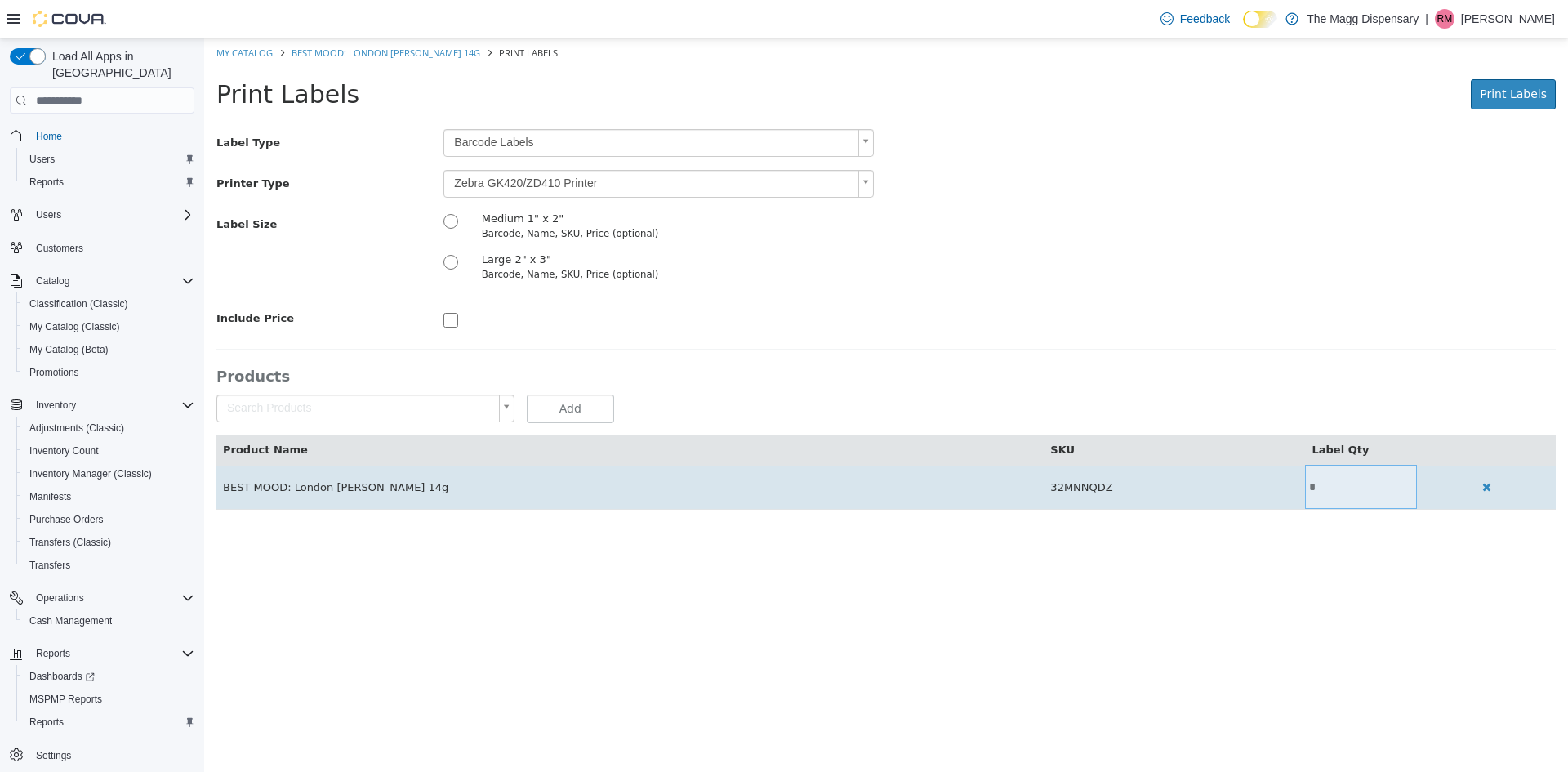
click at [1306, 486] on input "*" at bounding box center [1361, 487] width 112 height 12
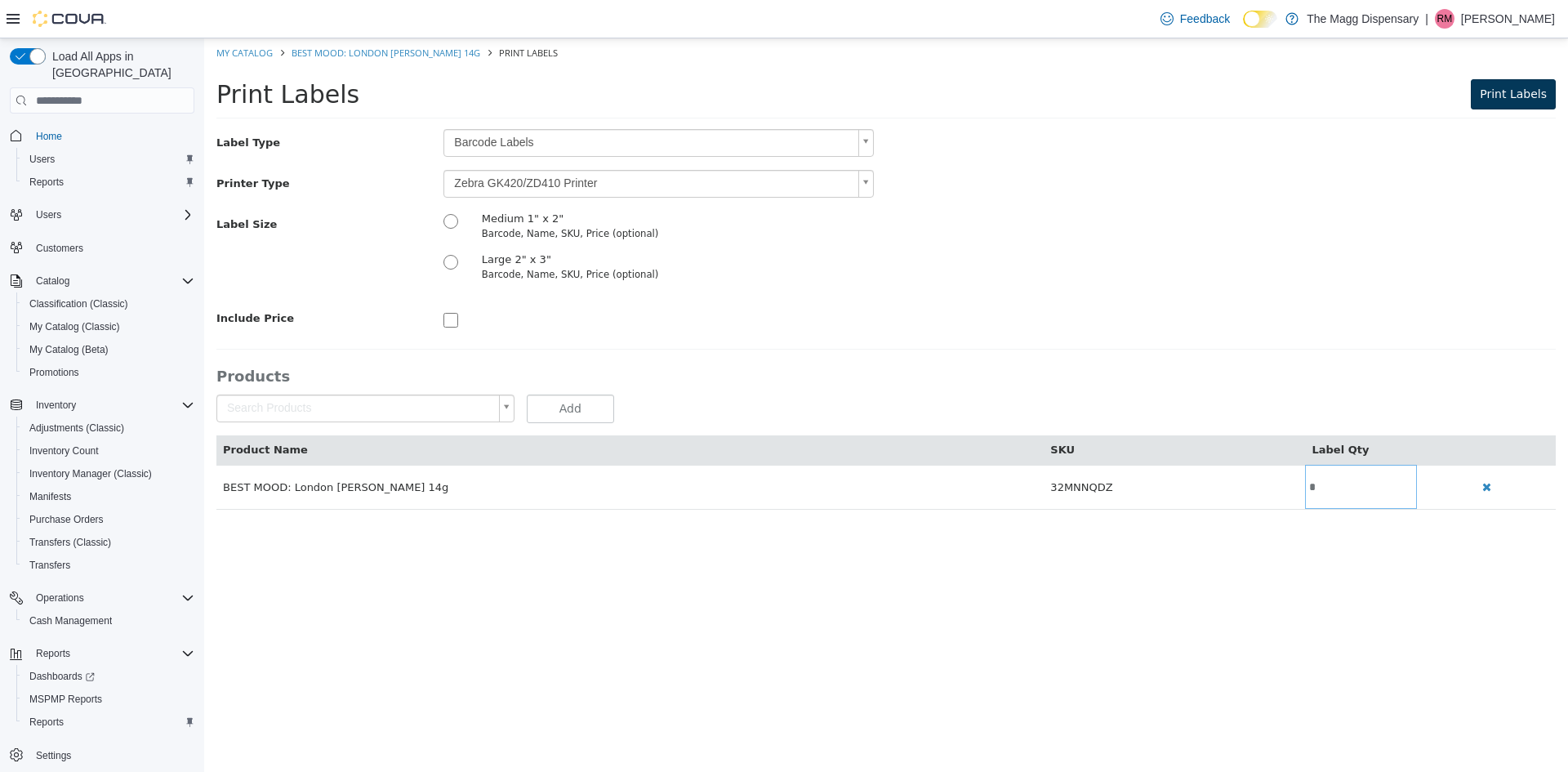
type input "*"
click at [1494, 87] on span "Print Labels" at bounding box center [1513, 94] width 67 height 13
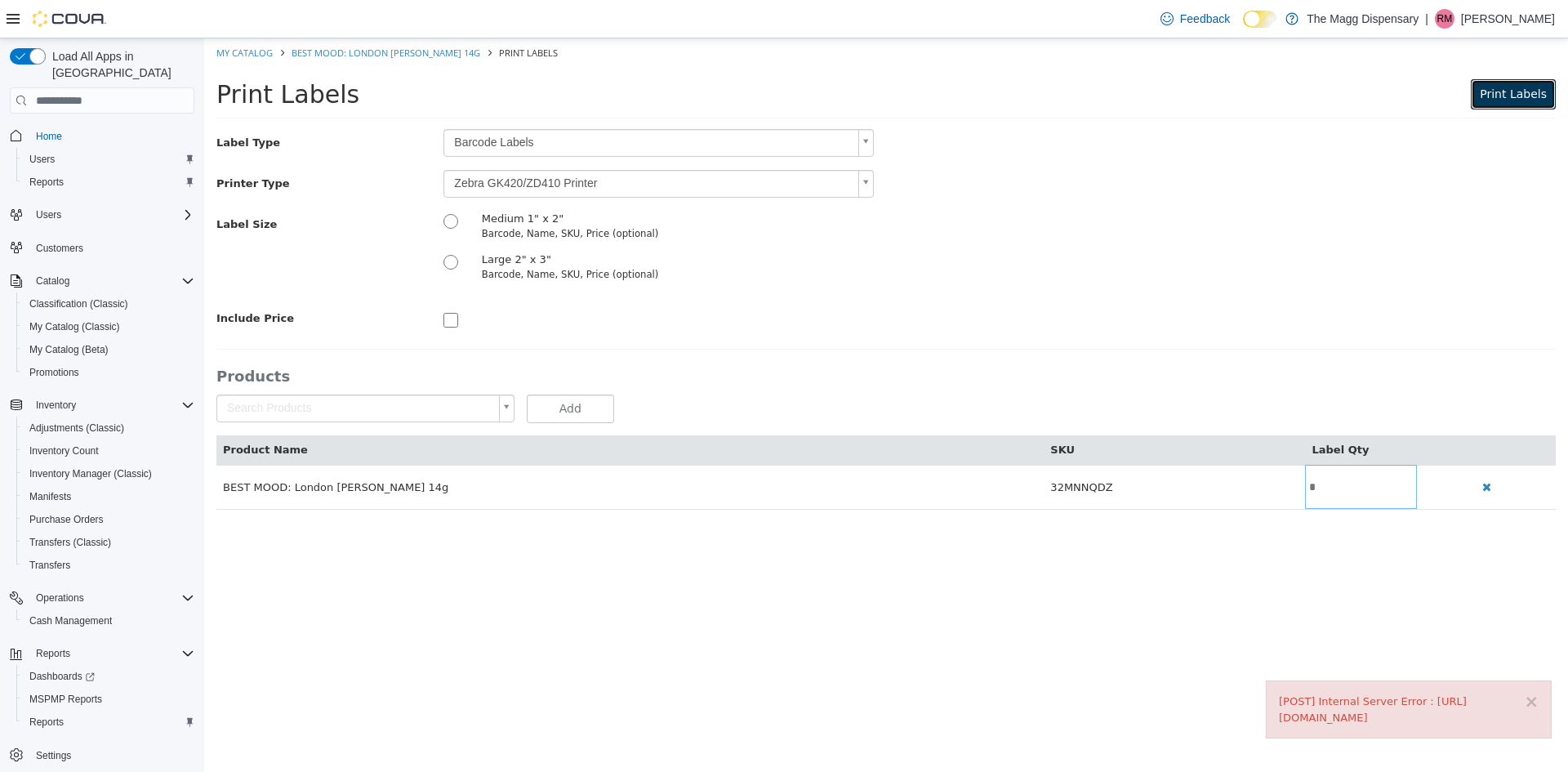
click at [1508, 95] on span "Print Labels" at bounding box center [1513, 94] width 67 height 13
click at [242, 50] on link "My Catalog" at bounding box center [245, 52] width 57 height 12
select select "**********"
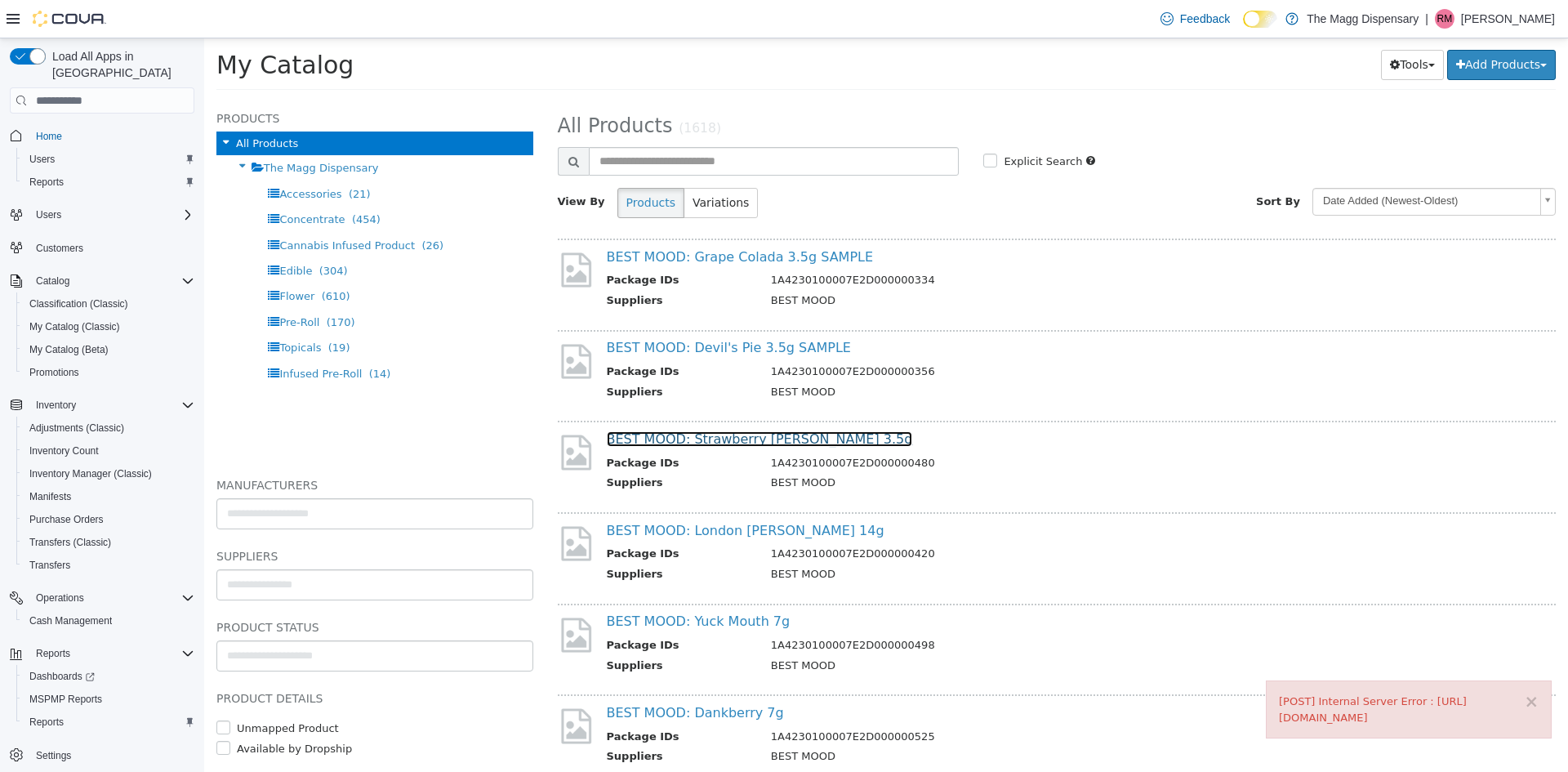
click at [758, 443] on link "BEST MOOD: Strawberry [PERSON_NAME] 3.5g" at bounding box center [760, 438] width 307 height 16
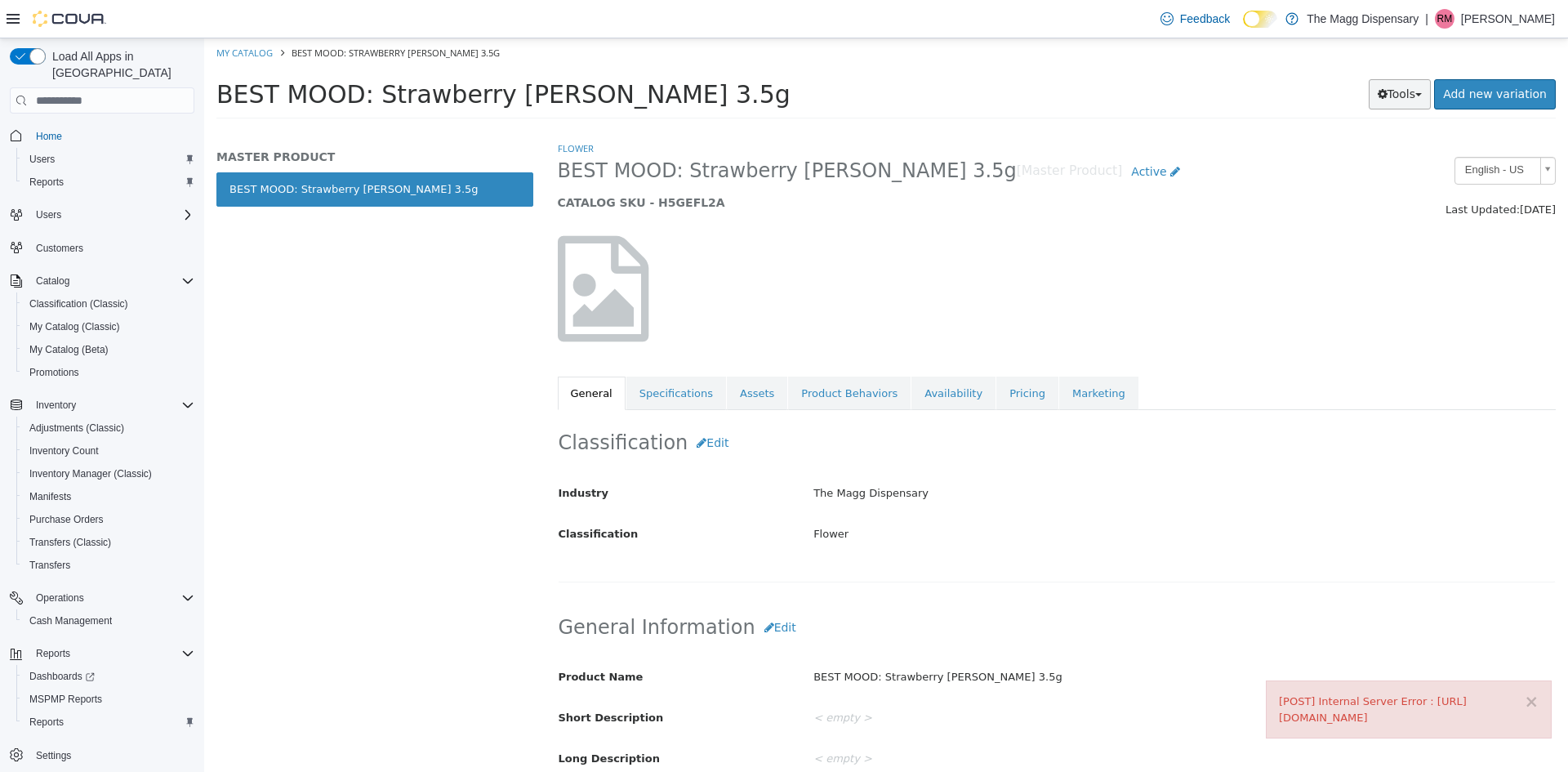
drag, startPoint x: 1423, startPoint y: 98, endPoint x: 1410, endPoint y: 98, distance: 13.0
click at [1423, 98] on button "Tools" at bounding box center [1400, 95] width 63 height 31
click at [1347, 150] on link "Print Labels" at bounding box center [1365, 149] width 129 height 22
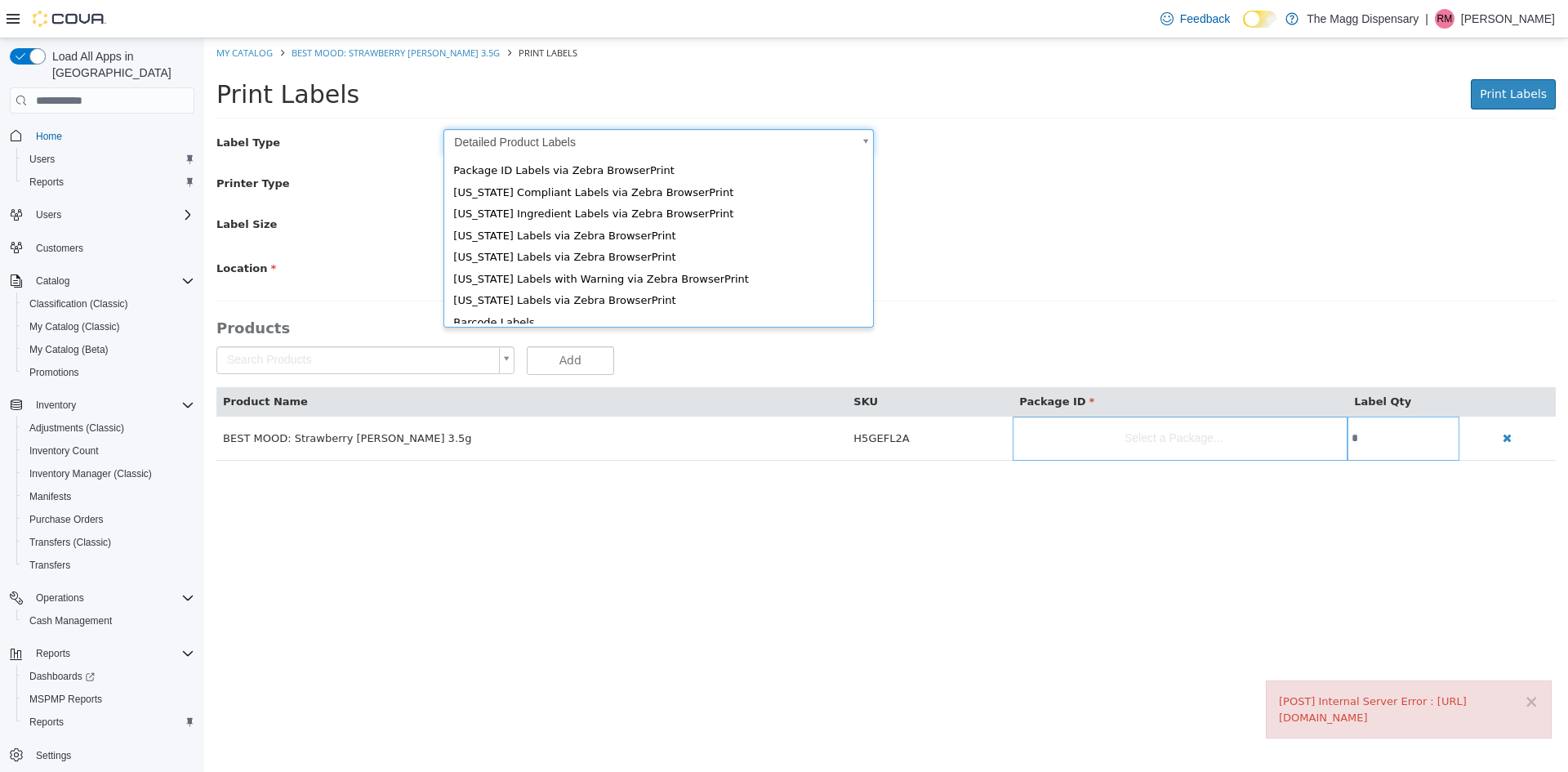
click at [493, 145] on body "× [POST] Internal Server Error : [URL][DOMAIN_NAME] Saving Bulk Changes... × Er…" at bounding box center [886, 258] width 1364 height 439
type input "*"
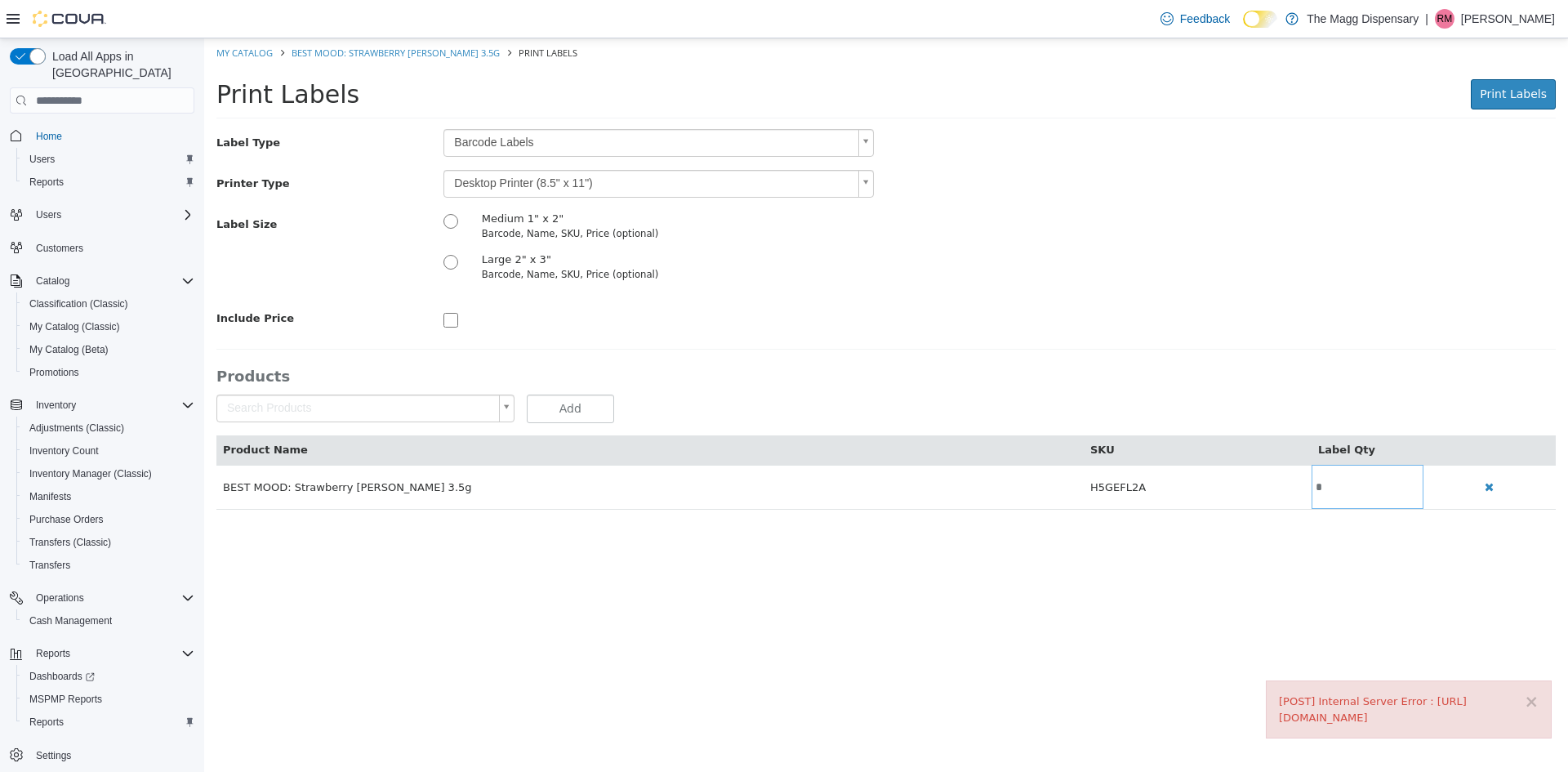
click at [492, 179] on body "× [POST] Internal Server Error : [URL][DOMAIN_NAME] Saving Bulk Changes... × Er…" at bounding box center [886, 282] width 1364 height 488
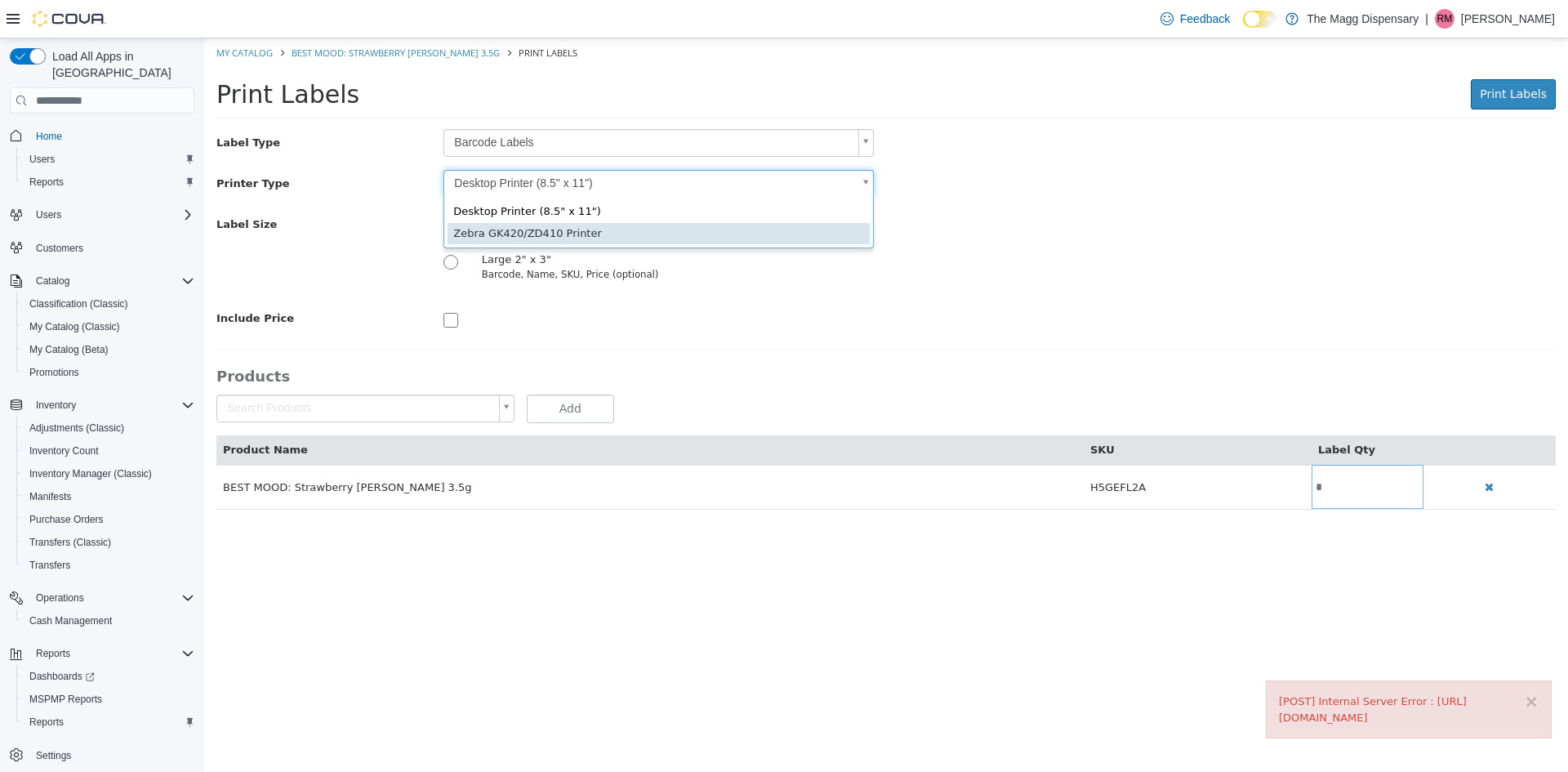
type input "*"
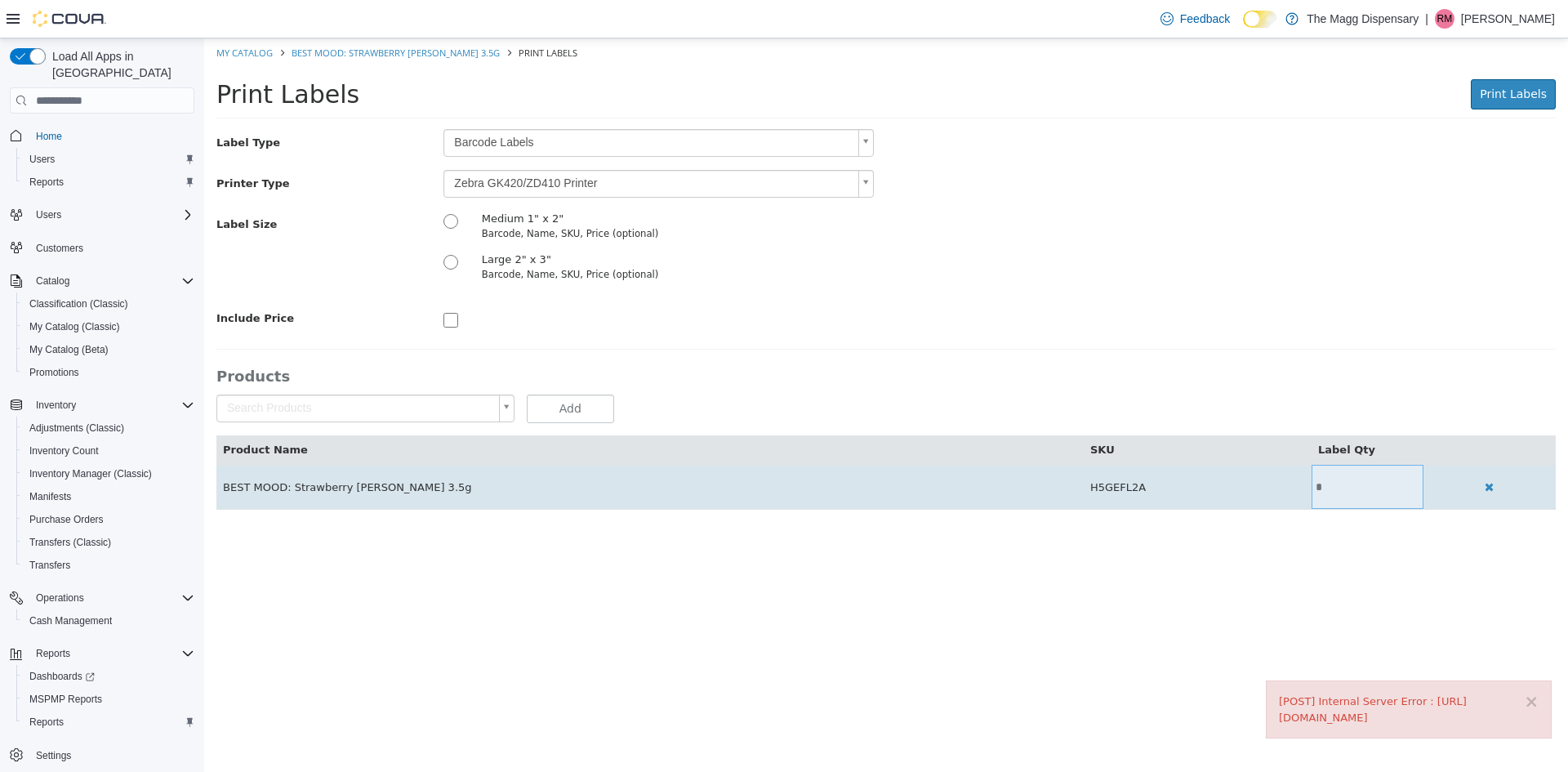
click at [1324, 487] on input "*" at bounding box center [1368, 487] width 112 height 12
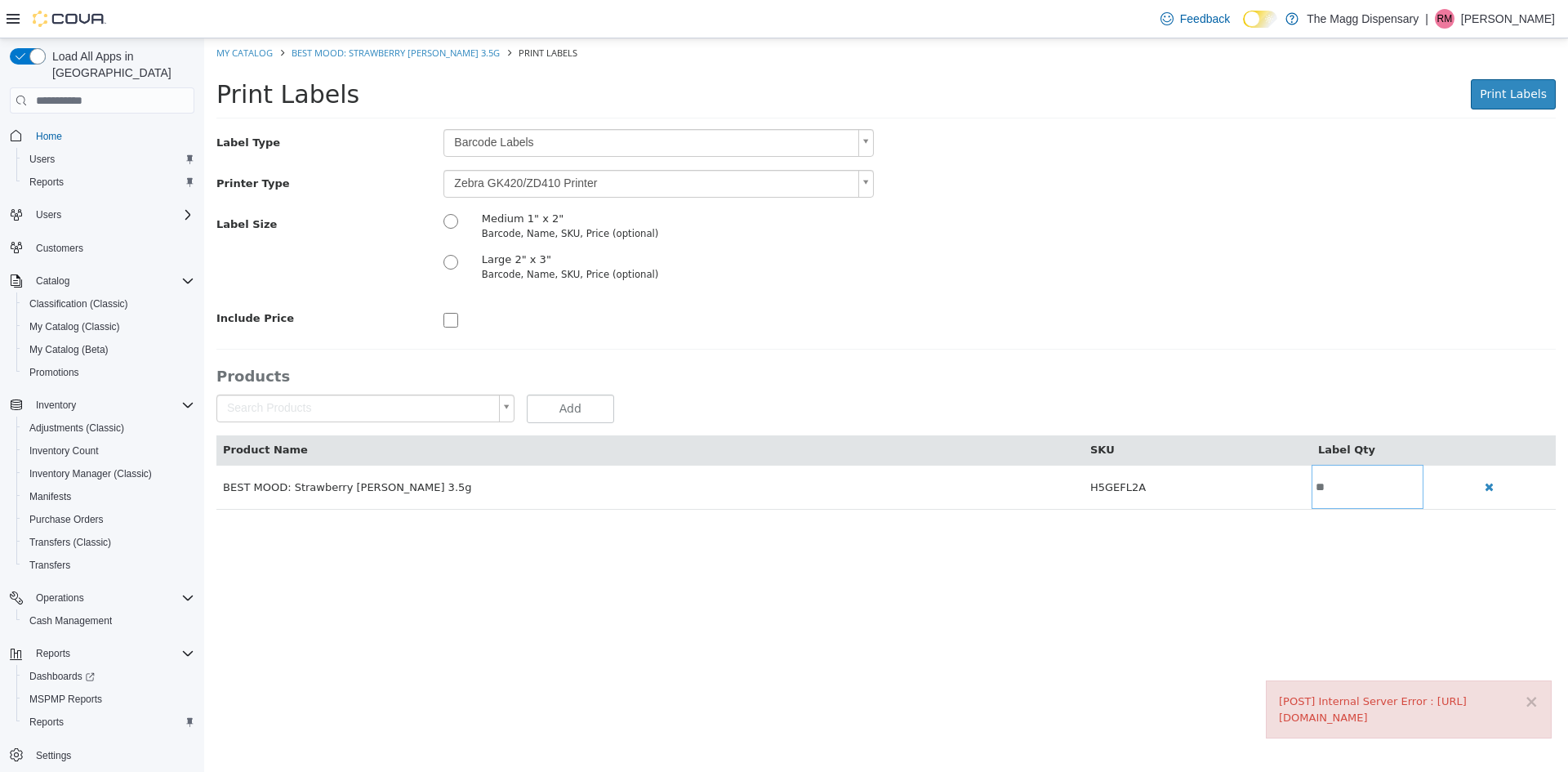
type input "**"
click at [1449, 254] on div "Label Size Medium 1" x 2" Barcode, Name, SKU, Price (optional) Large 2" x 3" Ba…" at bounding box center [886, 251] width 1364 height 82
click at [1524, 92] on span "Print Labels" at bounding box center [1513, 94] width 67 height 13
click at [1535, 704] on button "×" at bounding box center [1532, 702] width 15 height 18
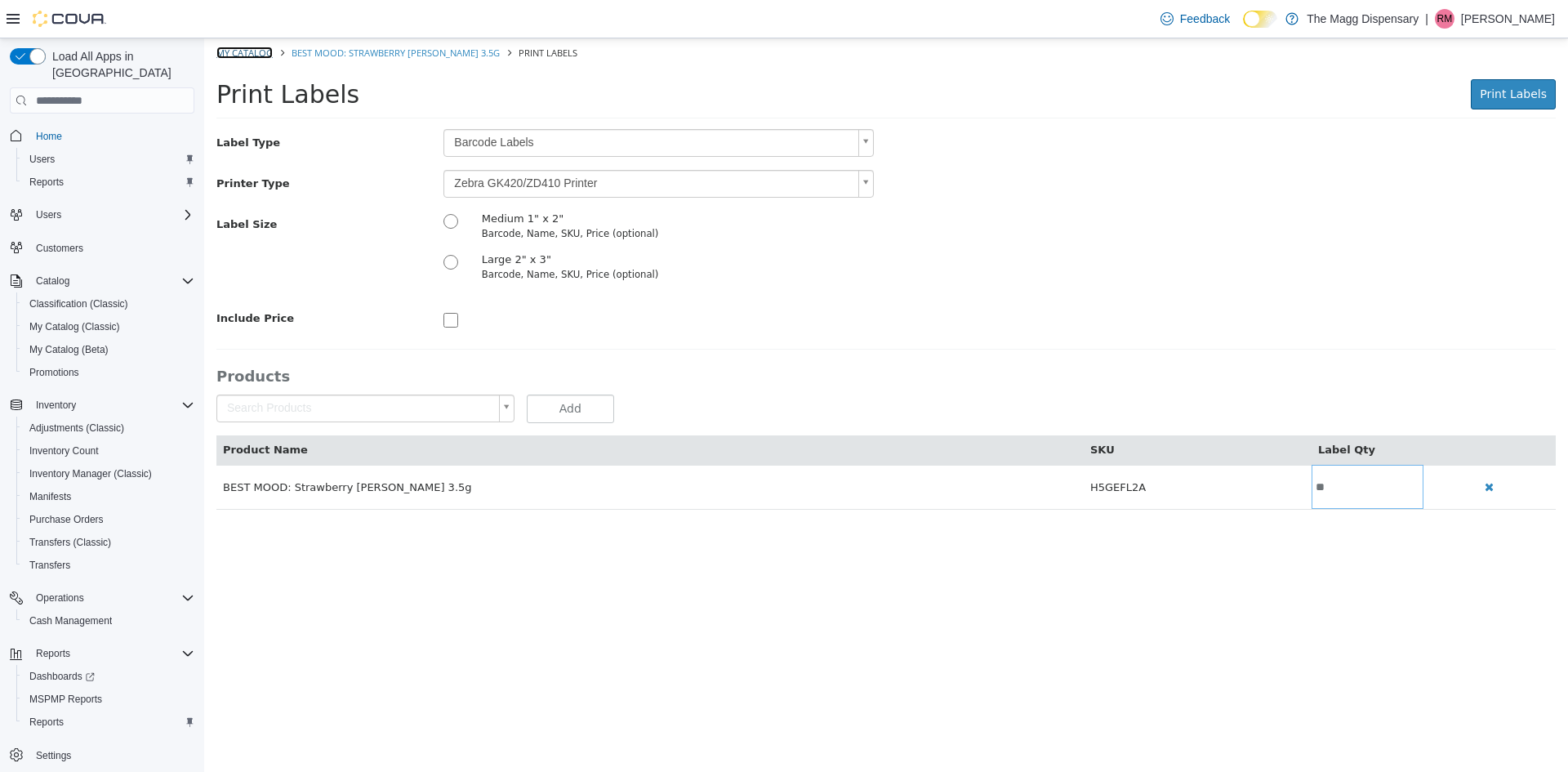
click at [231, 47] on link "My Catalog" at bounding box center [245, 52] width 57 height 12
select select "**********"
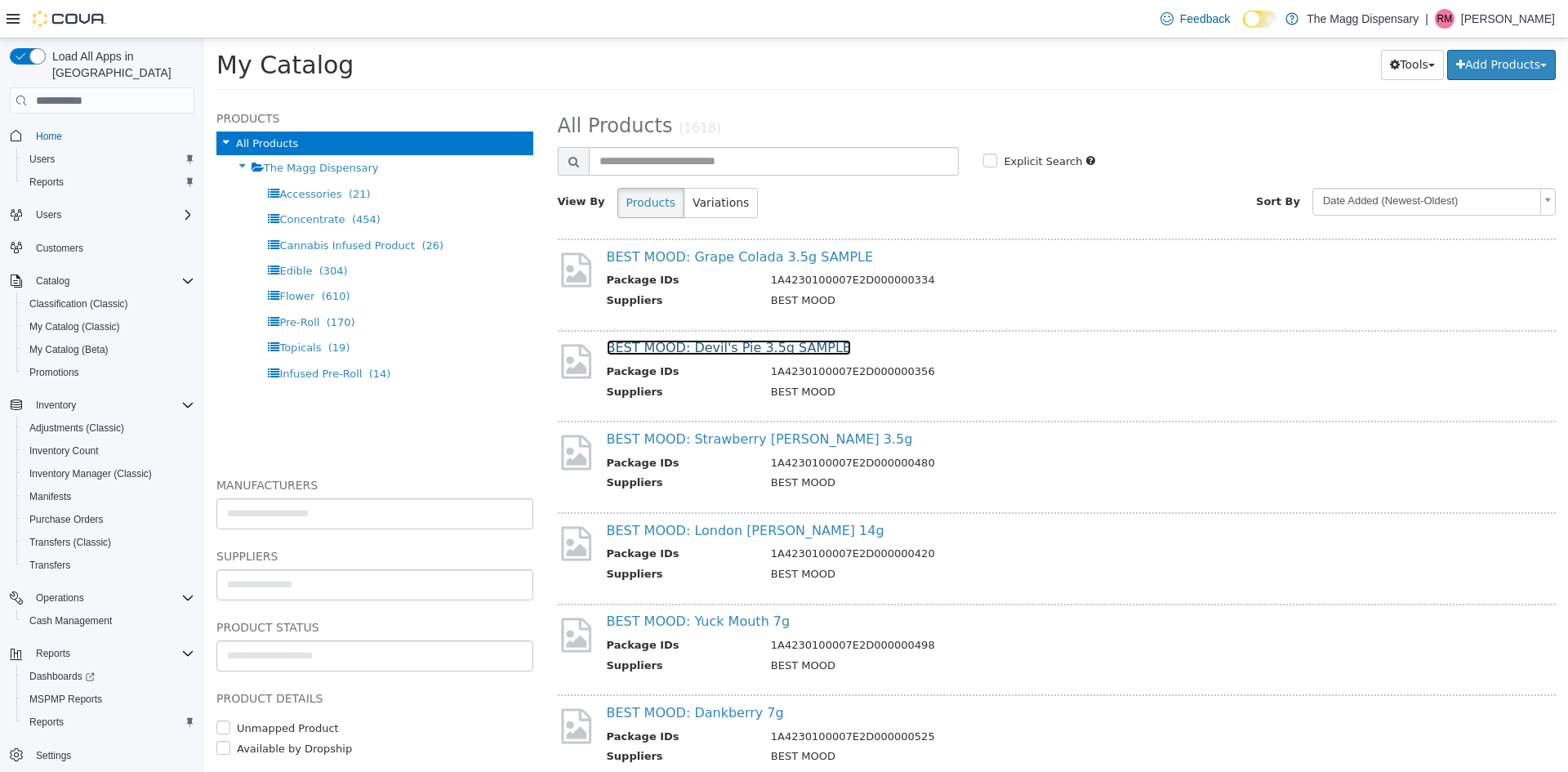
click at [706, 347] on link "BEST MOOD: Devil's Pie 3.5g SAMPLE" at bounding box center [729, 348] width 245 height 16
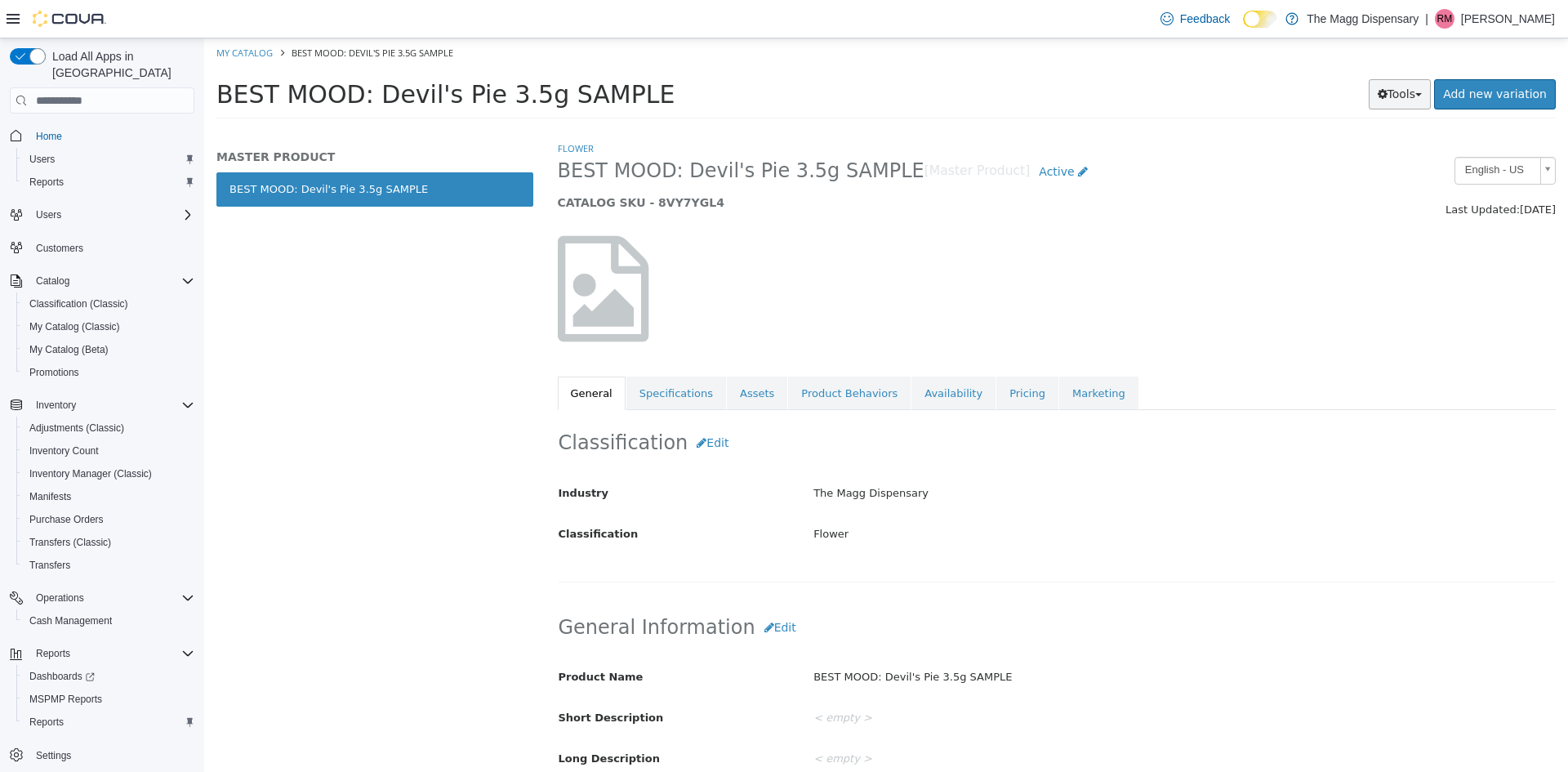
click at [1418, 102] on button "Tools" at bounding box center [1400, 95] width 63 height 31
click at [1372, 144] on link "Print Labels" at bounding box center [1365, 149] width 129 height 22
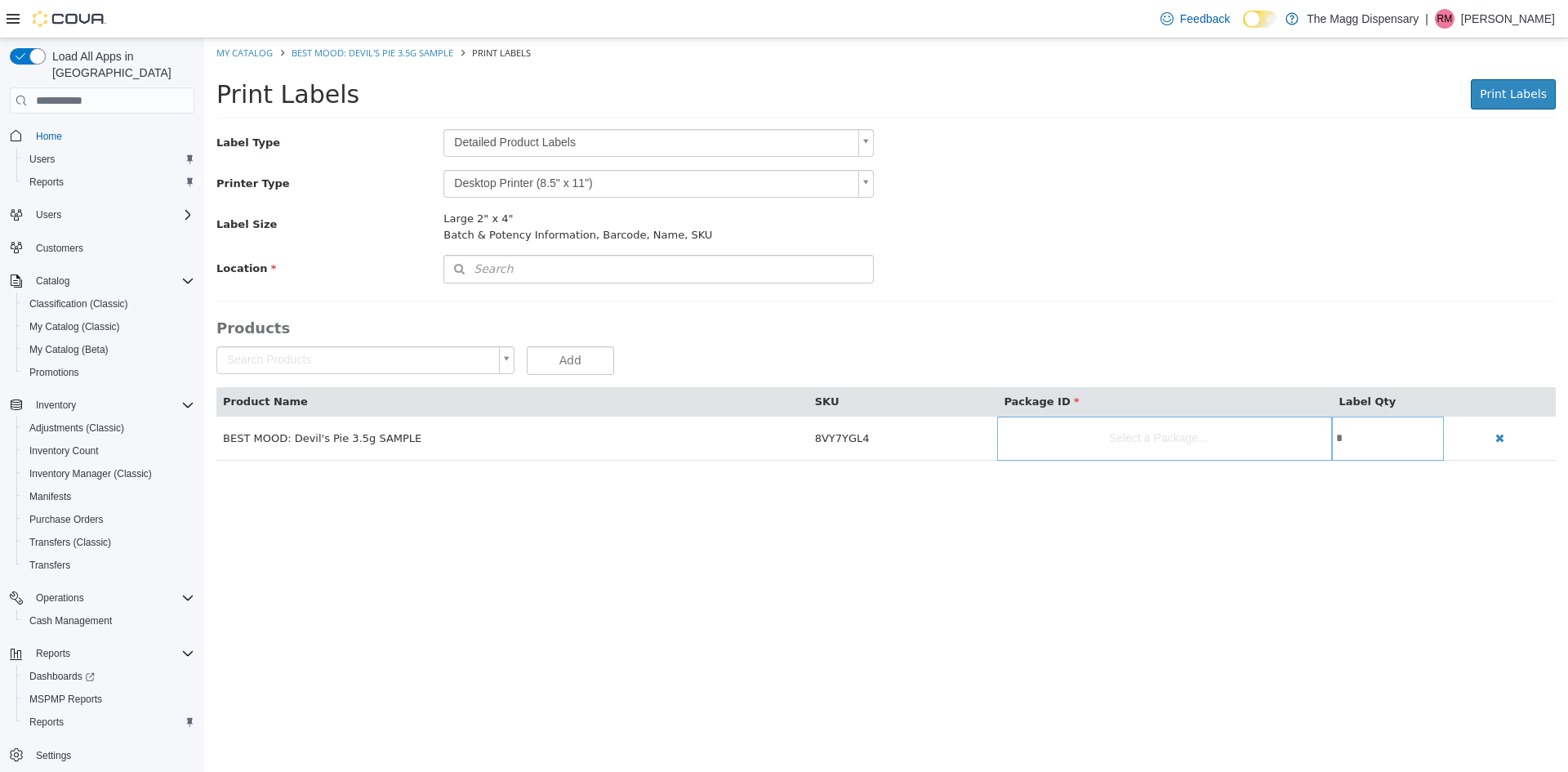
click at [564, 134] on body "Saving Bulk Changes... × Error retrieving label data: An unexpected error has o…" at bounding box center [886, 258] width 1364 height 439
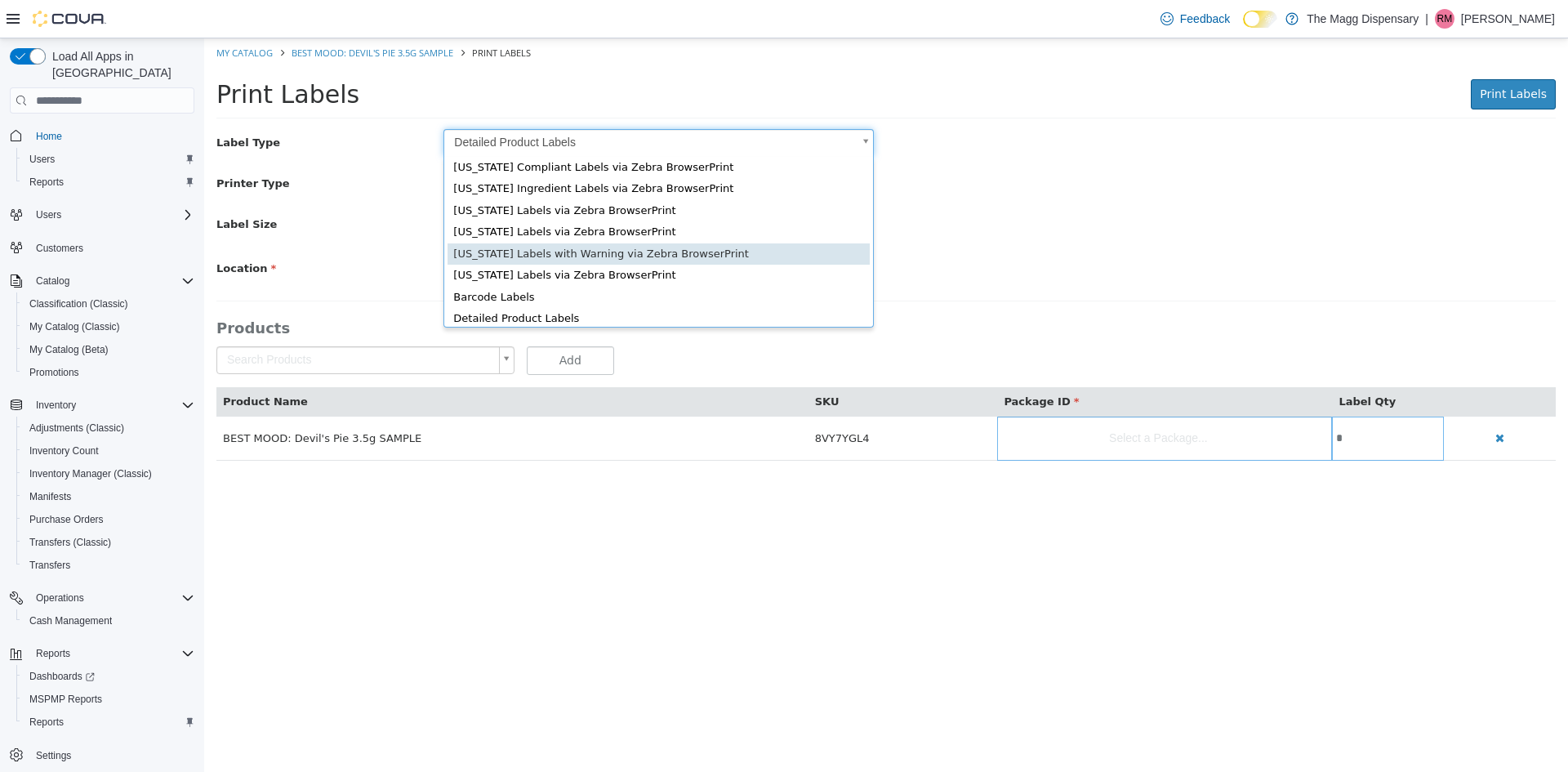
scroll to position [22, 0]
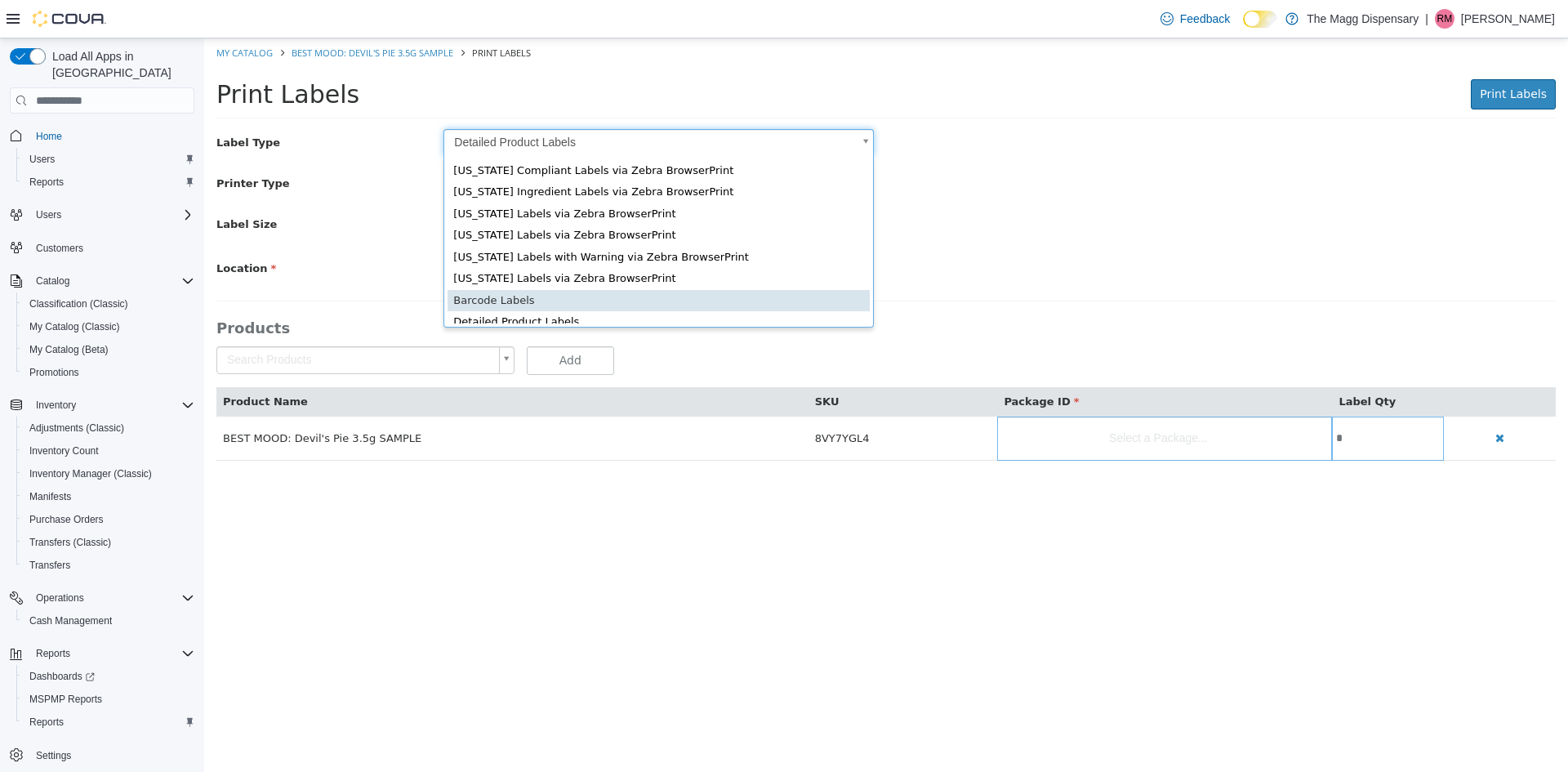
type input "*"
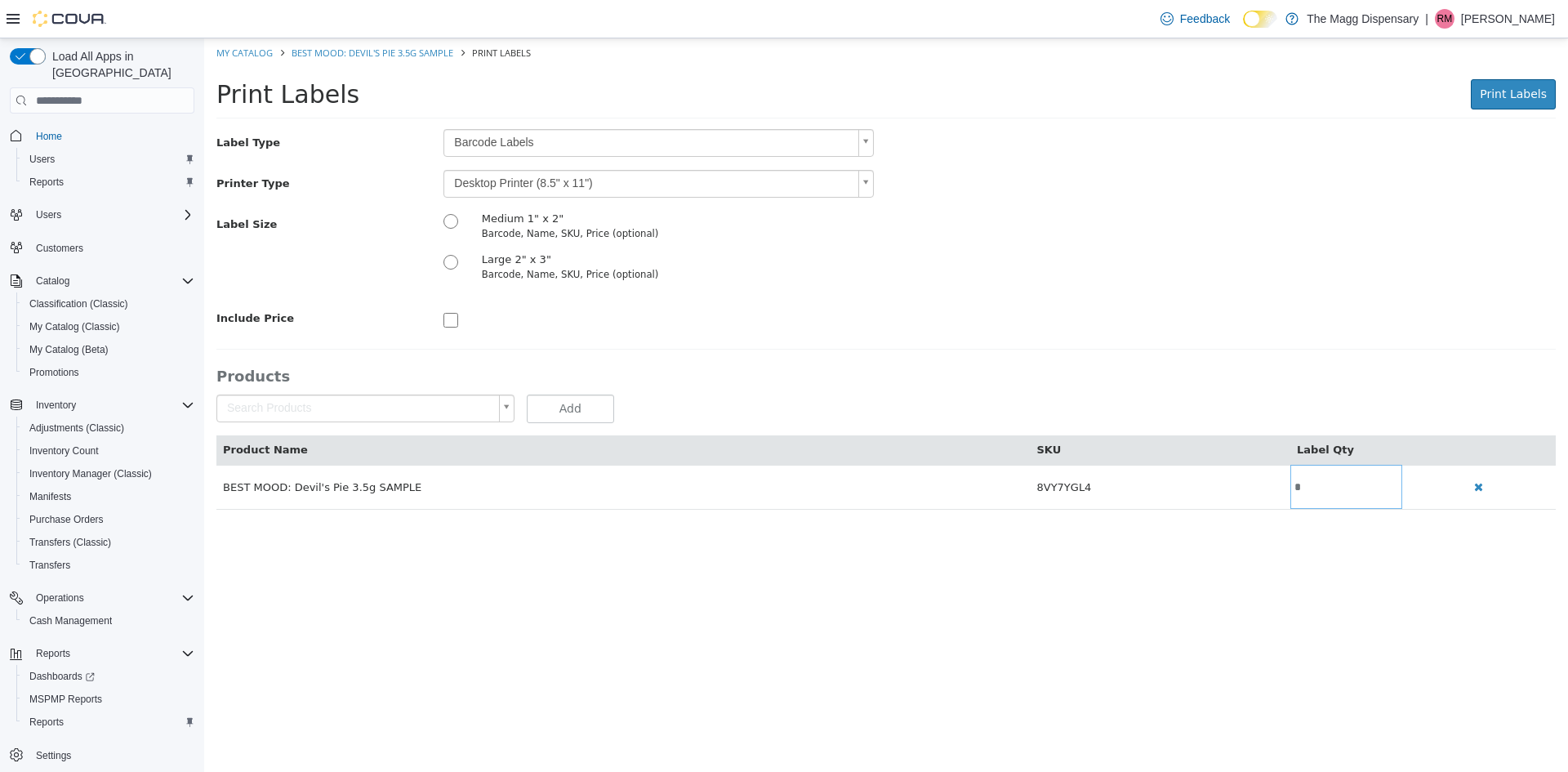
click at [514, 170] on body "Saving Bulk Changes... × Error retrieving label data: An unexpected error has o…" at bounding box center [886, 282] width 1364 height 488
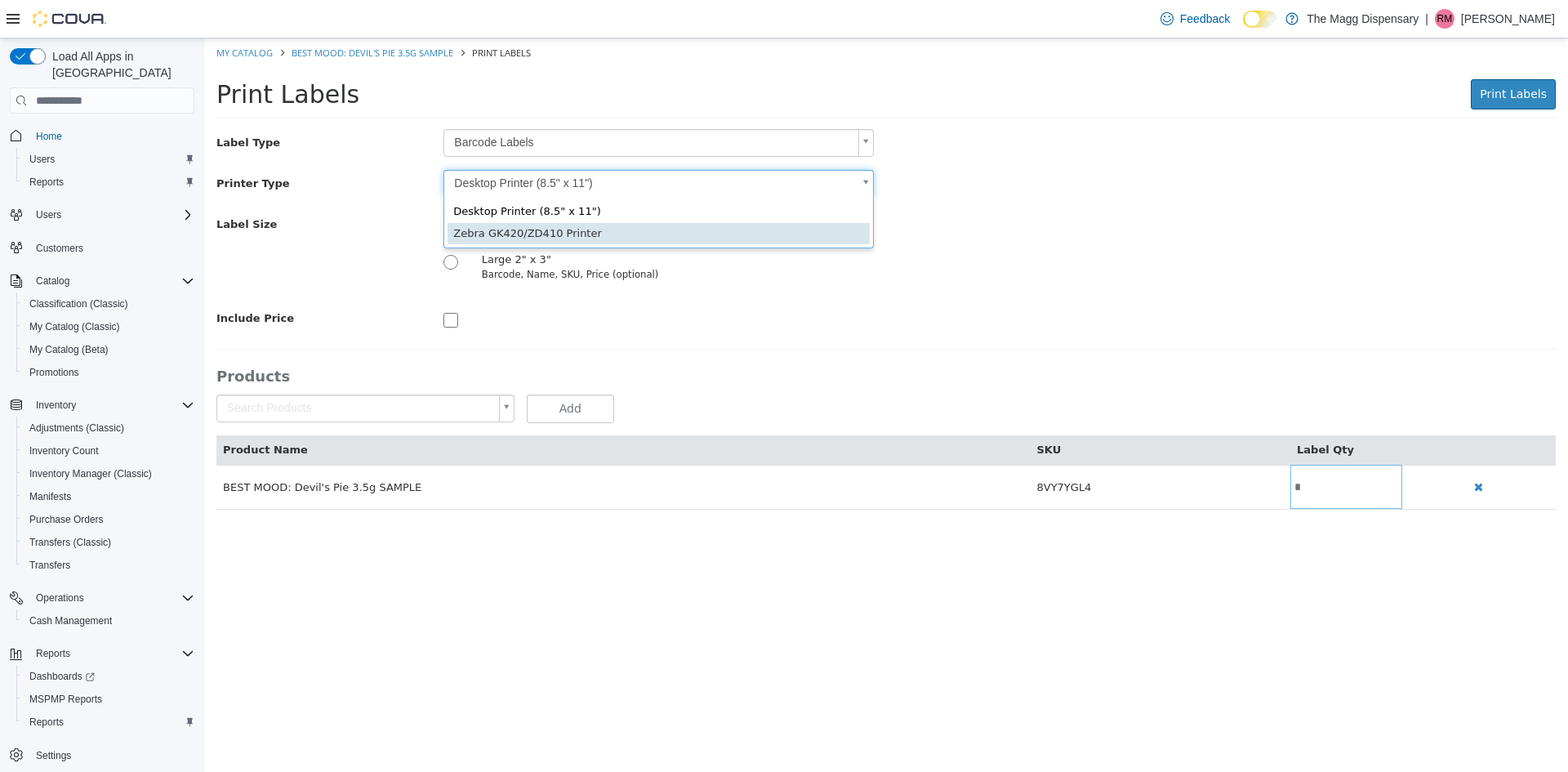
type input "*"
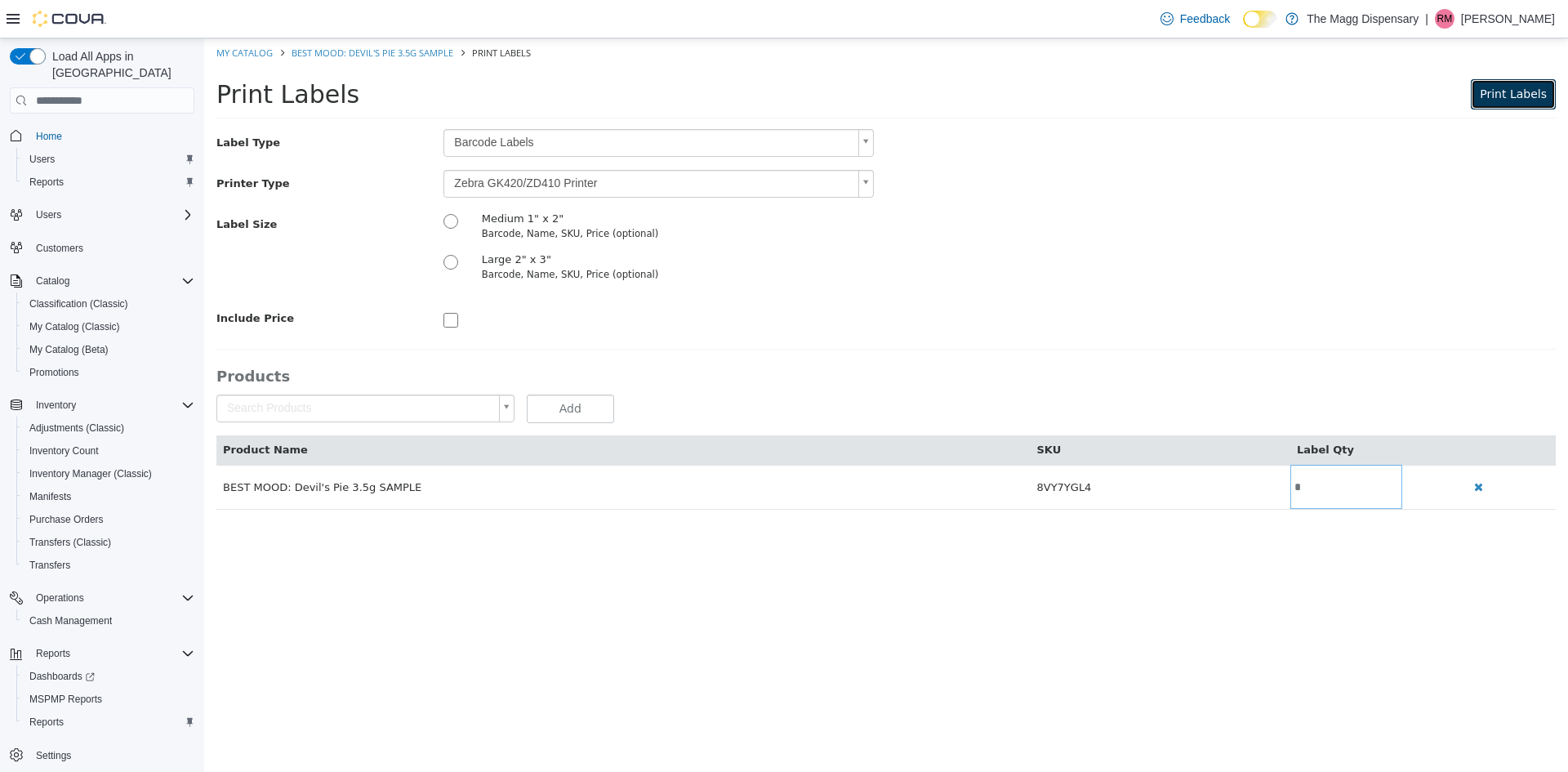
click at [1506, 93] on span "Print Labels" at bounding box center [1513, 94] width 67 height 13
click at [243, 54] on link "My Catalog" at bounding box center [245, 52] width 57 height 12
select select "**********"
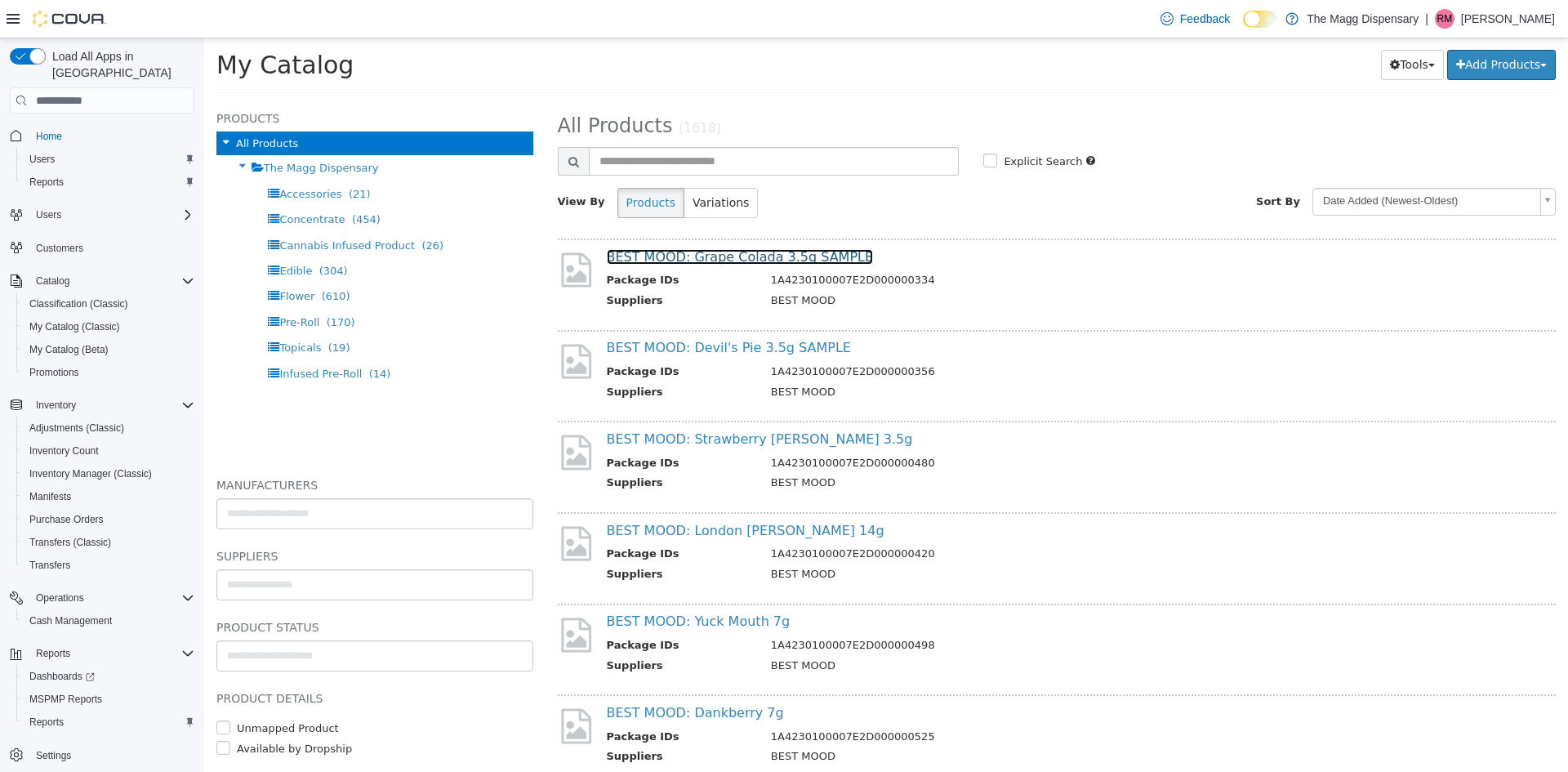
click at [758, 258] on link "BEST MOOD: Grape Colada 3.5g SAMPLE" at bounding box center [740, 257] width 267 height 16
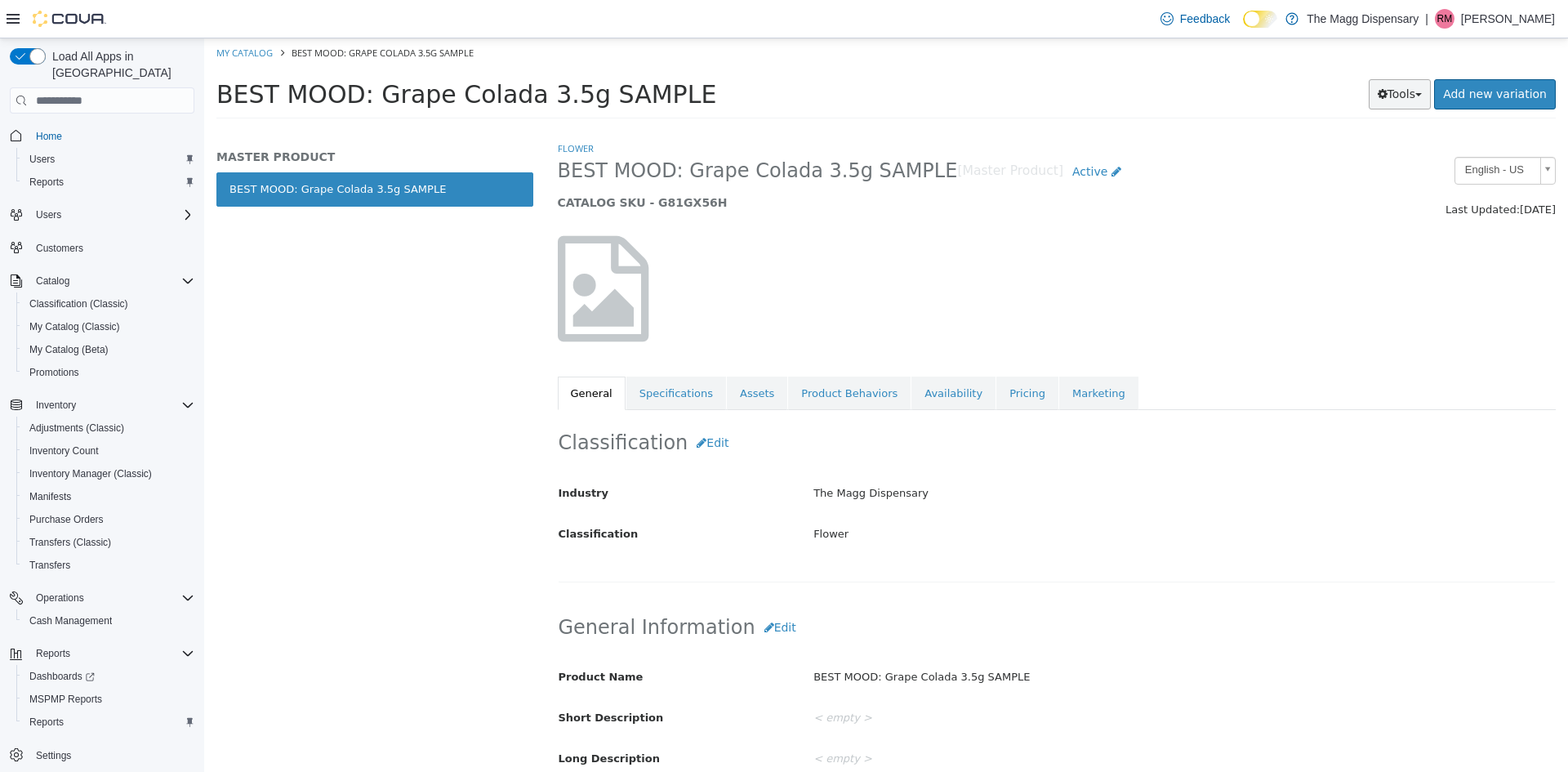
click at [1425, 95] on button "Tools" at bounding box center [1400, 95] width 63 height 31
click at [1382, 151] on link "Print Labels" at bounding box center [1365, 149] width 129 height 22
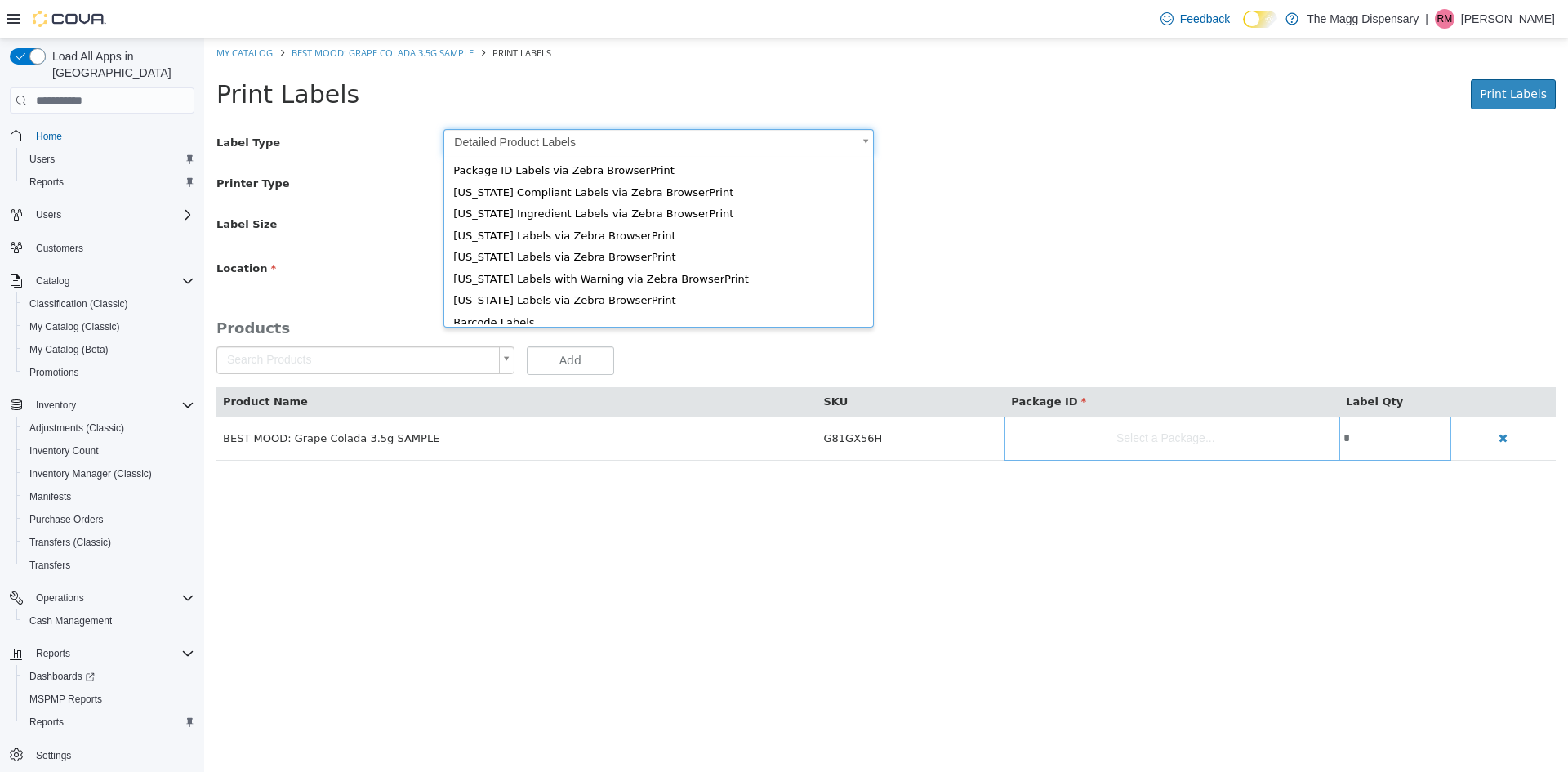
click at [474, 141] on body "Saving Bulk Changes... × Error retrieving label data: An unexpected error has o…" at bounding box center [886, 258] width 1364 height 439
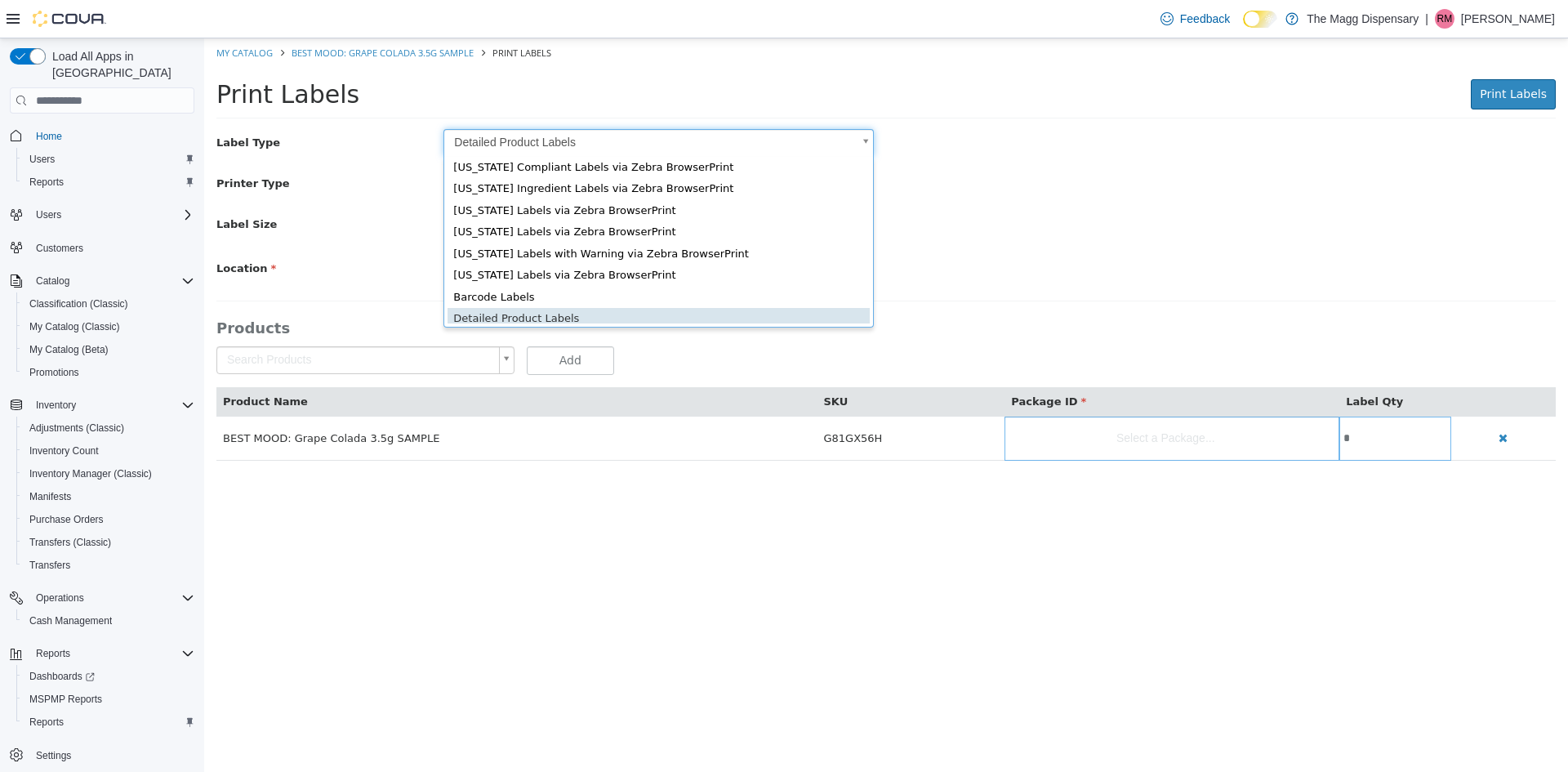
scroll to position [22, 0]
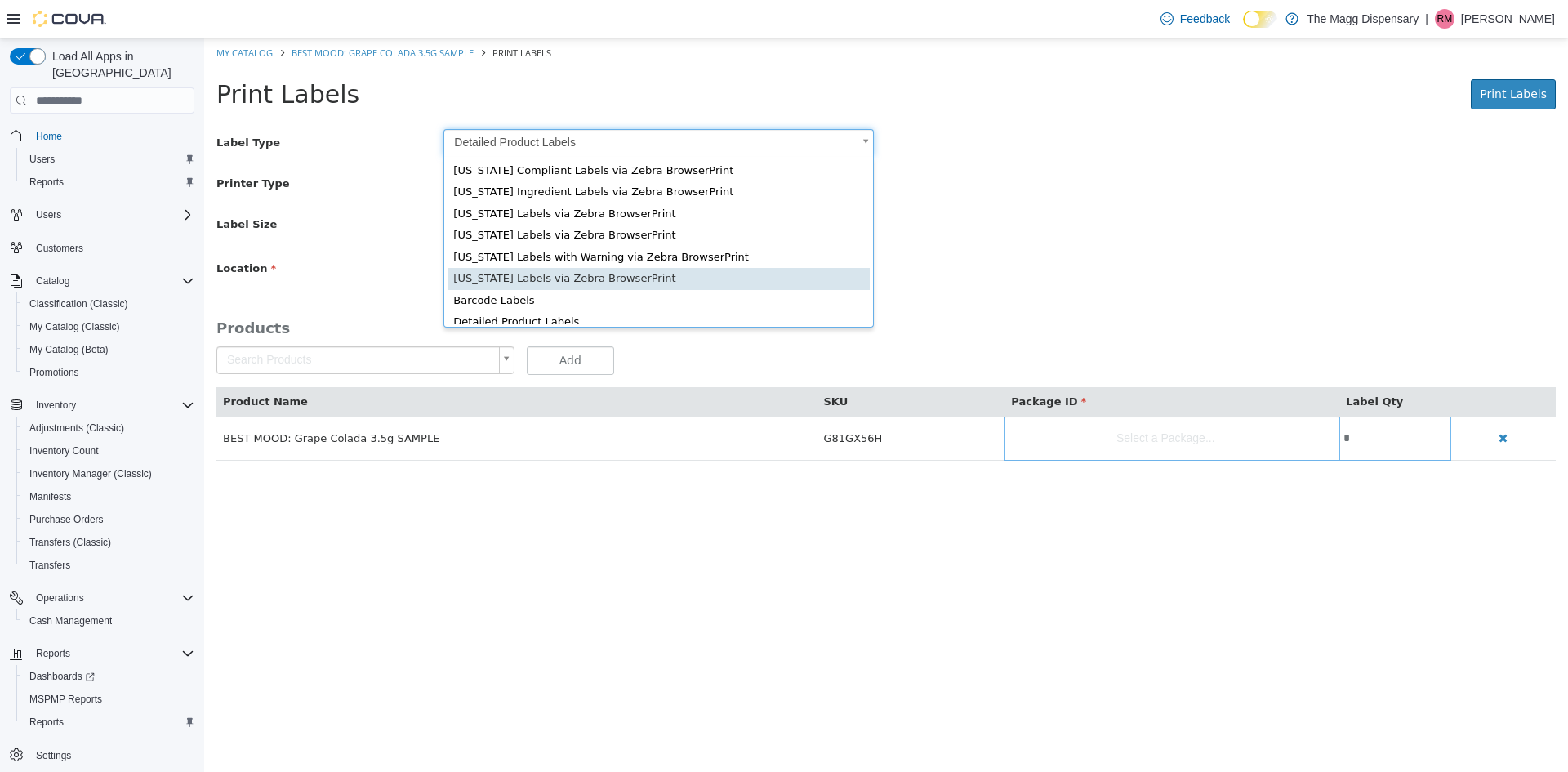
type input "*"
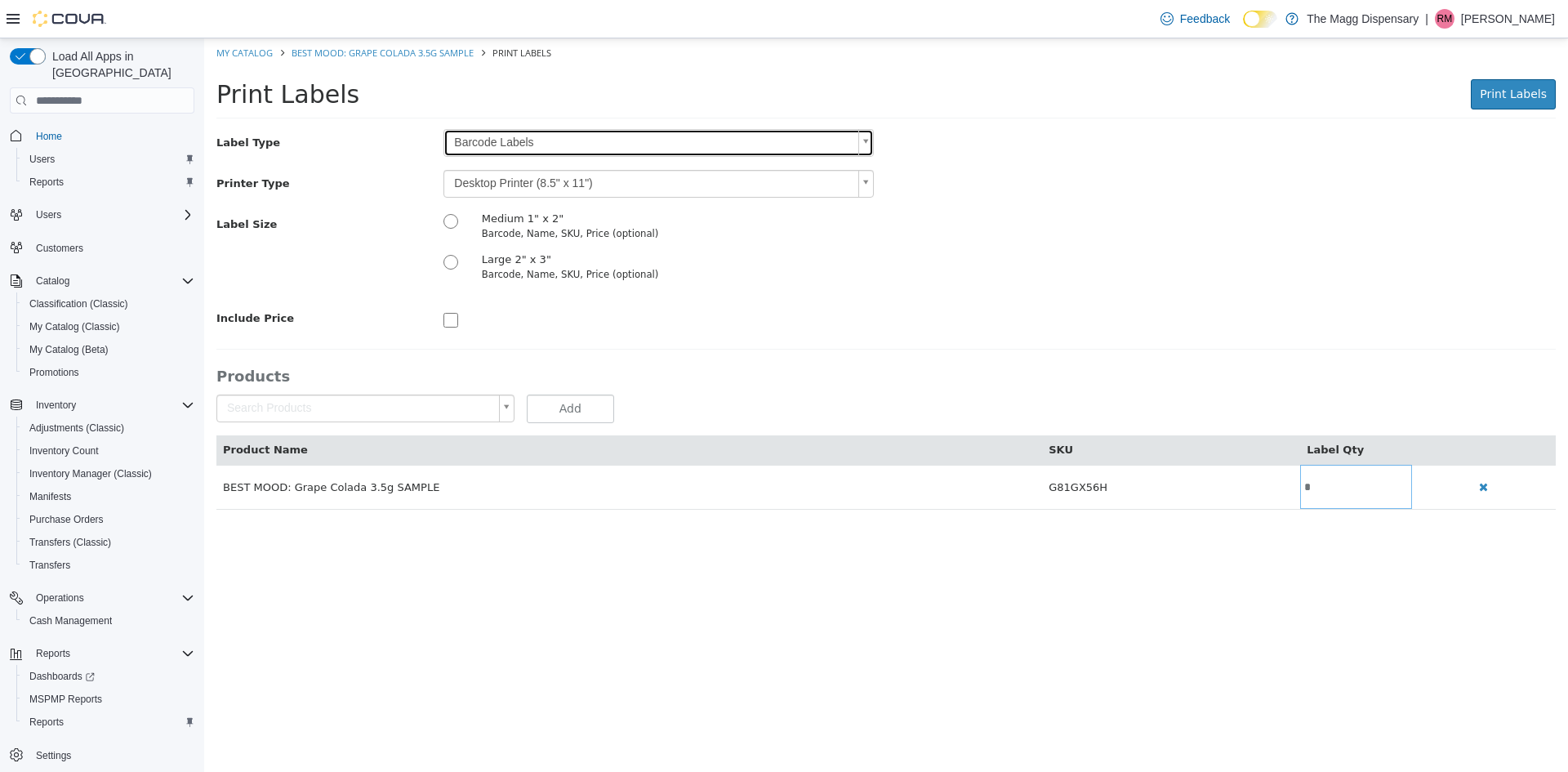
scroll to position [0, 0]
click at [512, 171] on body "Saving Bulk Changes... × Error retrieving label data: An unexpected error has o…" at bounding box center [886, 282] width 1364 height 488
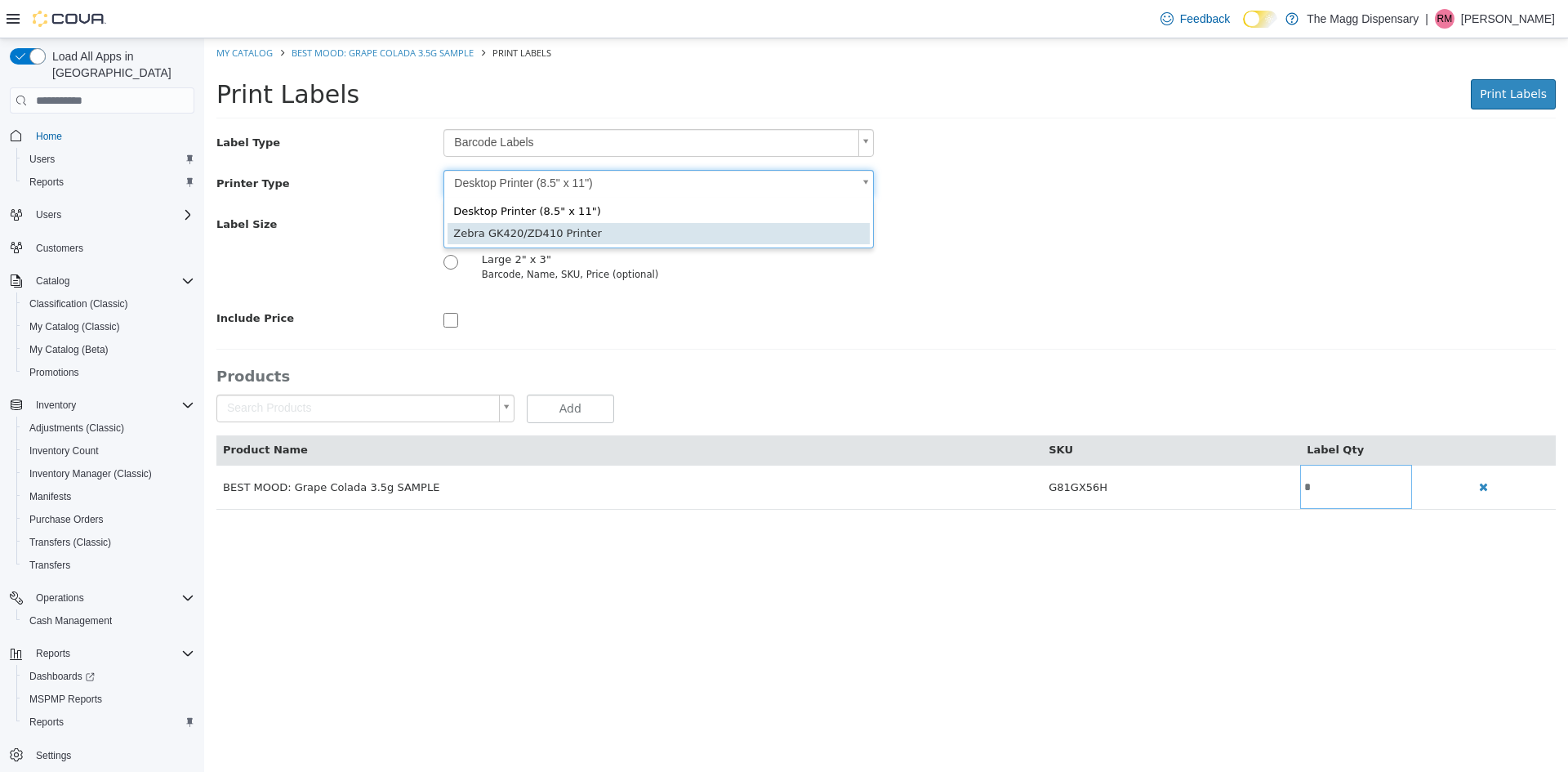
type input "*"
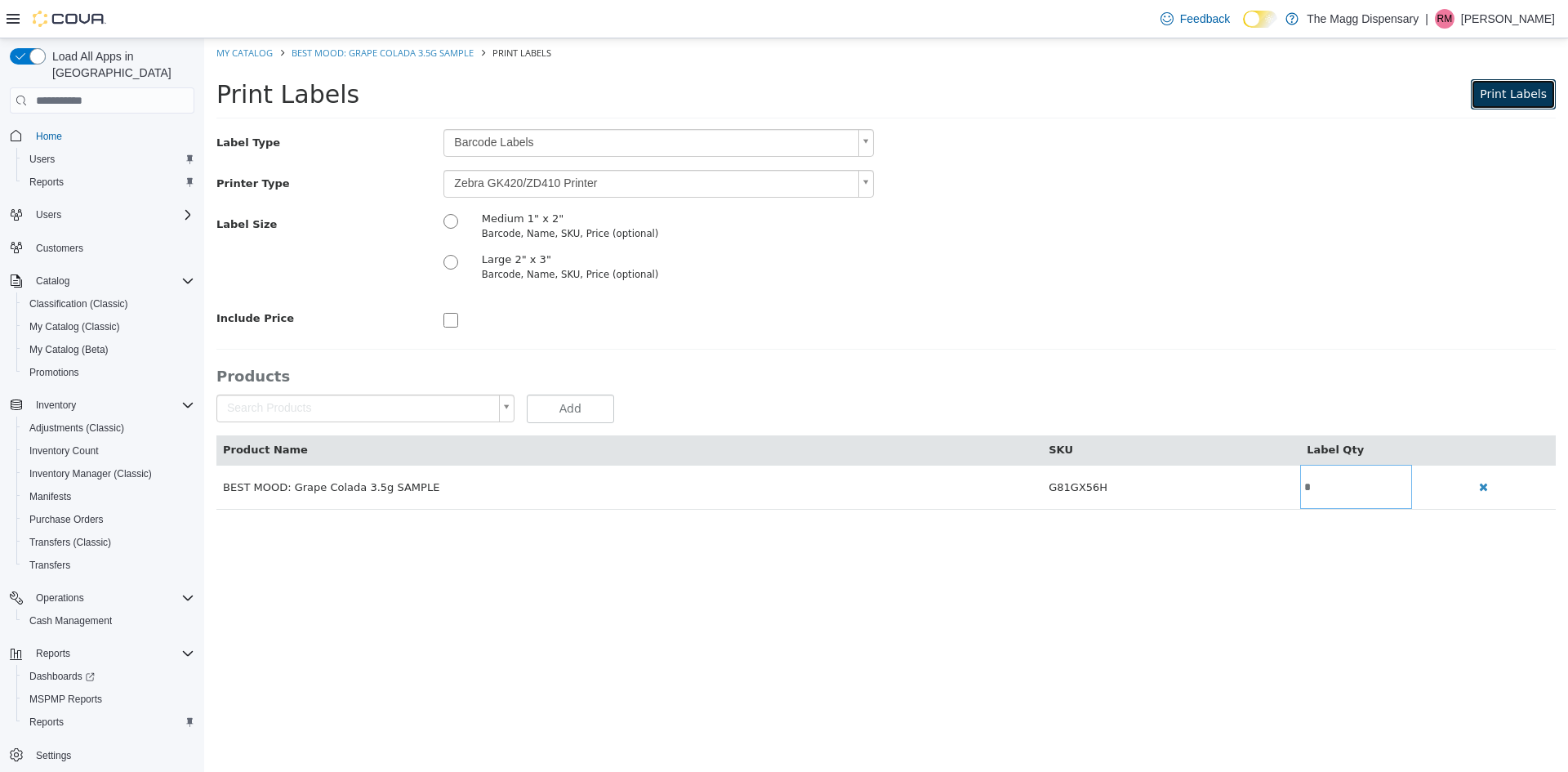
click at [1491, 95] on span "Print Labels" at bounding box center [1513, 94] width 67 height 13
